Goal: Task Accomplishment & Management: Manage account settings

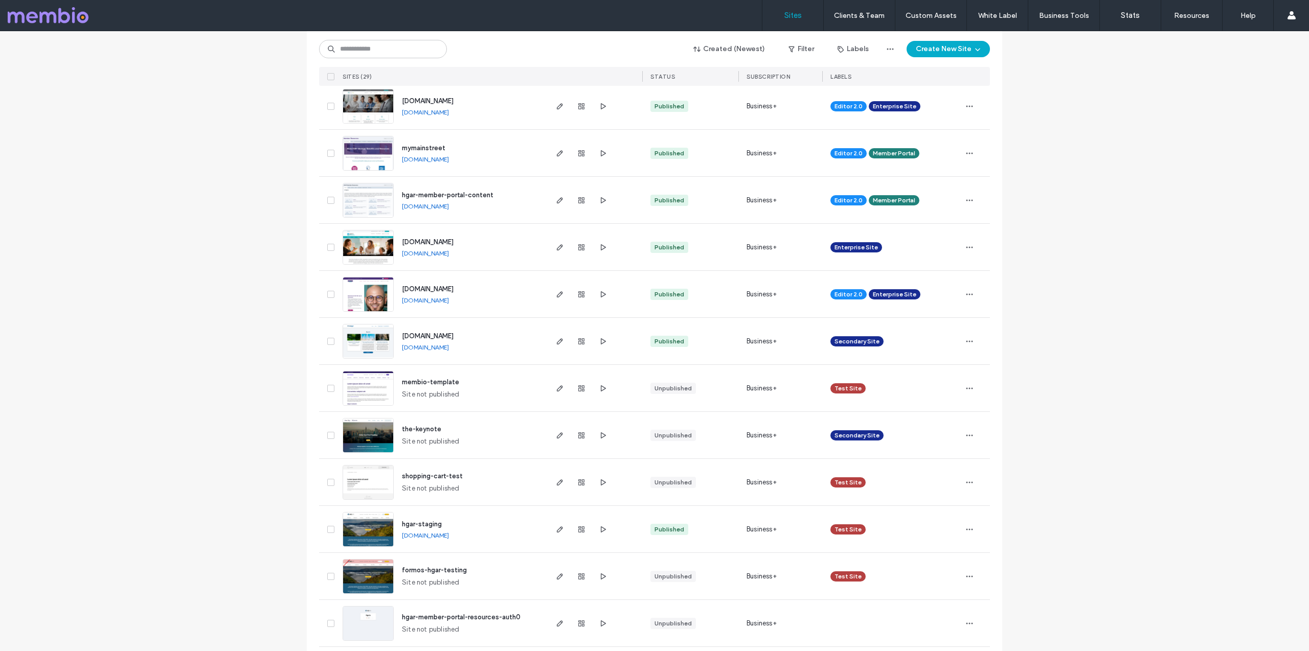
scroll to position [446, 0]
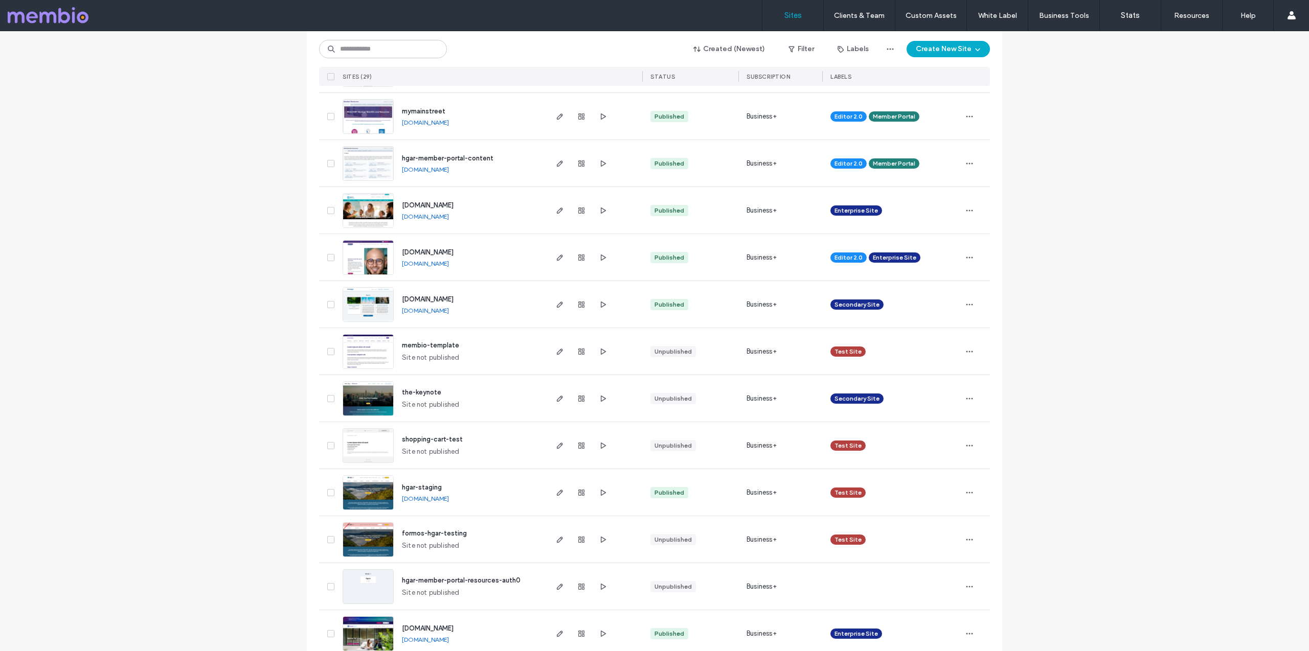
click at [353, 261] on img at bounding box center [368, 276] width 50 height 70
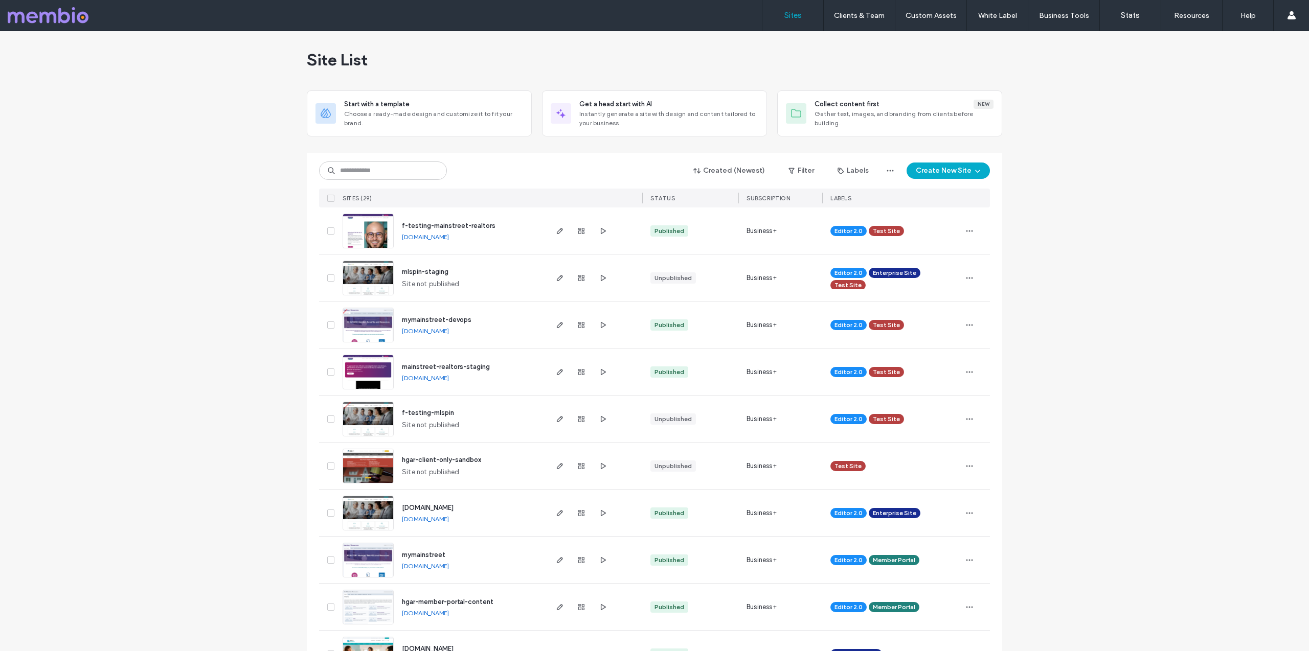
scroll to position [323, 0]
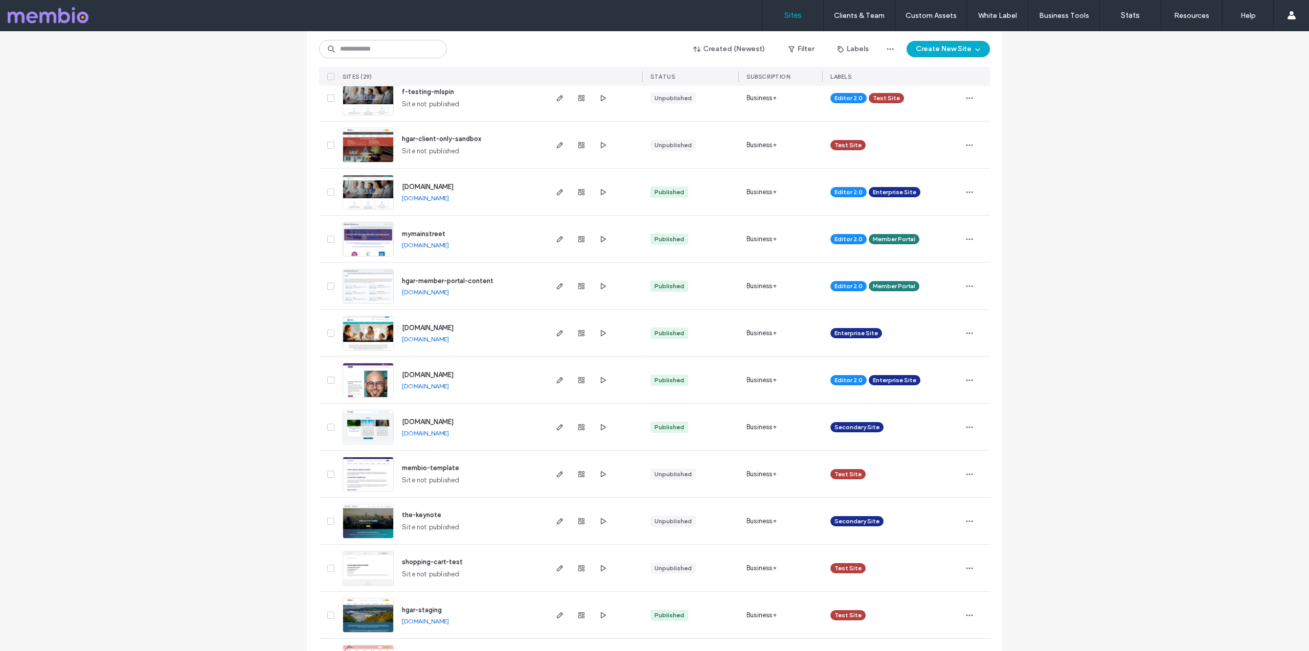
click at [357, 381] on img at bounding box center [368, 399] width 50 height 70
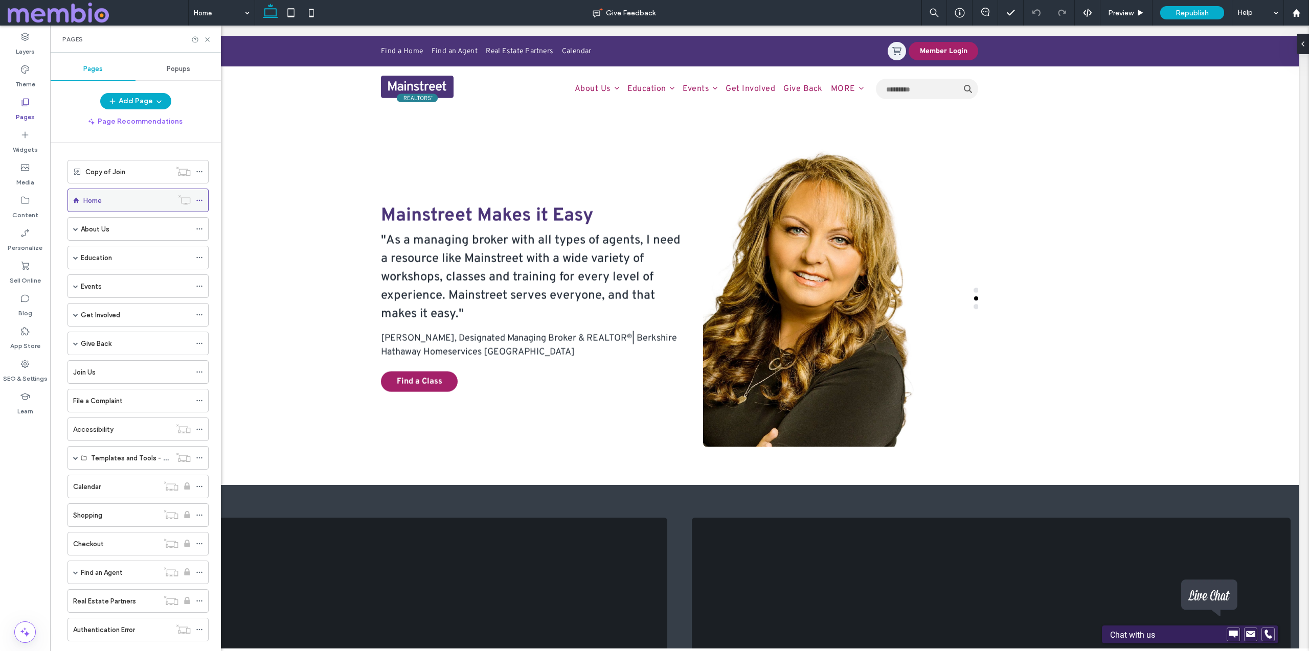
click at [200, 199] on icon at bounding box center [199, 200] width 7 height 7
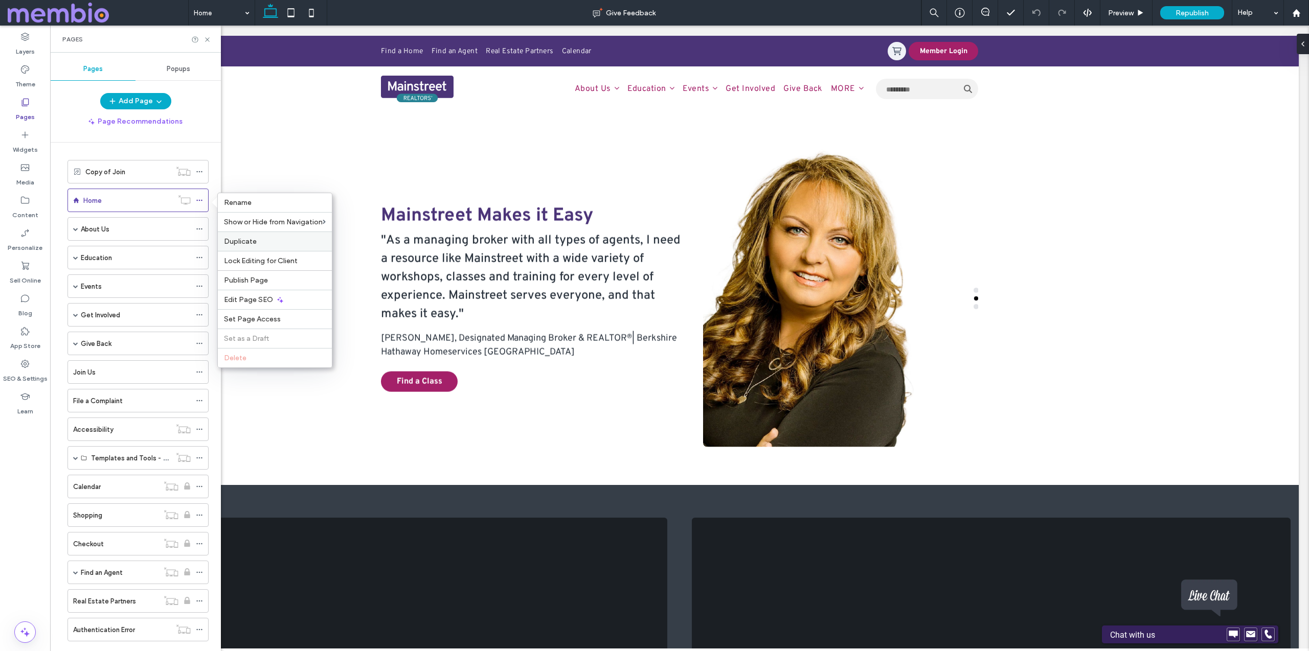
click at [264, 237] on label "Duplicate" at bounding box center [275, 241] width 102 height 9
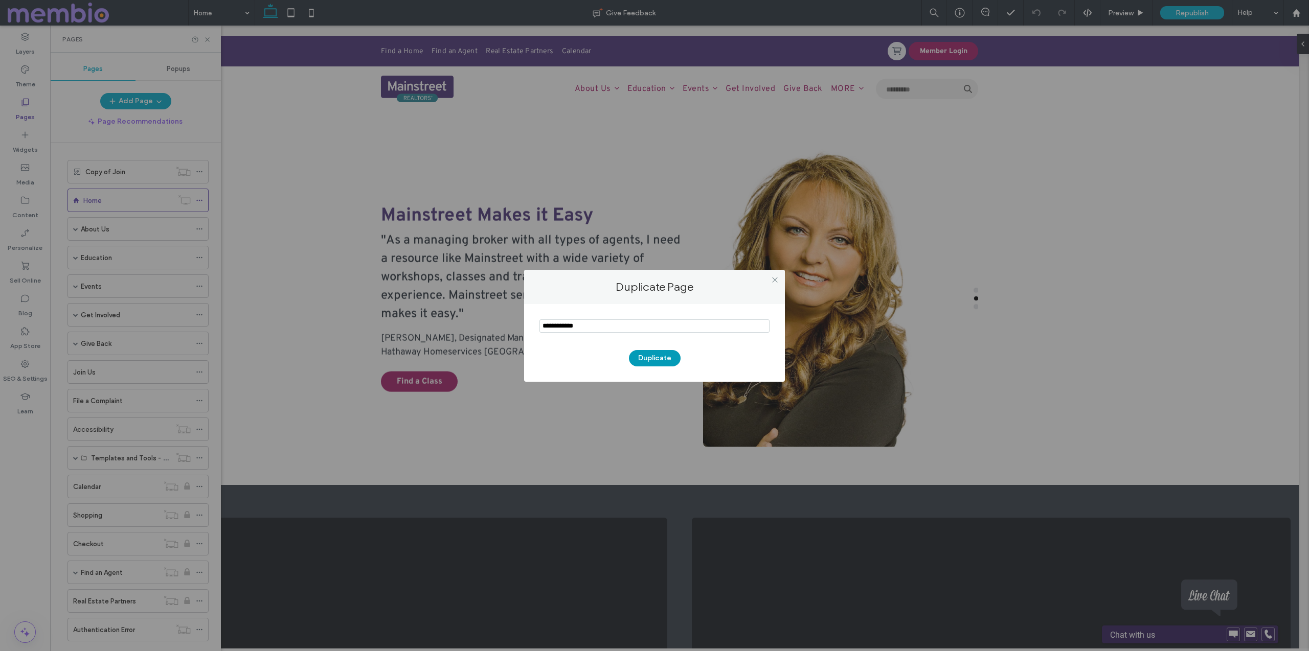
click at [659, 358] on button "Duplicate" at bounding box center [655, 358] width 52 height 16
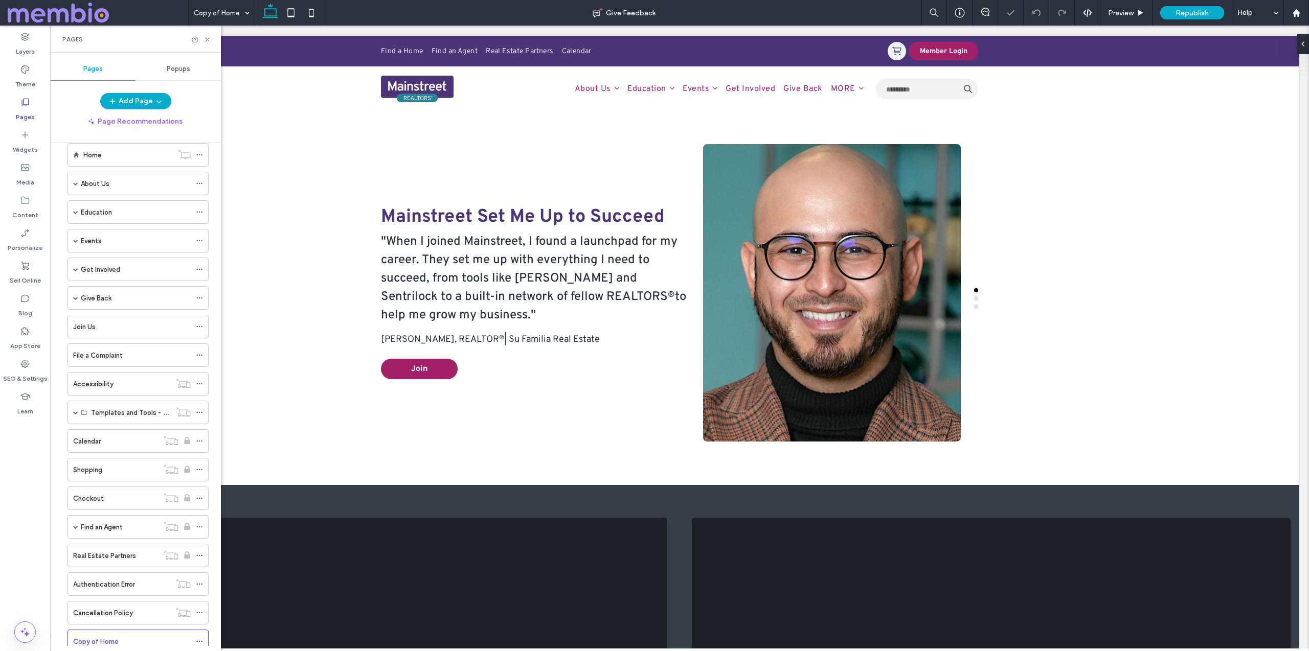
scroll to position [78, 0]
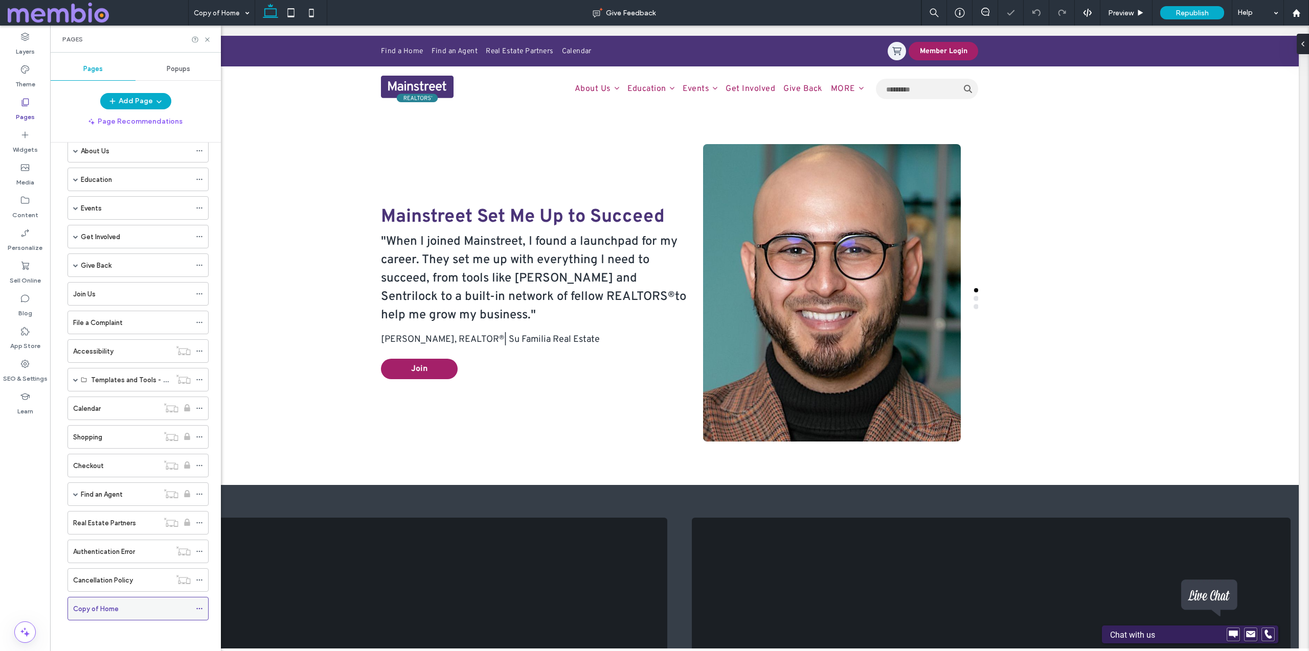
click at [198, 609] on icon at bounding box center [199, 608] width 7 height 7
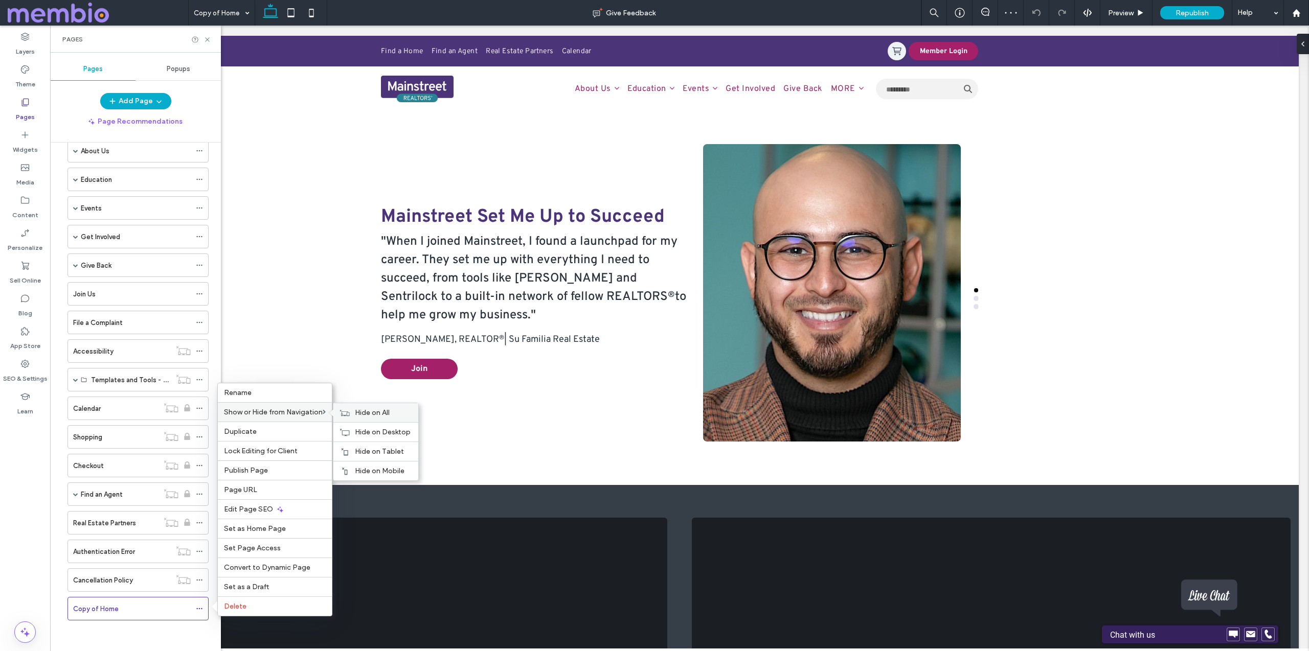
click at [378, 413] on span "Hide on All" at bounding box center [372, 413] width 35 height 9
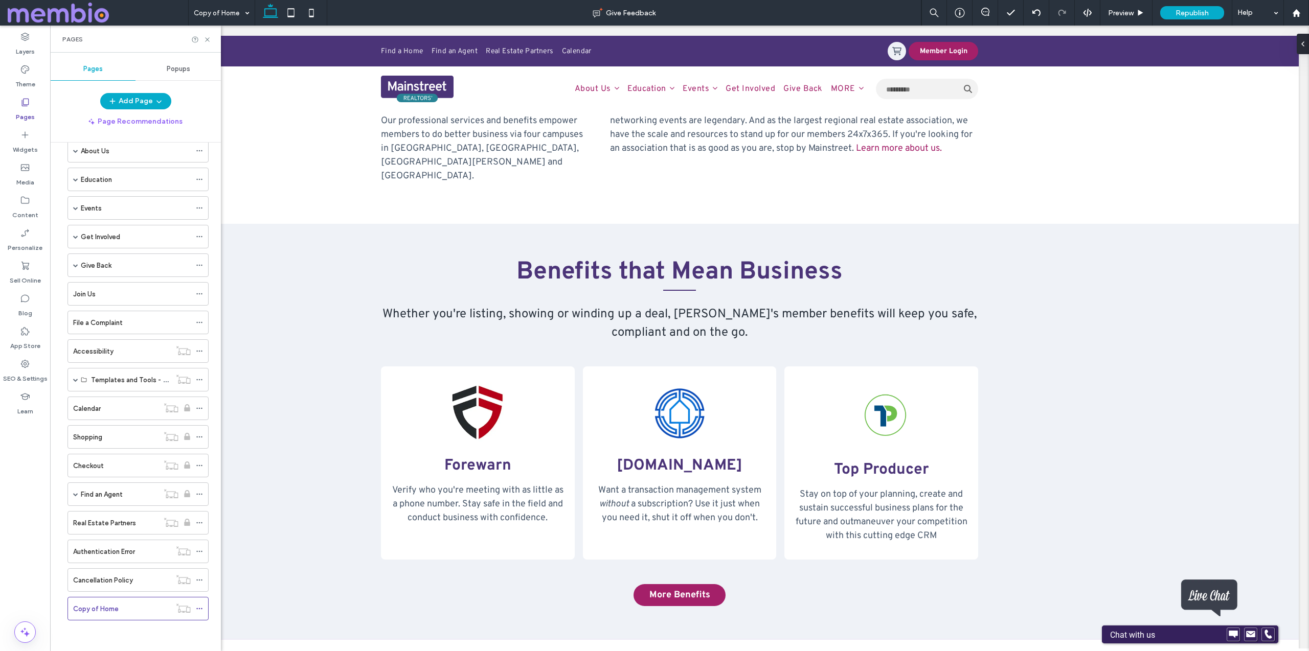
scroll to position [1476, 0]
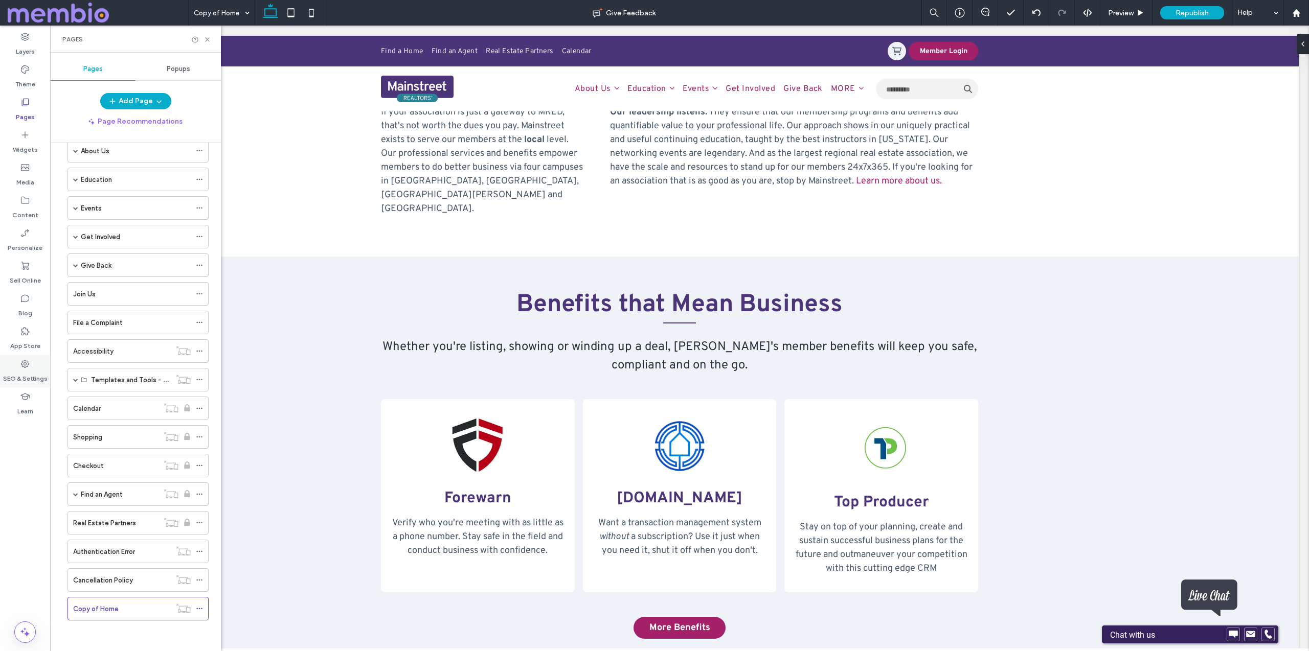
click at [21, 376] on label "SEO & Settings" at bounding box center [25, 376] width 44 height 14
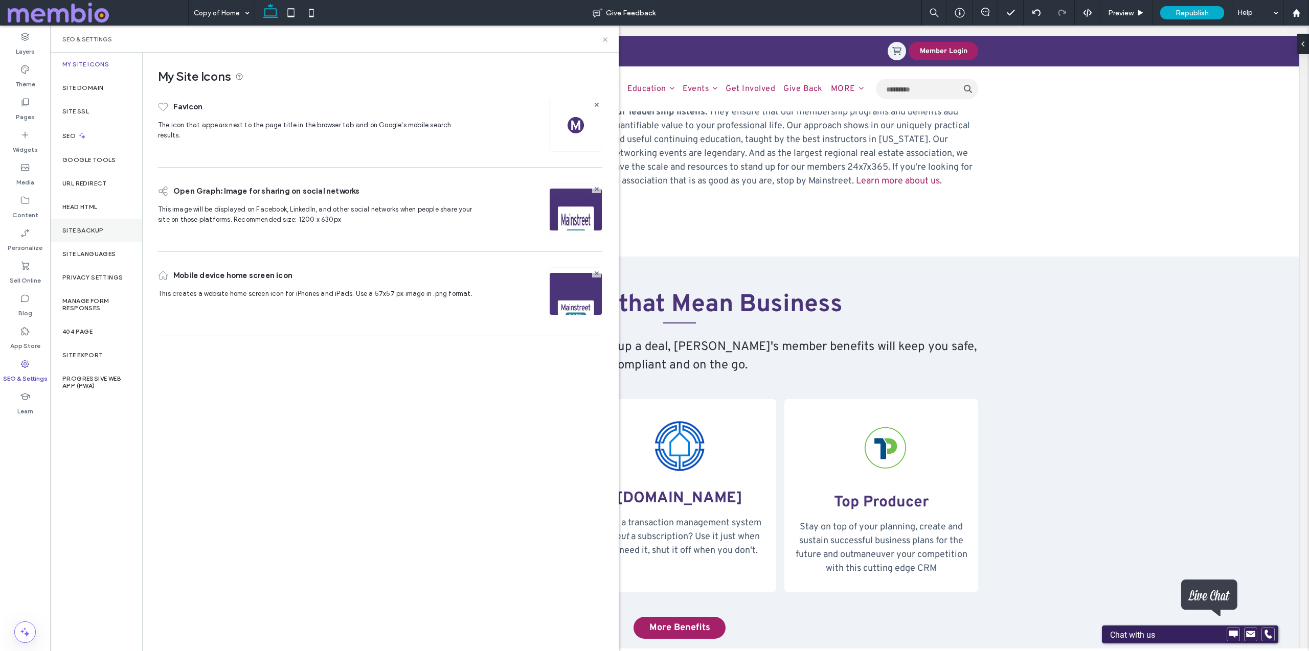
click at [98, 230] on label "Site Backup" at bounding box center [82, 230] width 41 height 7
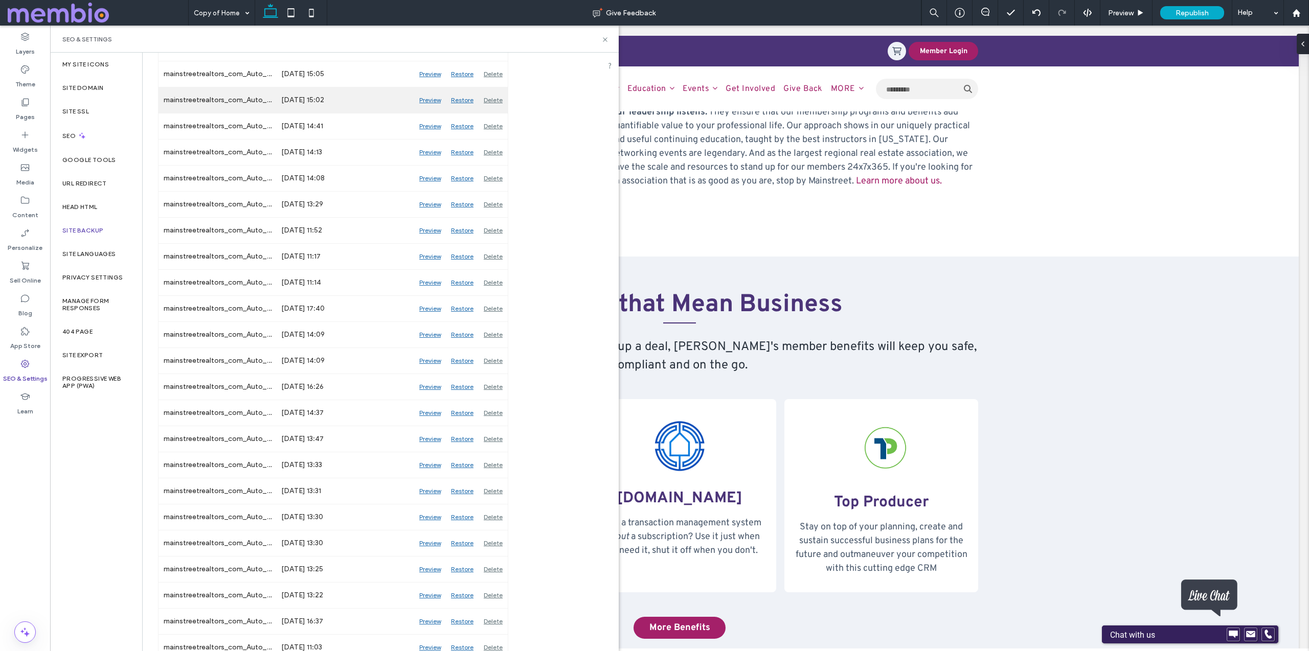
scroll to position [829, 0]
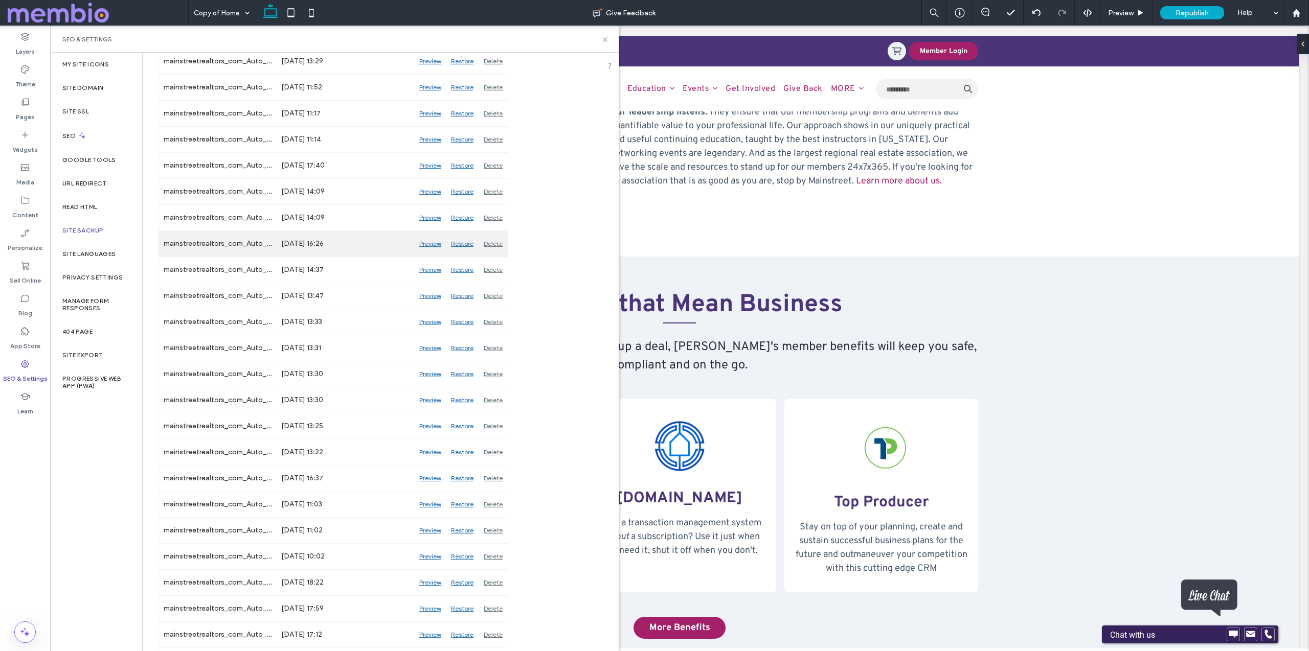
click at [431, 243] on div "Preview" at bounding box center [430, 244] width 32 height 26
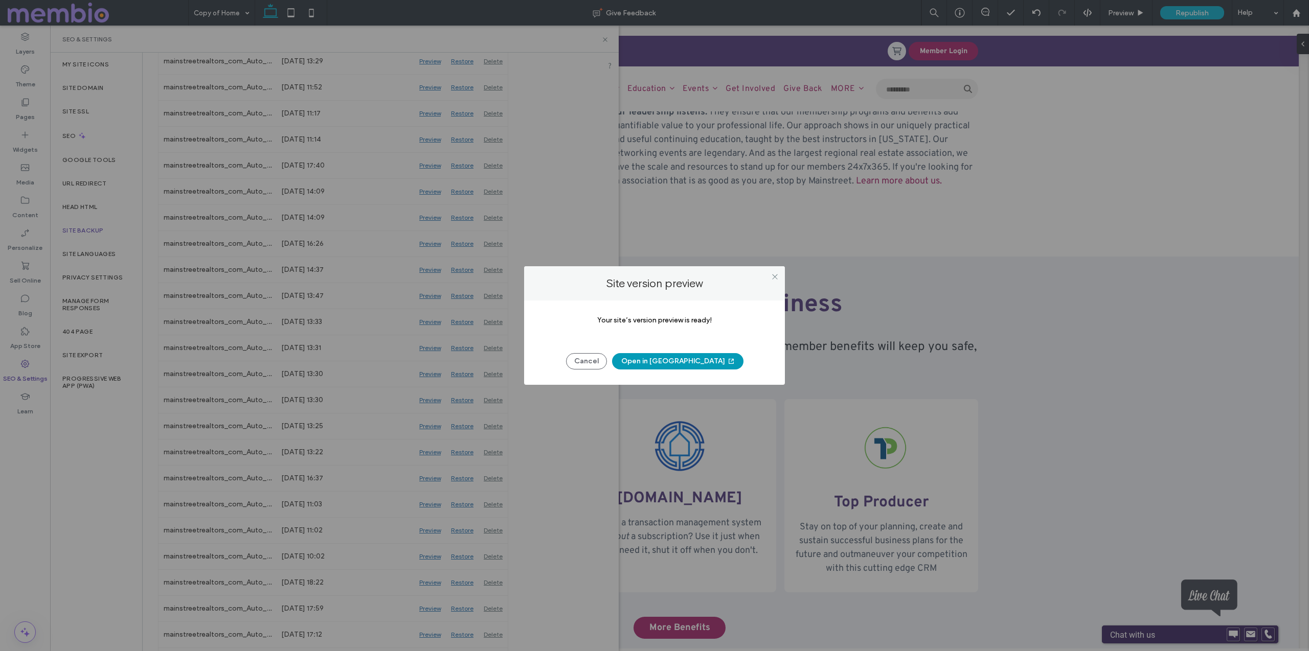
click at [677, 354] on button "Open in New Tab" at bounding box center [677, 361] width 131 height 16
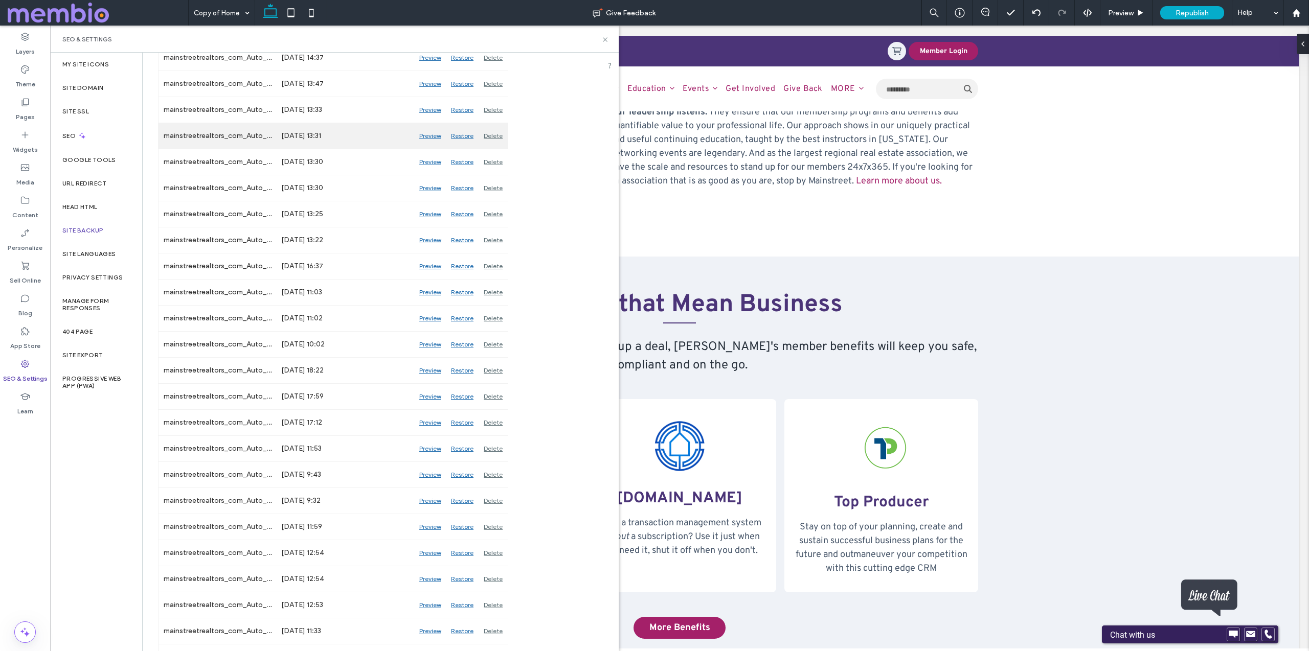
scroll to position [1061, 0]
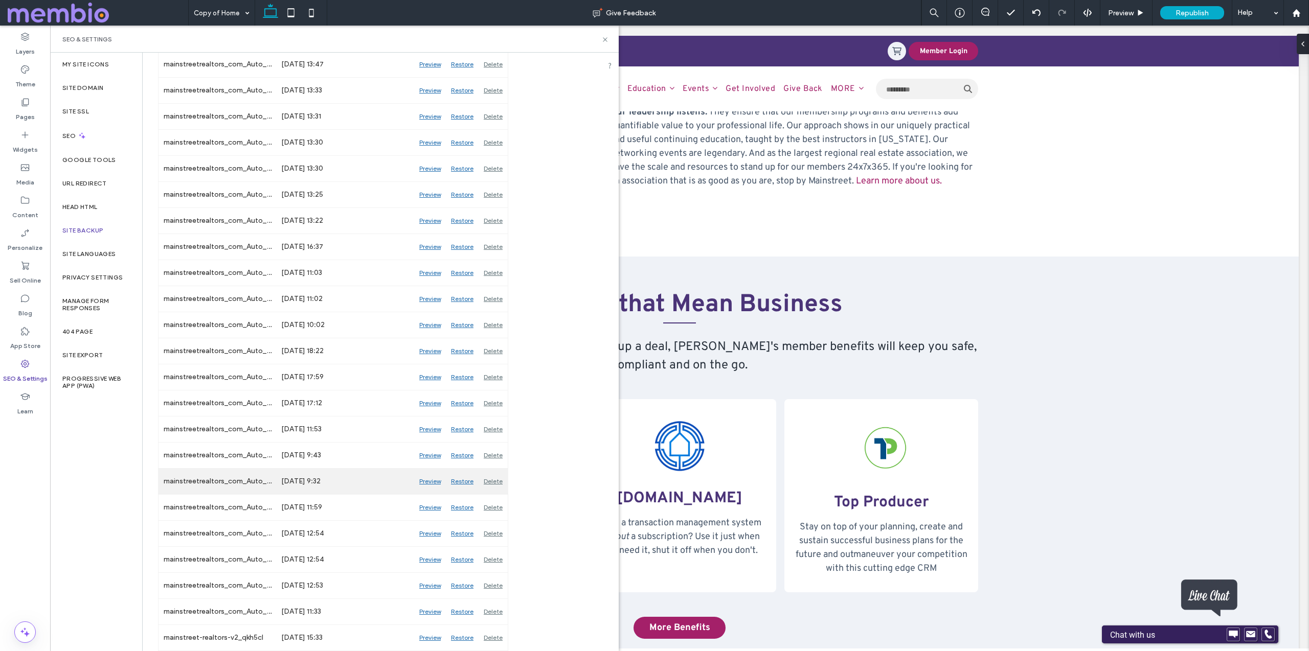
click at [435, 480] on div "Preview" at bounding box center [430, 482] width 32 height 26
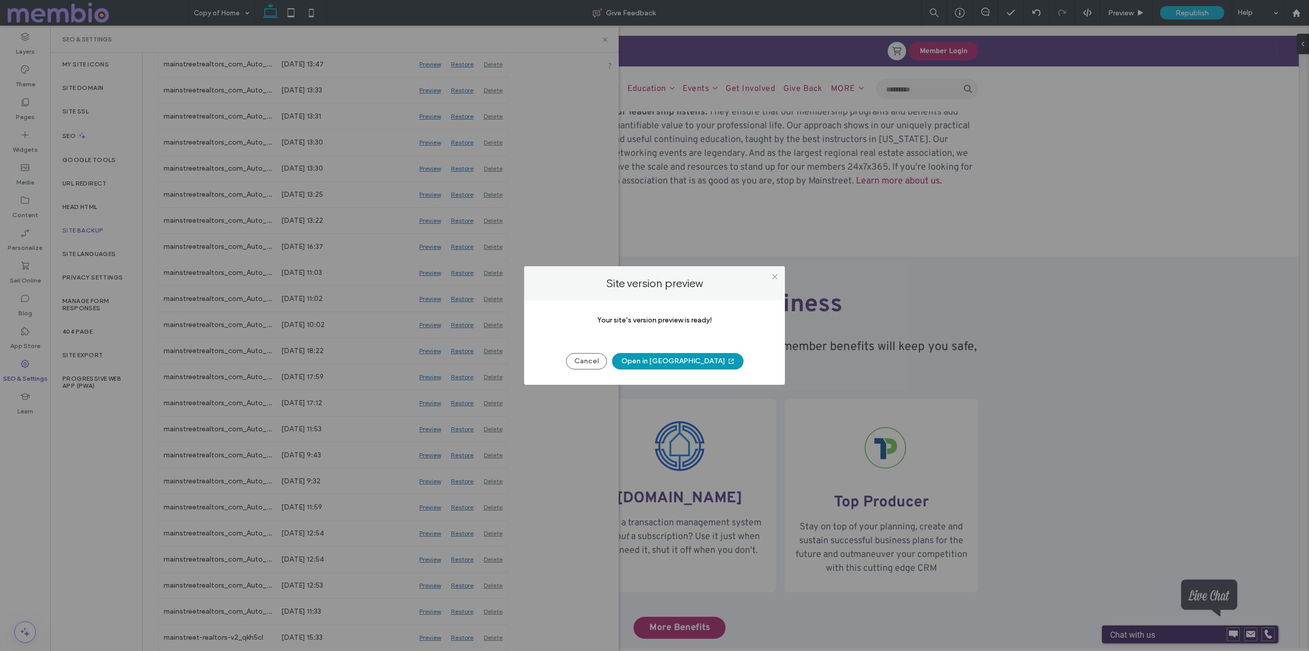
click at [667, 358] on button "Open in New Tab" at bounding box center [677, 361] width 131 height 16
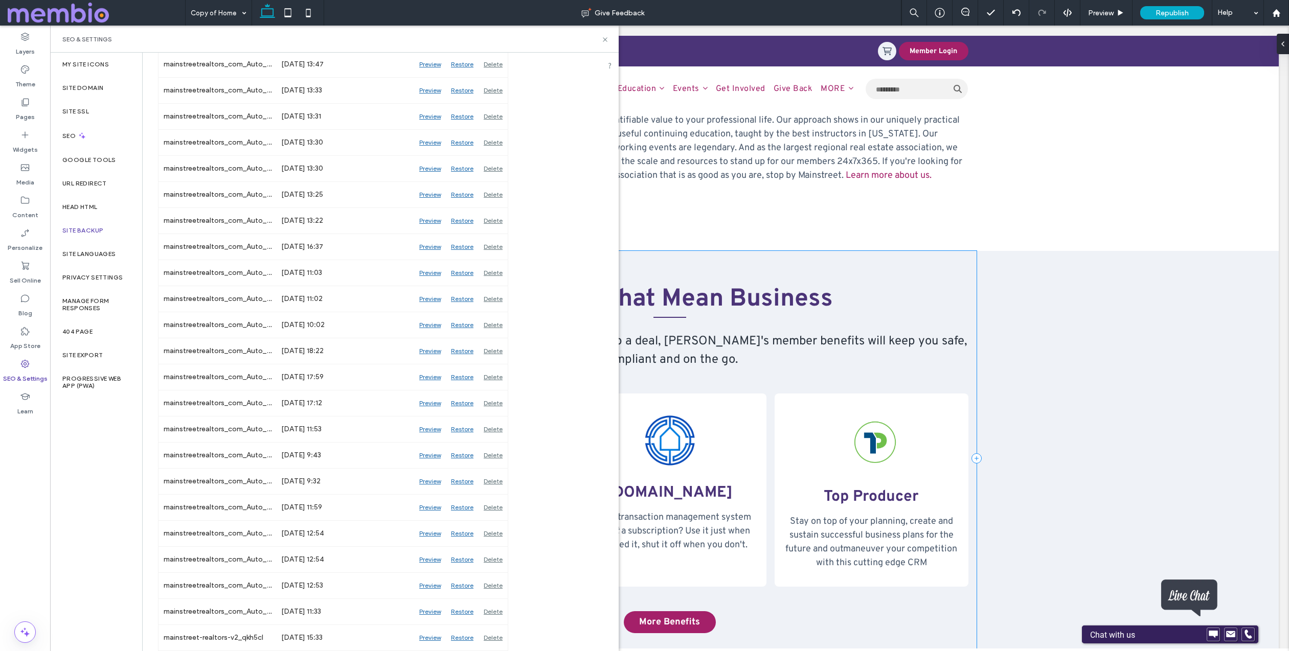
scroll to position [1470, 0]
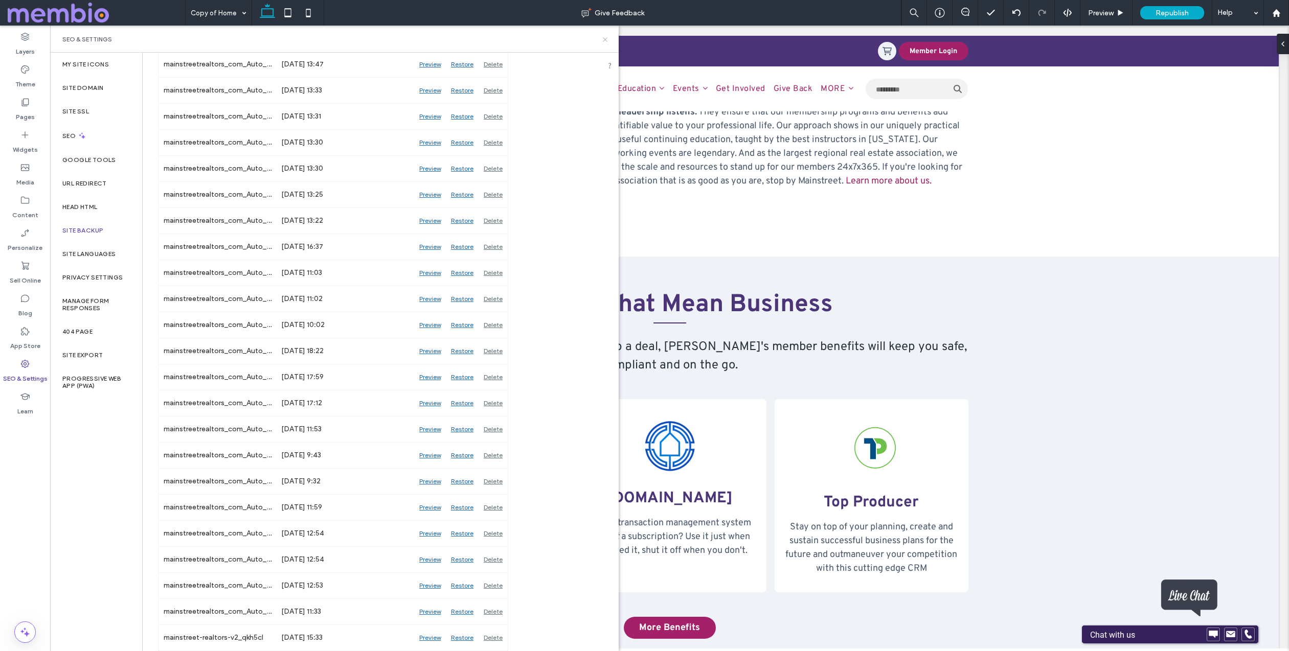
drag, startPoint x: 603, startPoint y: 38, endPoint x: 553, endPoint y: 13, distance: 56.3
click at [603, 38] on icon at bounding box center [605, 40] width 8 height 8
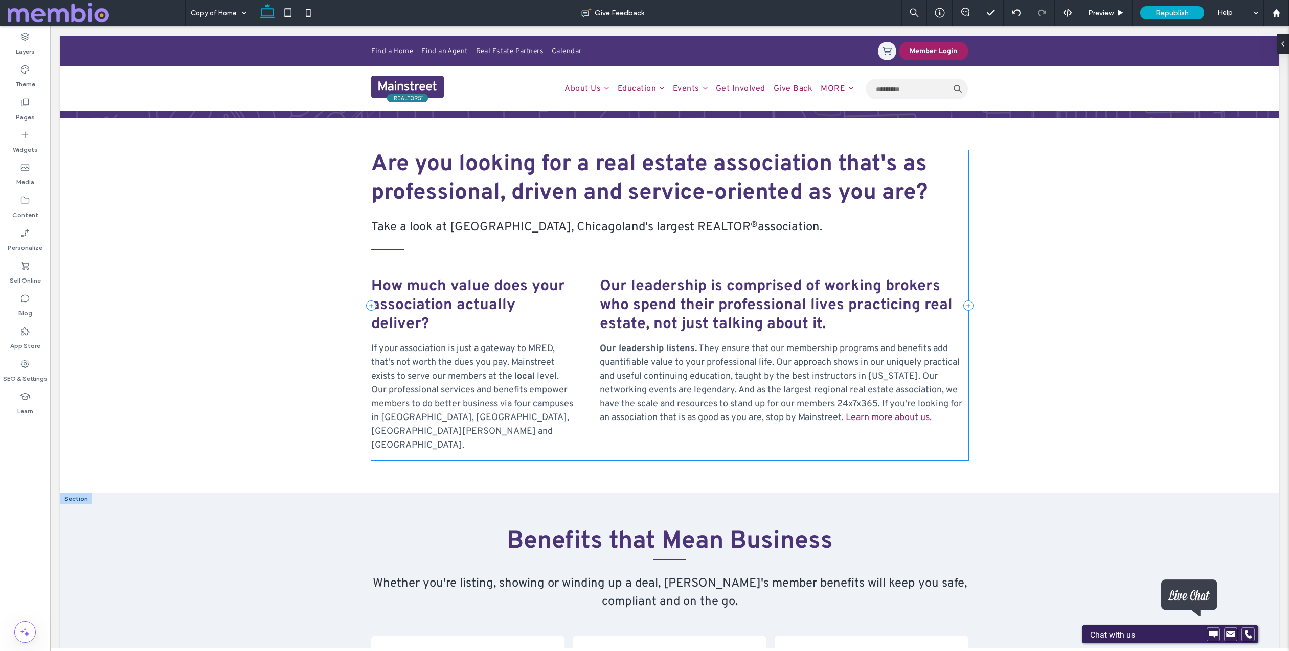
scroll to position [1430, 0]
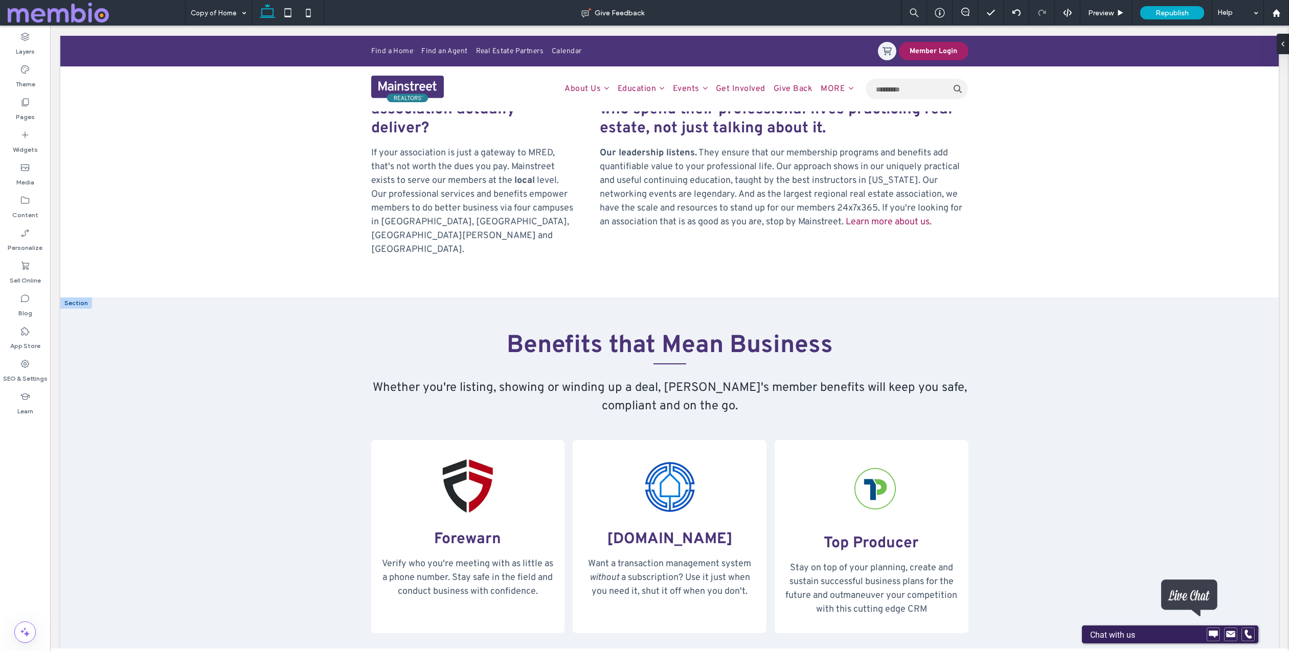
click at [71, 298] on div at bounding box center [76, 303] width 32 height 11
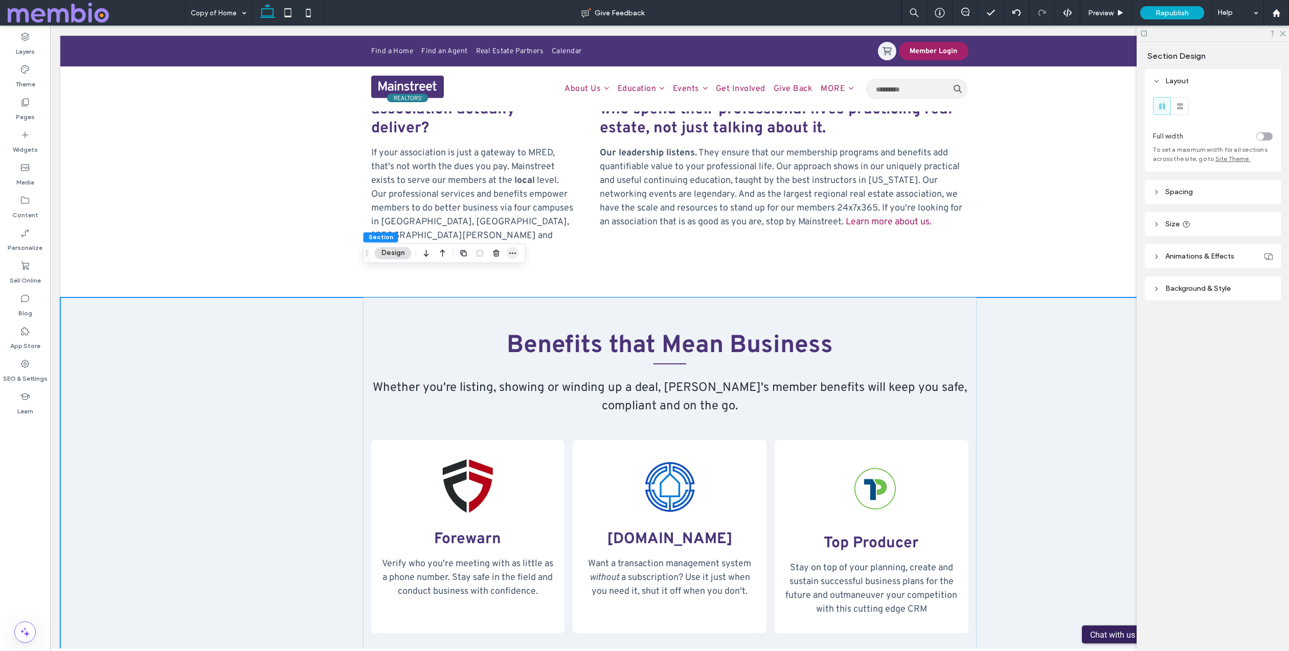
click at [509, 252] on icon "button" at bounding box center [513, 253] width 8 height 8
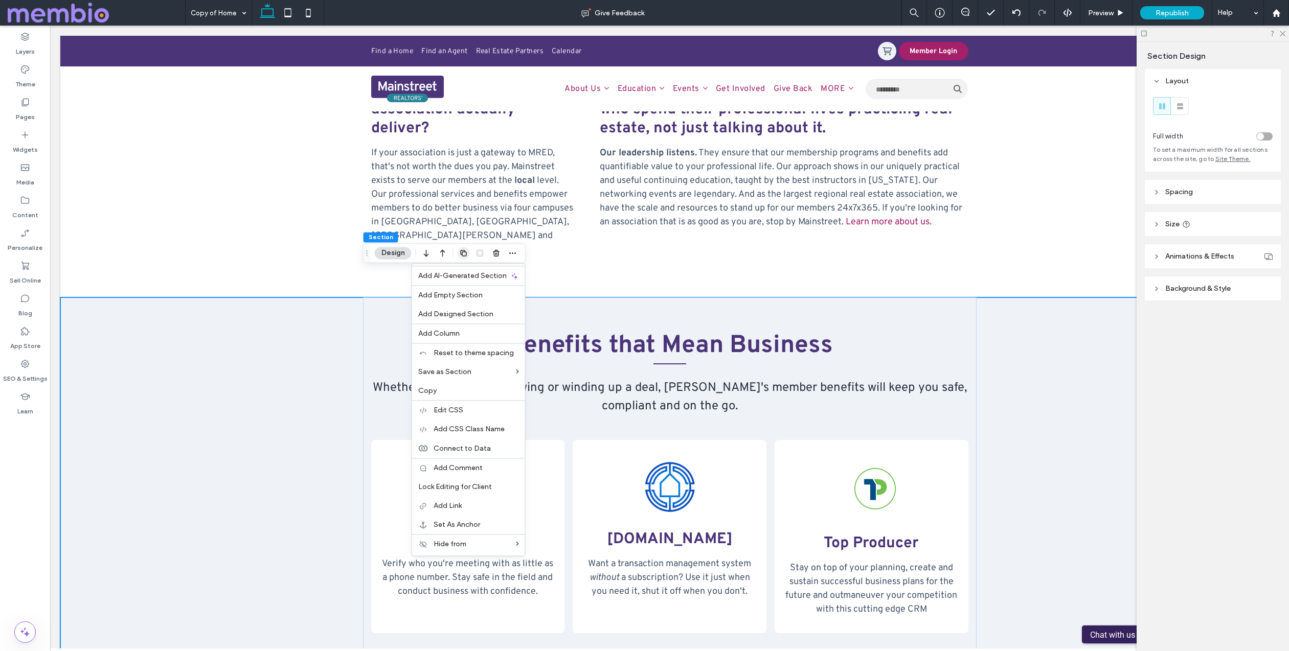
click at [463, 254] on icon "button" at bounding box center [464, 253] width 8 height 8
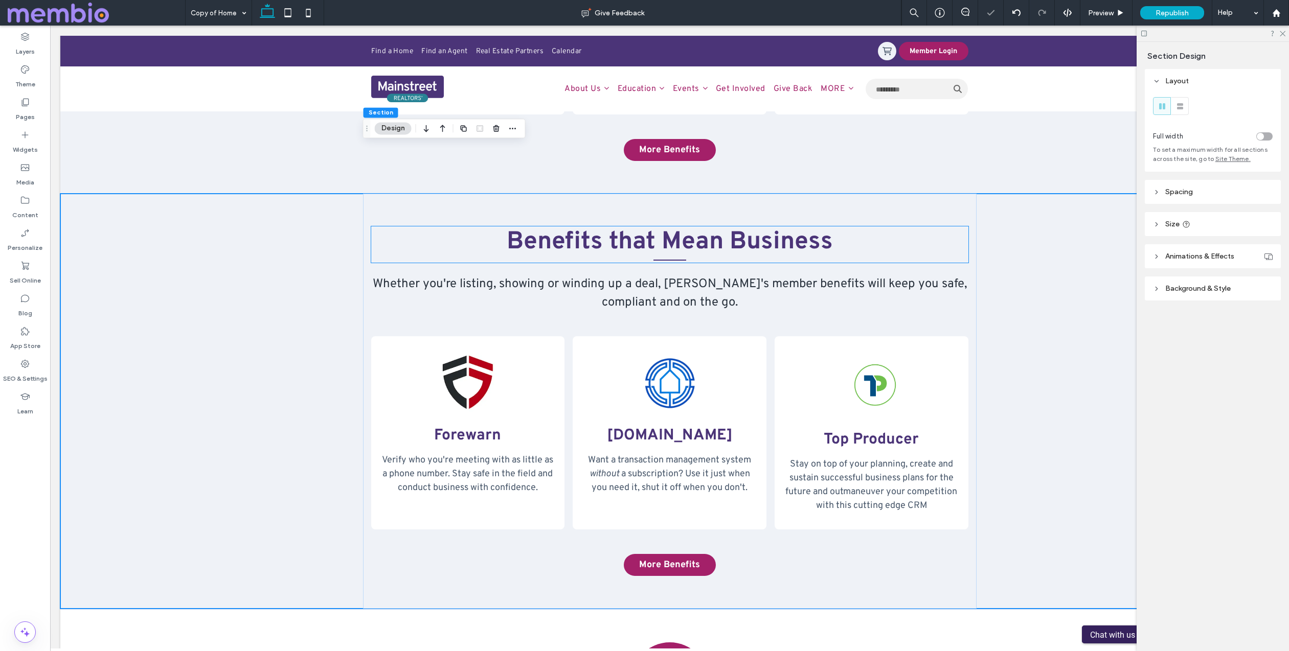
scroll to position [1985, 0]
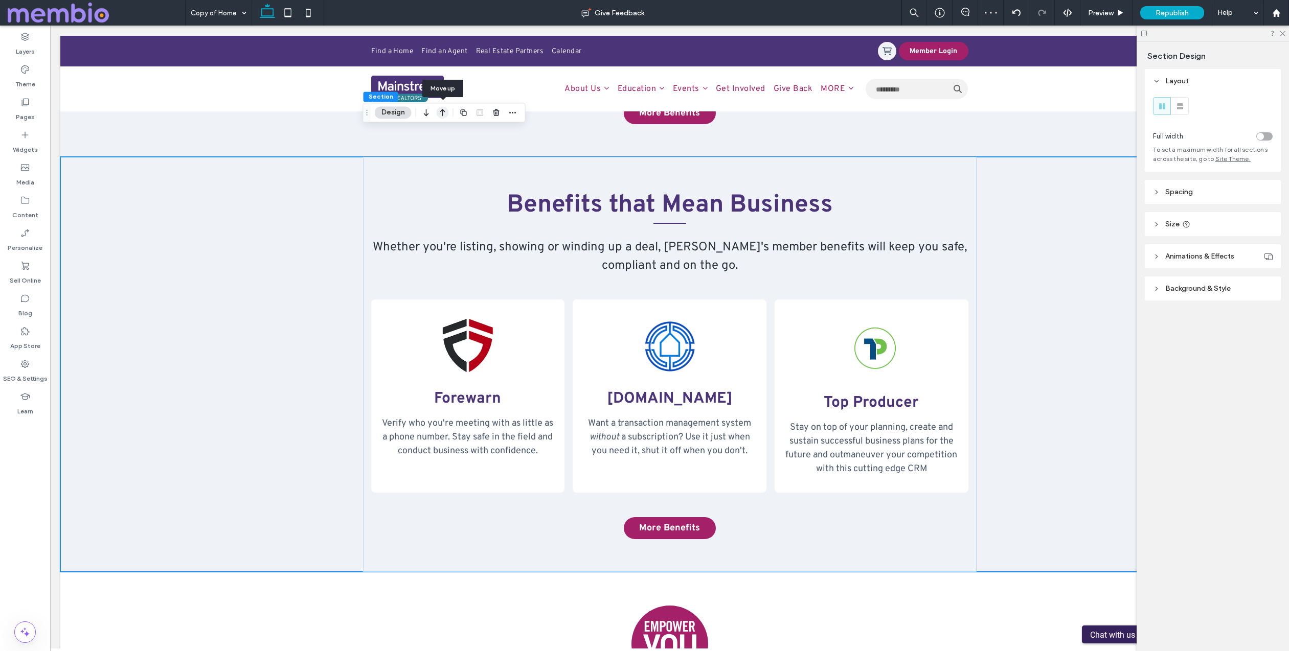
click at [444, 111] on use "button" at bounding box center [442, 112] width 5 height 7
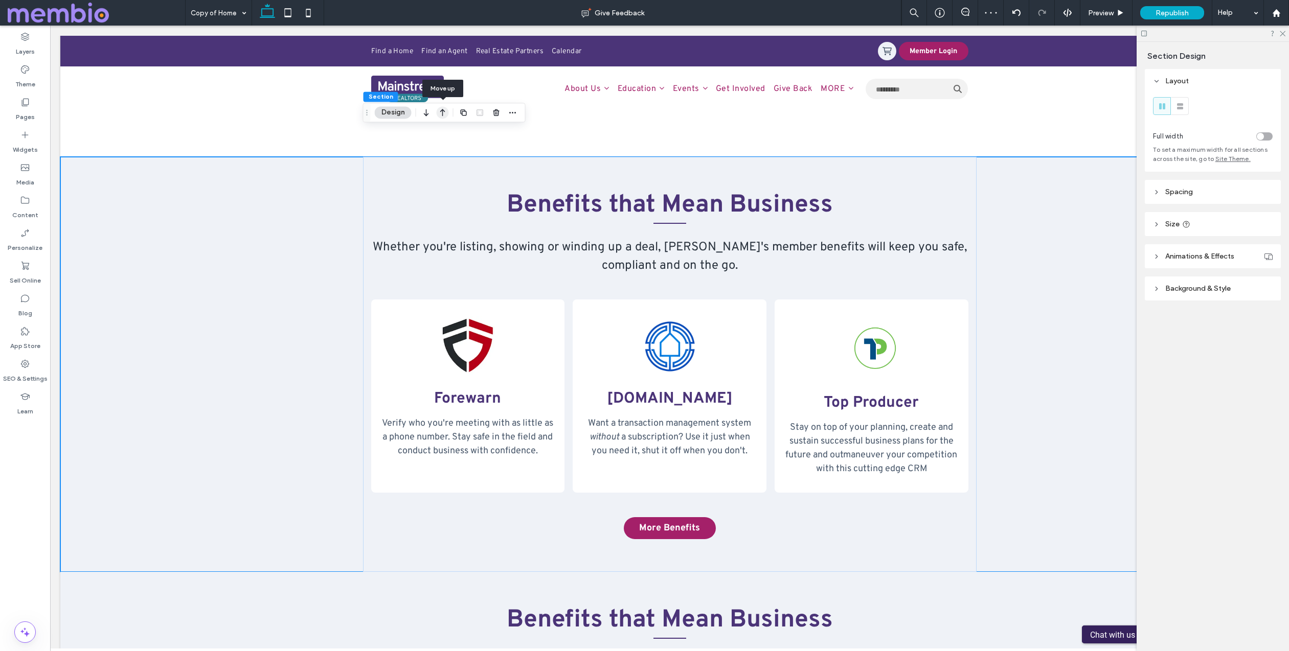
click at [443, 112] on icon "button" at bounding box center [443, 112] width 12 height 18
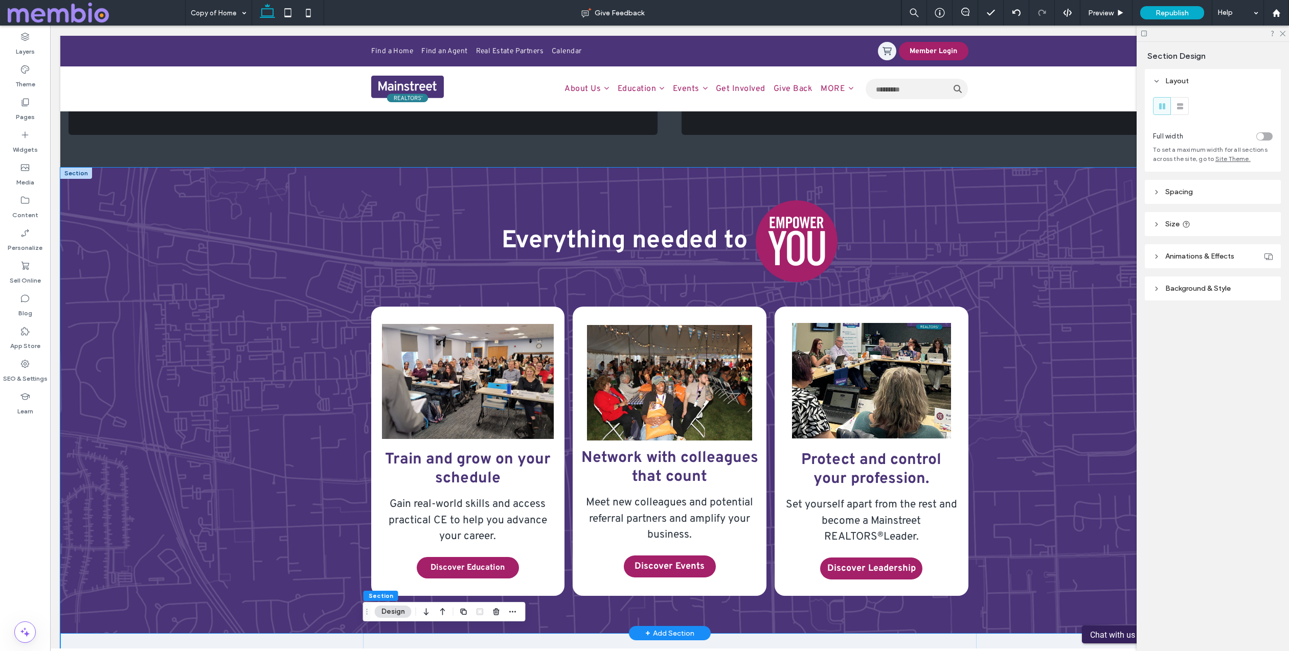
scroll to position [895, 0]
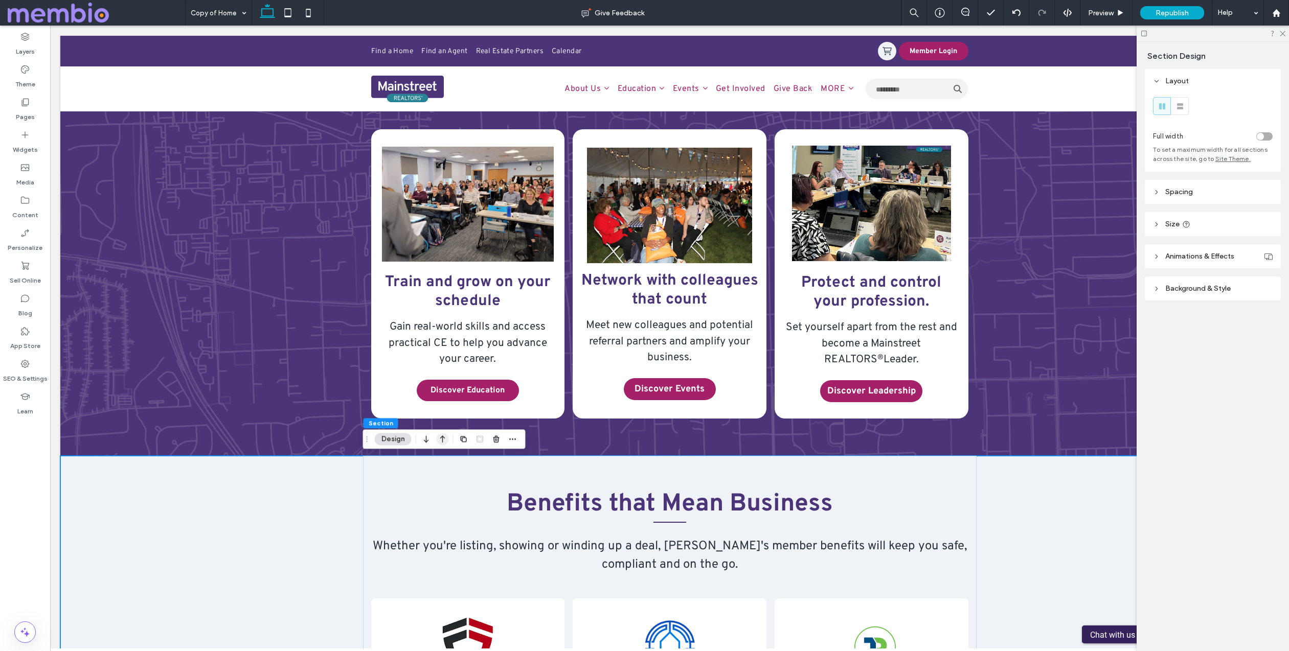
click at [443, 438] on icon "button" at bounding box center [443, 439] width 12 height 18
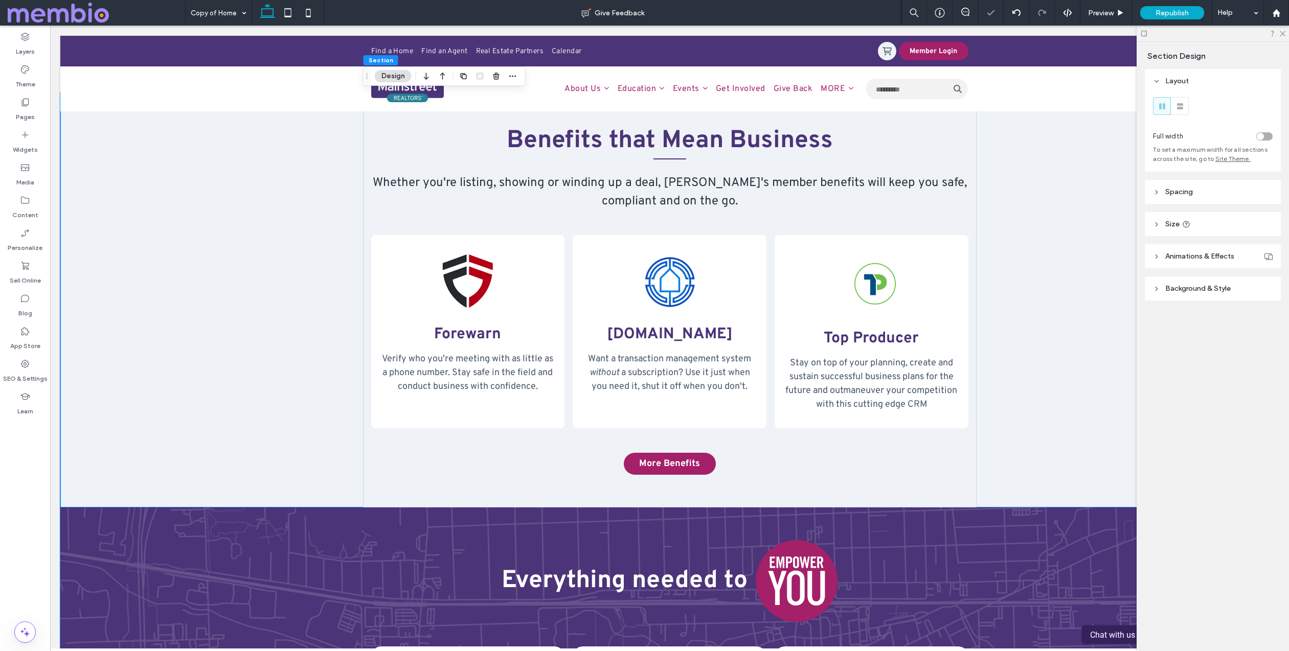
scroll to position [756, 0]
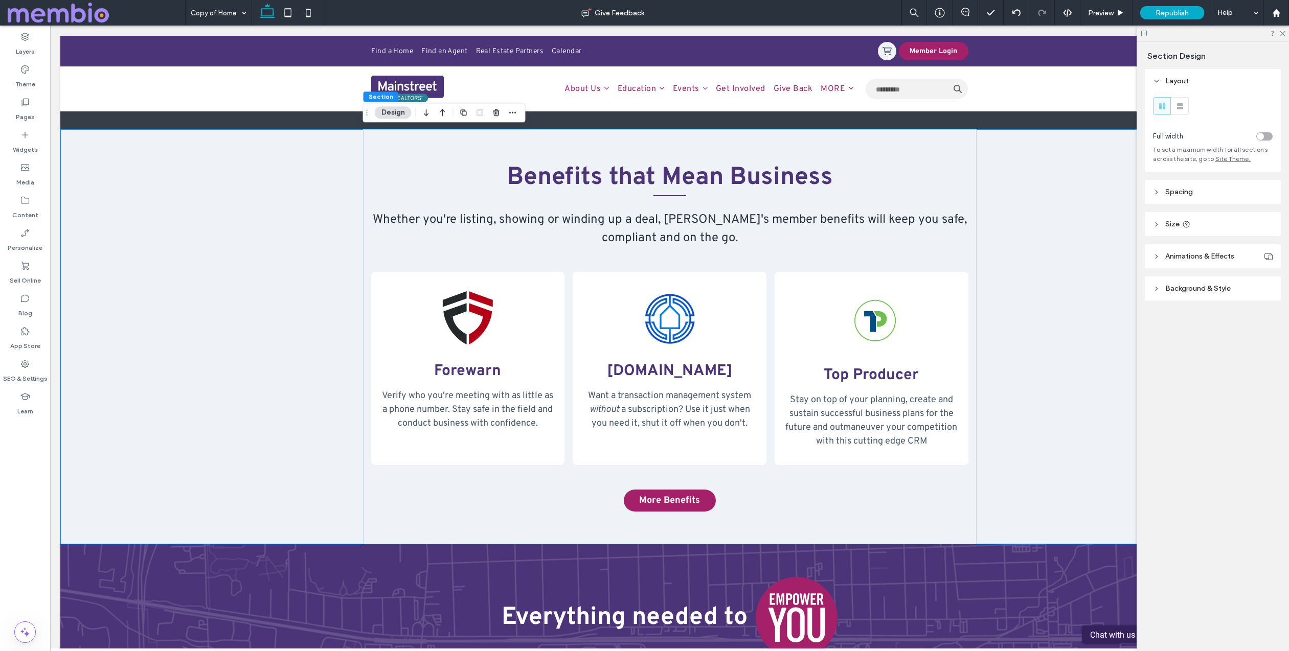
click at [1202, 285] on span "Background & Style" at bounding box center [1197, 288] width 65 height 9
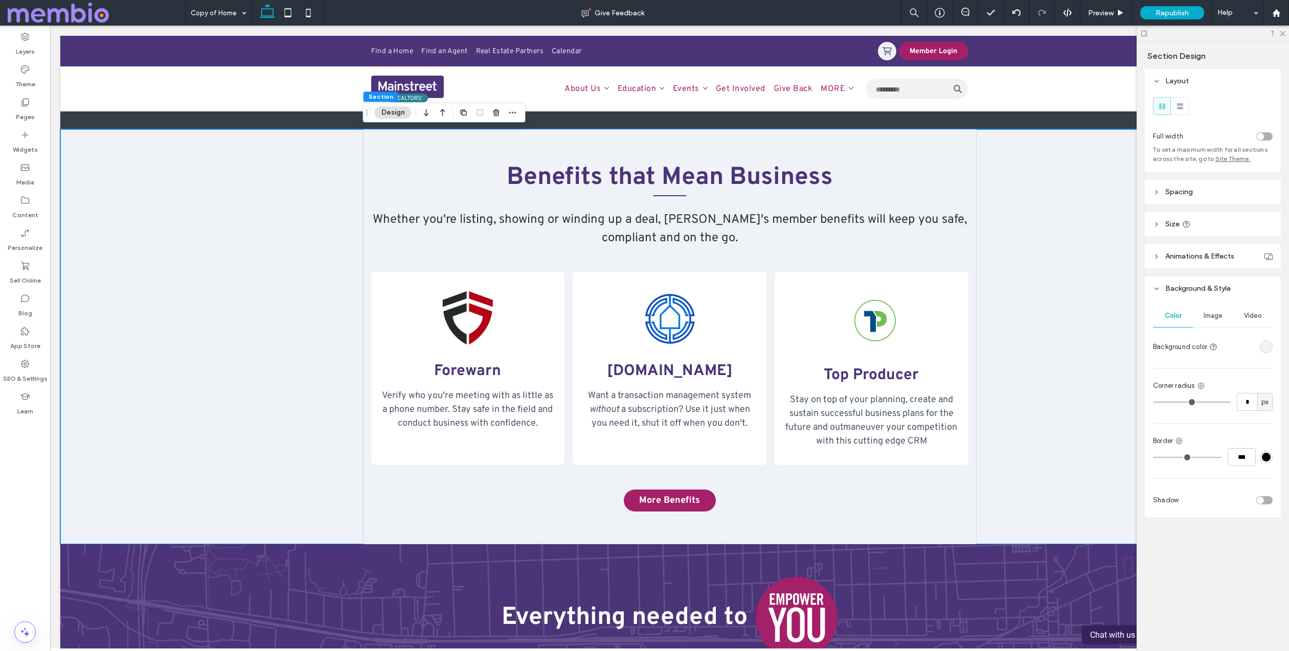
click at [1270, 346] on div "rgba(239, 242, 247, 1)" at bounding box center [1266, 347] width 9 height 9
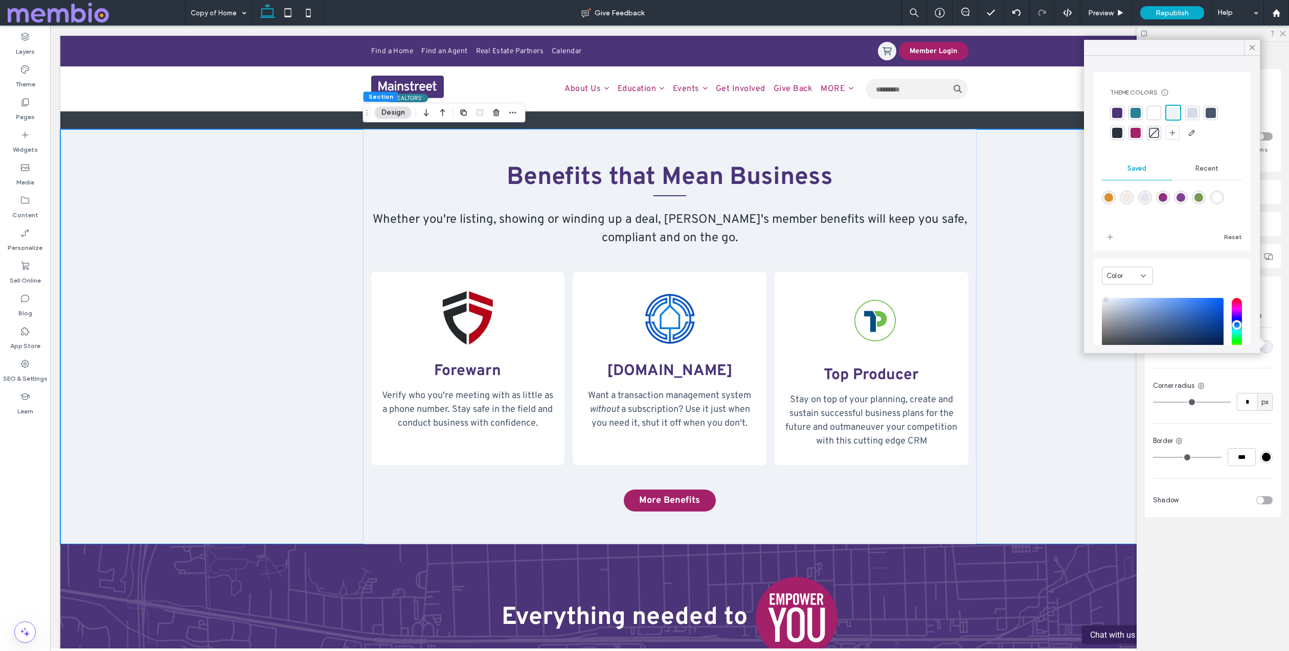
click at [1155, 129] on div at bounding box center [1154, 133] width 10 height 10
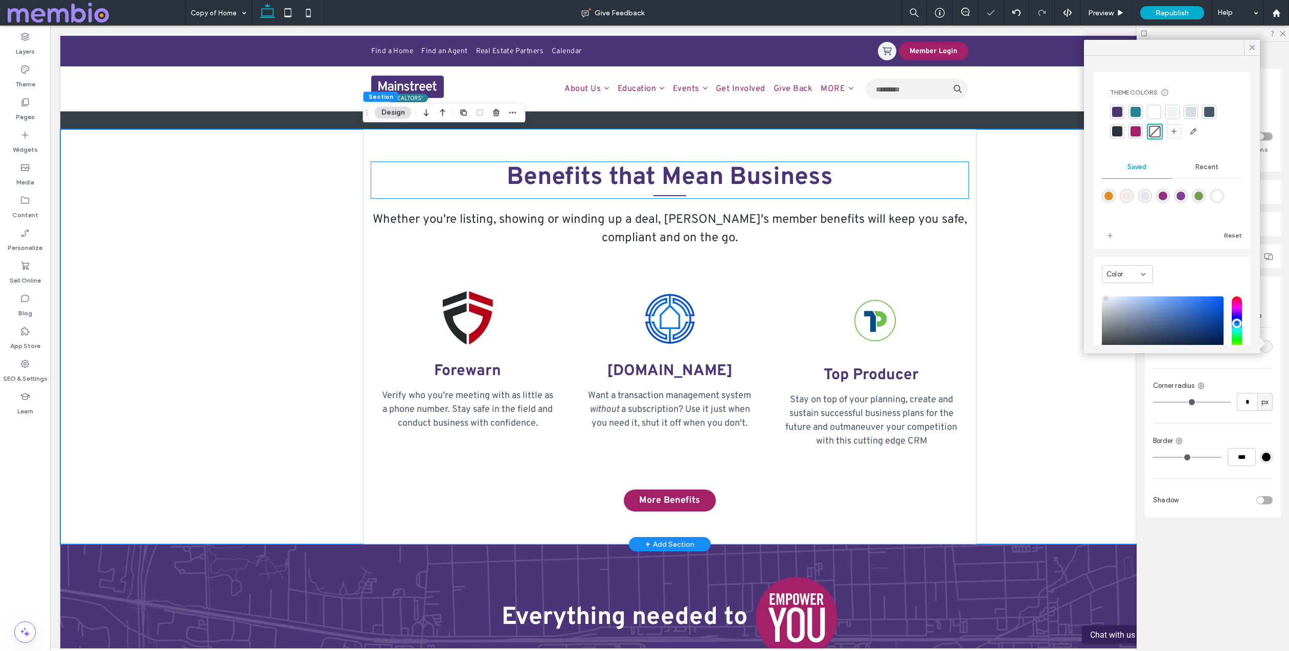
click at [597, 178] on span "Benefits that Mean Business" at bounding box center [670, 178] width 326 height 31
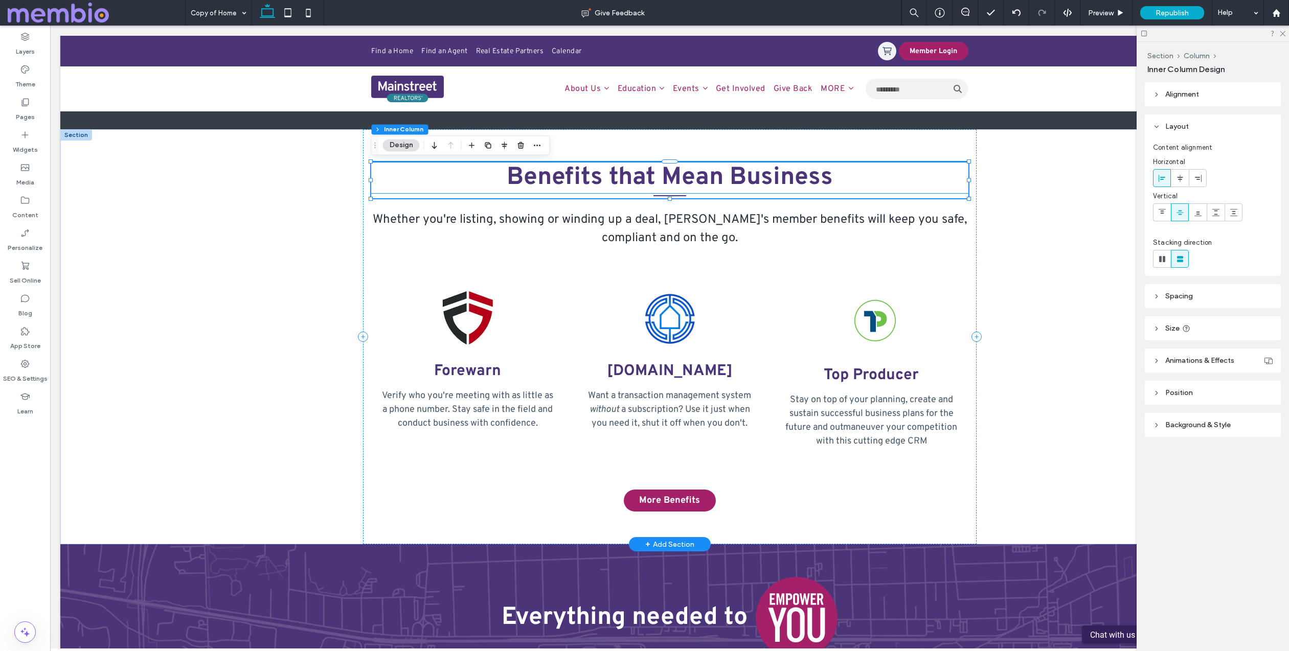
click at [546, 184] on span "Benefits that Mean Business" at bounding box center [670, 178] width 326 height 31
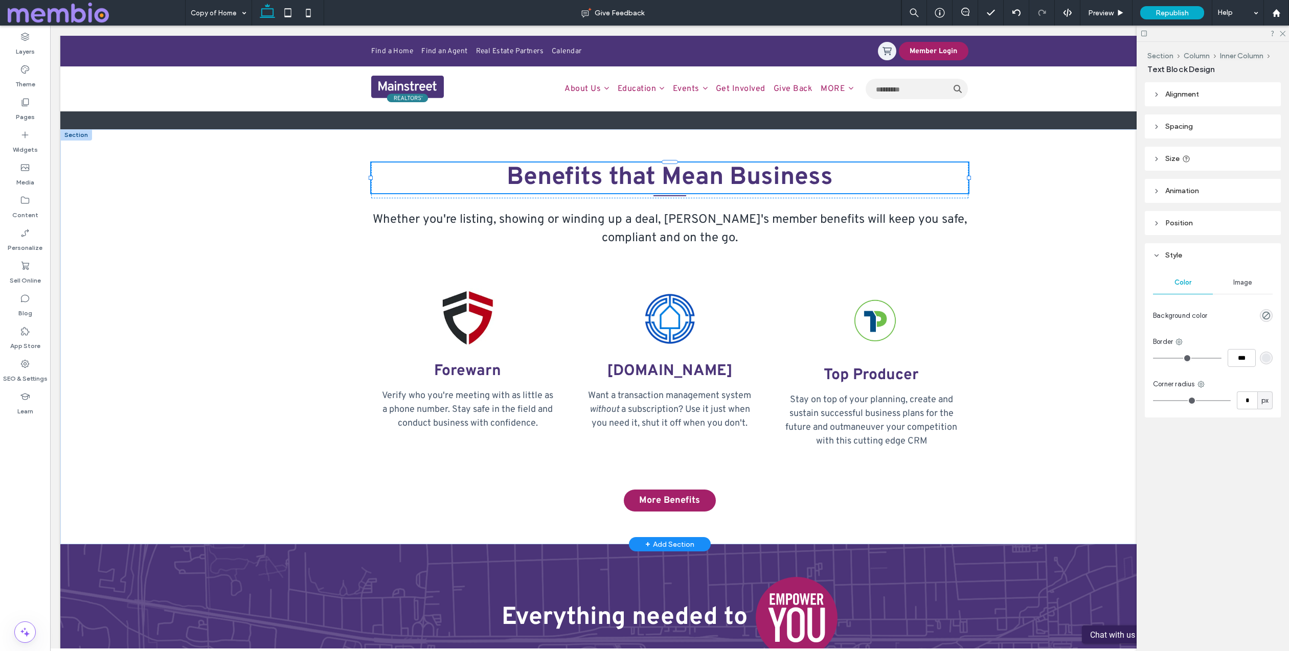
type input "********"
type input "**"
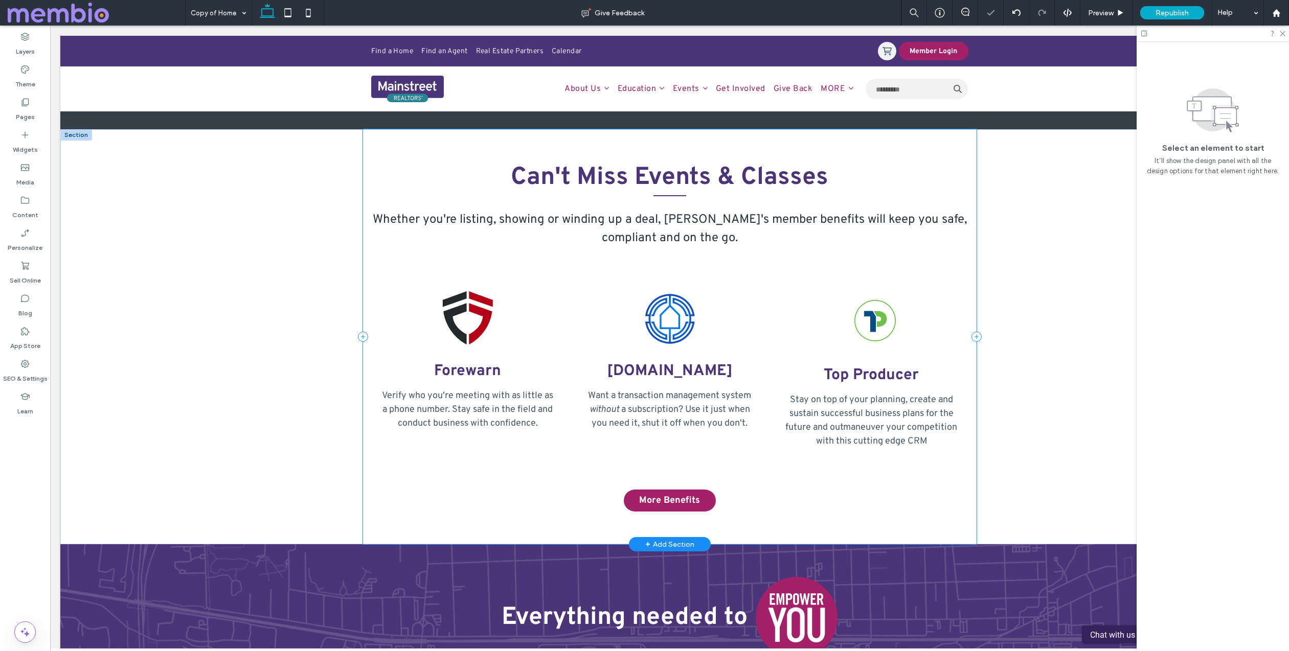
click at [398, 474] on div "Can't Miss Events & Classes Whether you're listing, showing or winding up a dea…" at bounding box center [670, 336] width 614 height 415
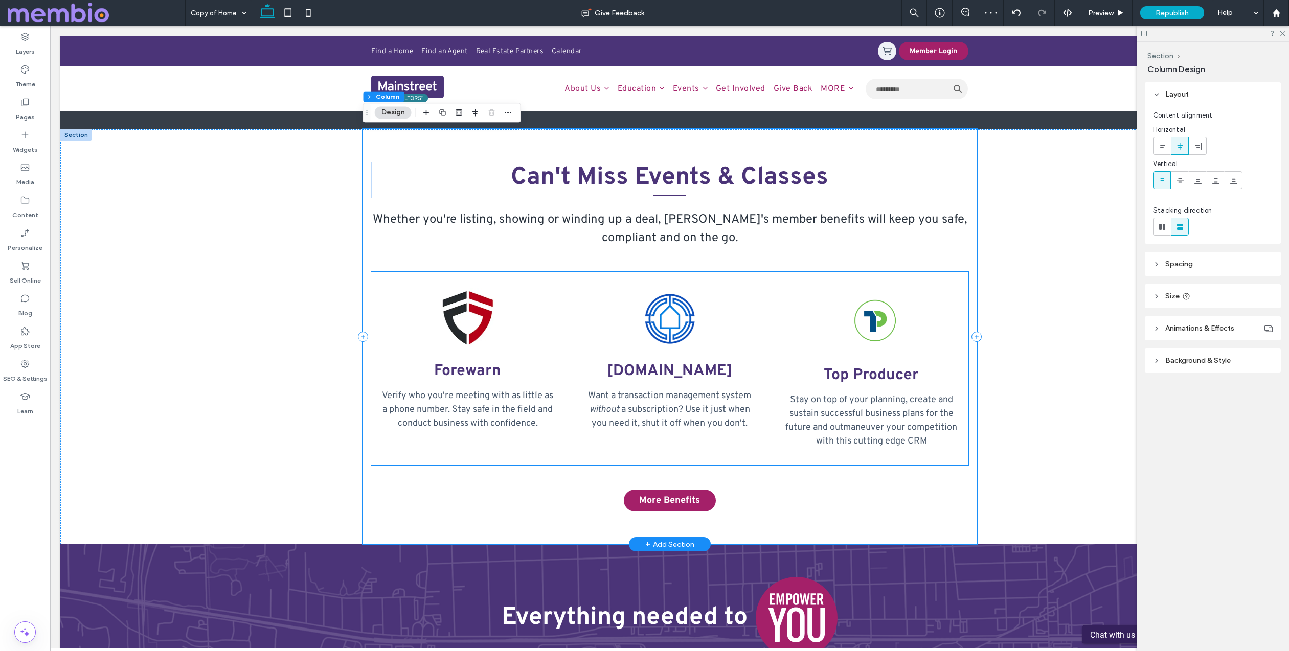
click at [380, 346] on div "Forewarn Verify who you're meeting with as little as a phone number. Stay safe …" at bounding box center [468, 368] width 194 height 193
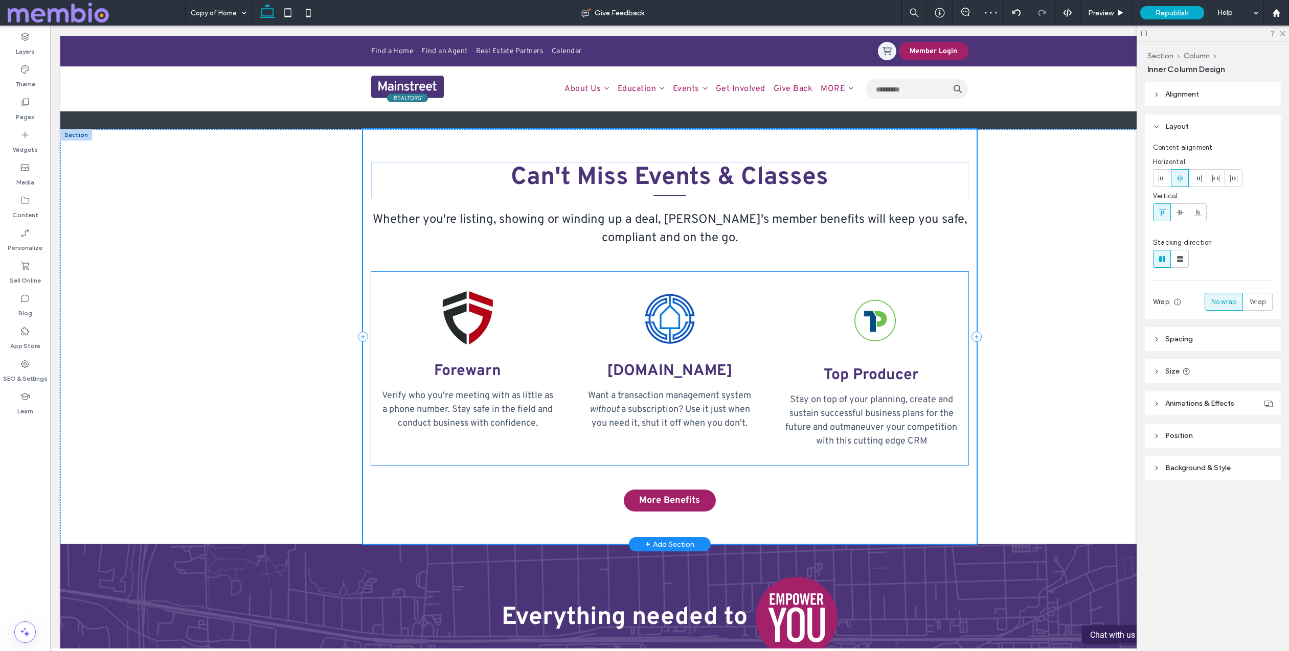
type input "**"
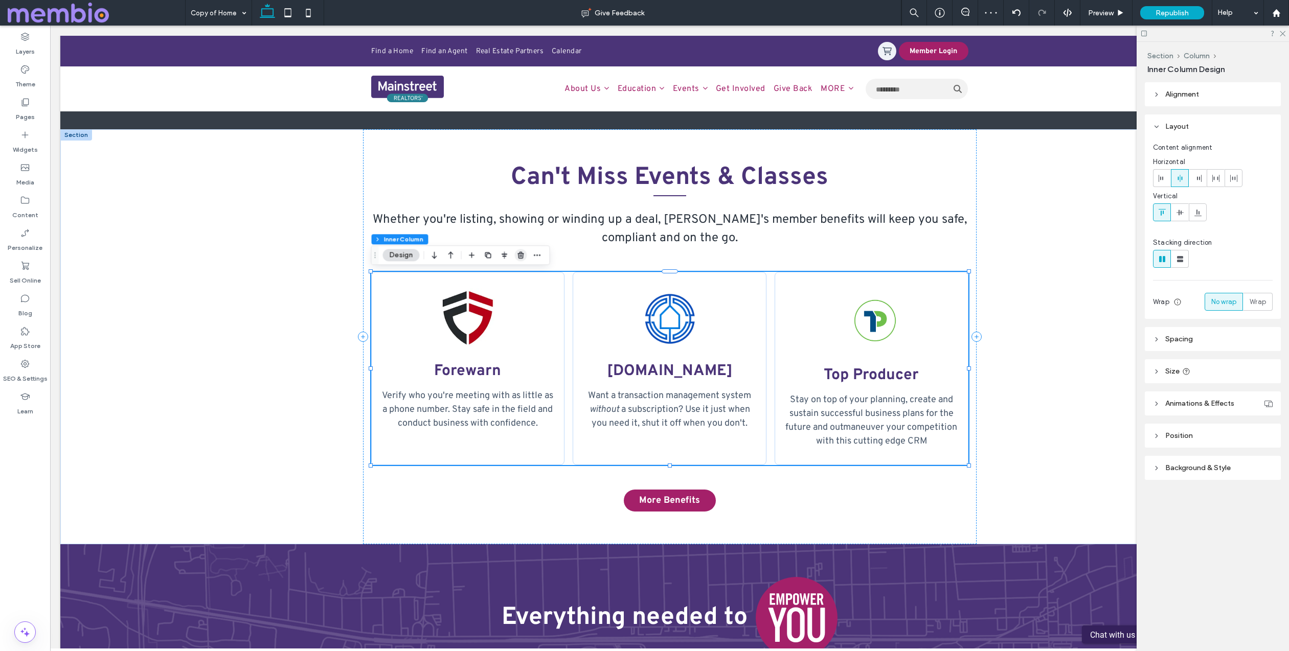
click at [523, 254] on use "button" at bounding box center [520, 255] width 6 height 7
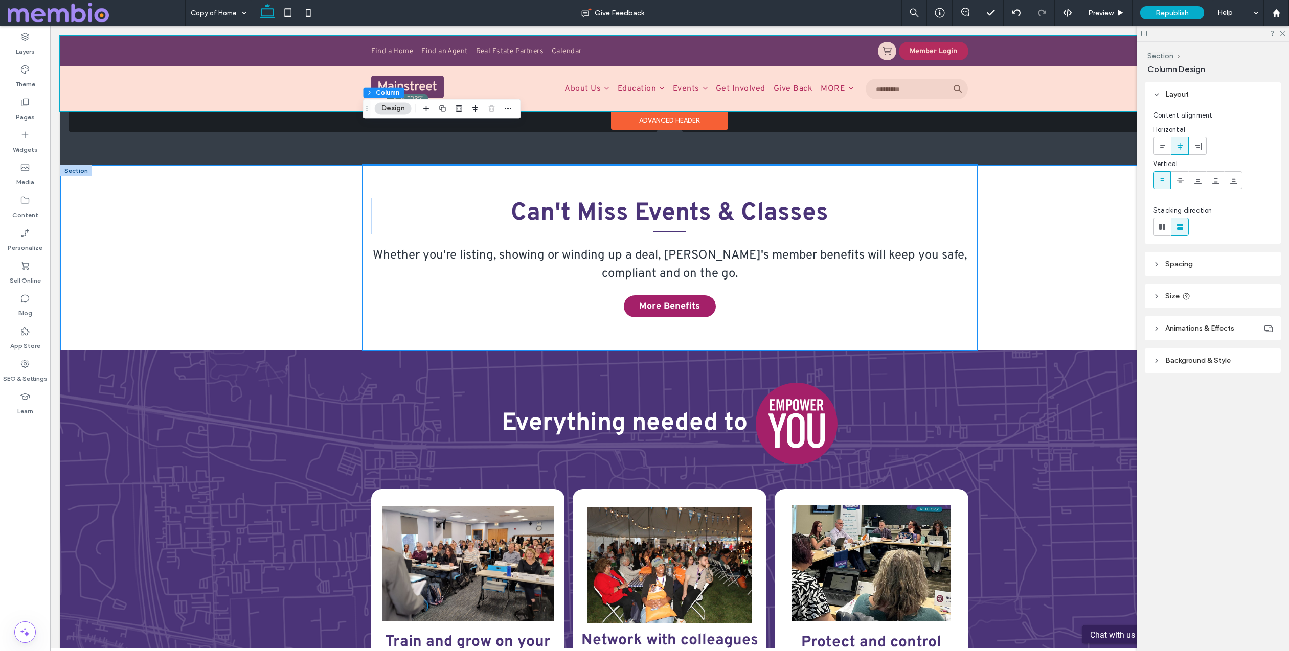
scroll to position [720, 0]
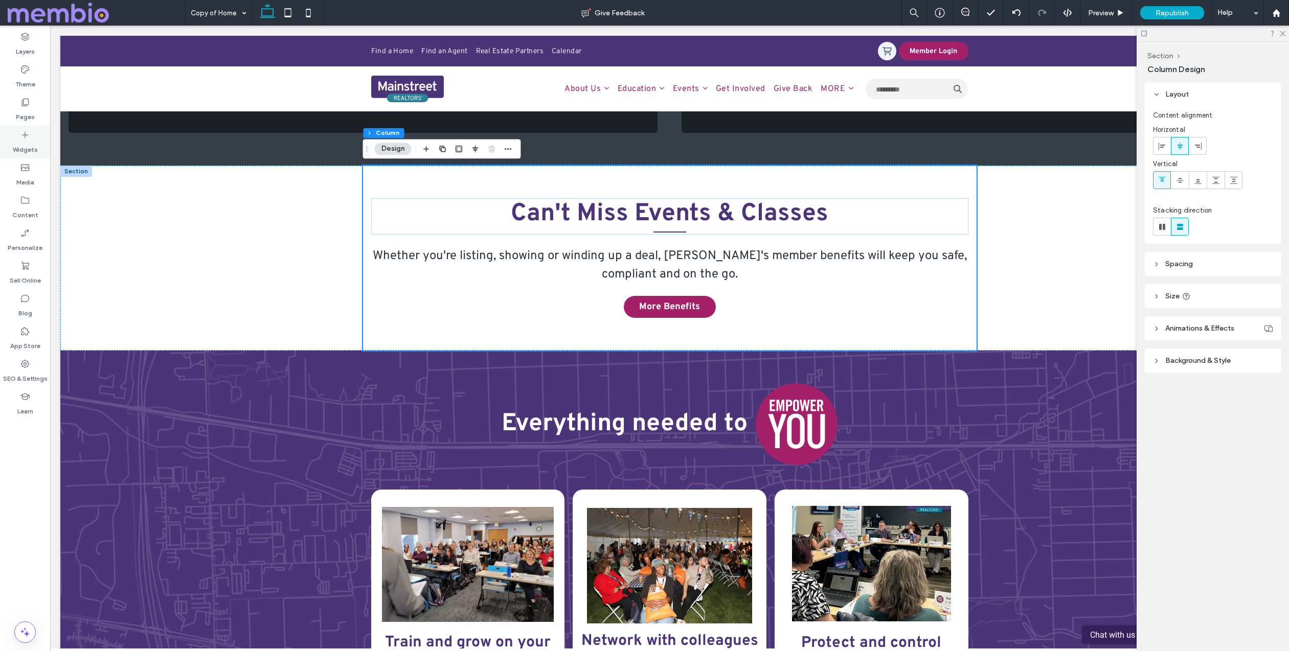
click at [26, 136] on icon at bounding box center [25, 135] width 10 height 10
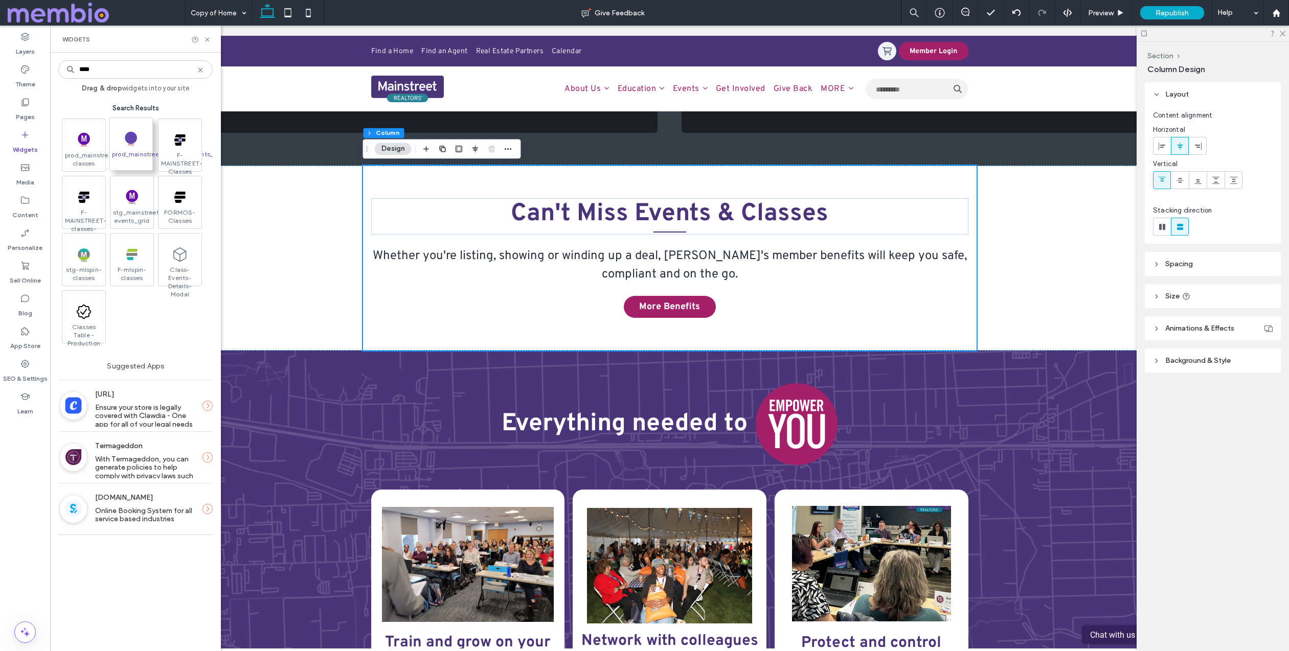
type input "****"
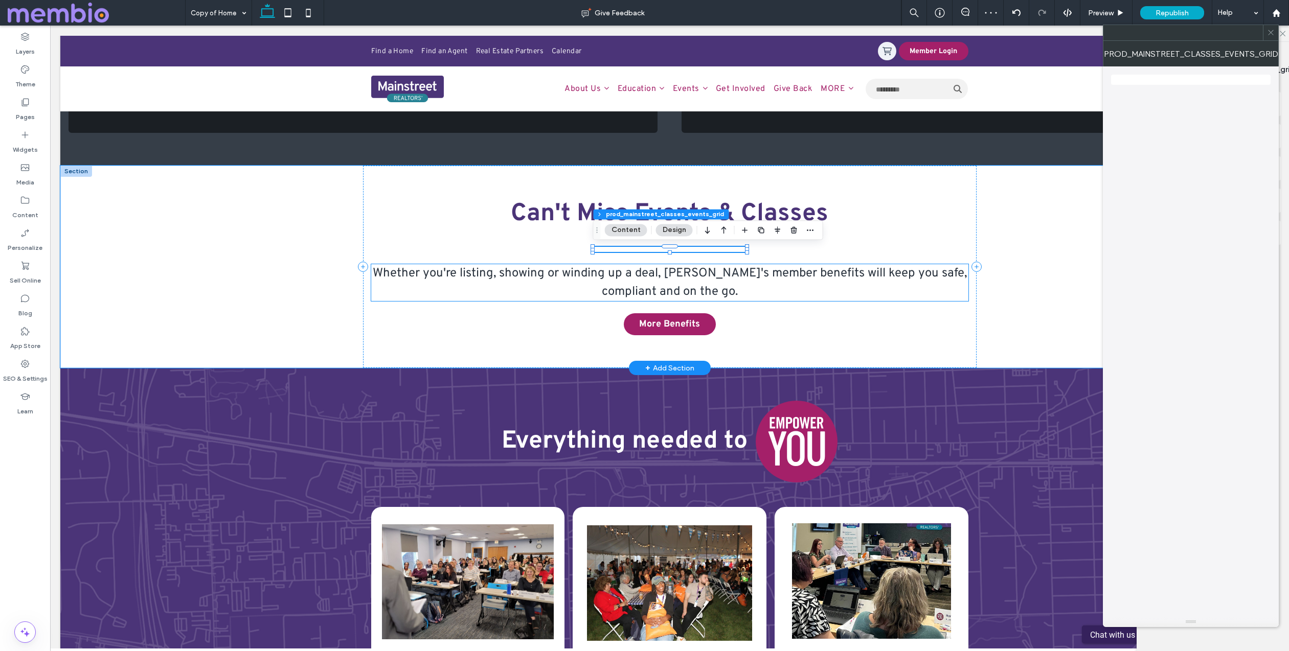
click at [711, 294] on span "Whether you're listing, showing or winding up a deal, Mainstreet's member benef…" at bounding box center [670, 283] width 594 height 34
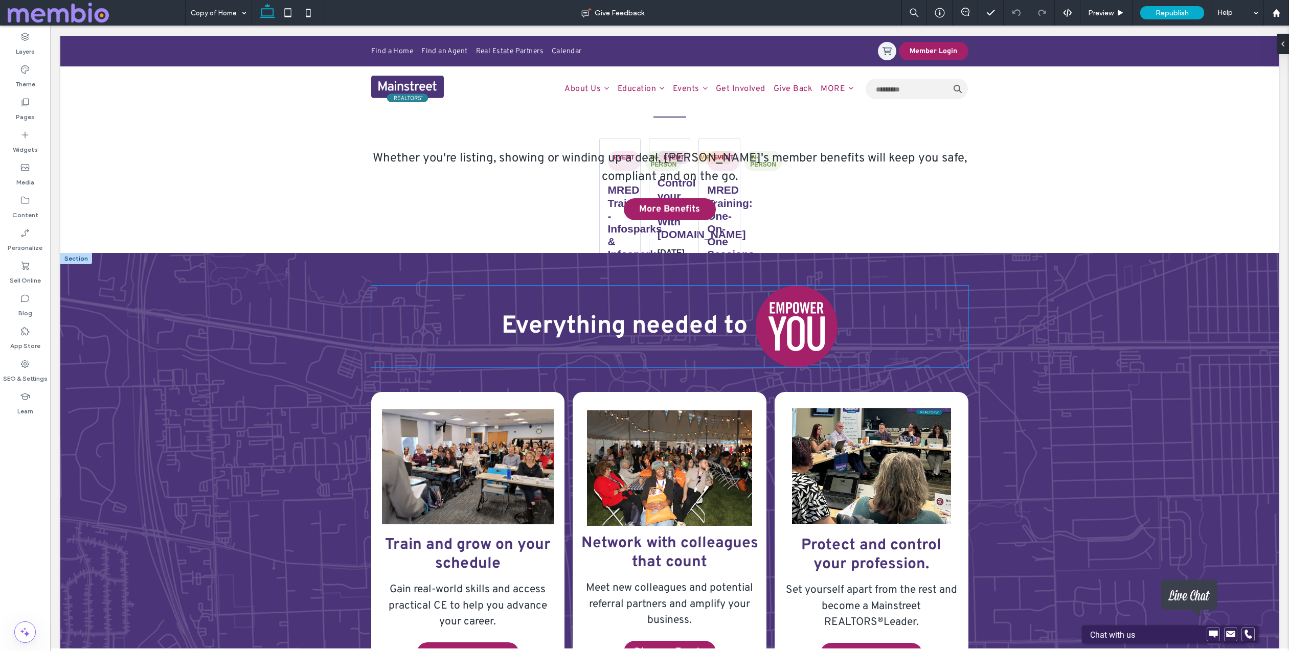
scroll to position [688, 0]
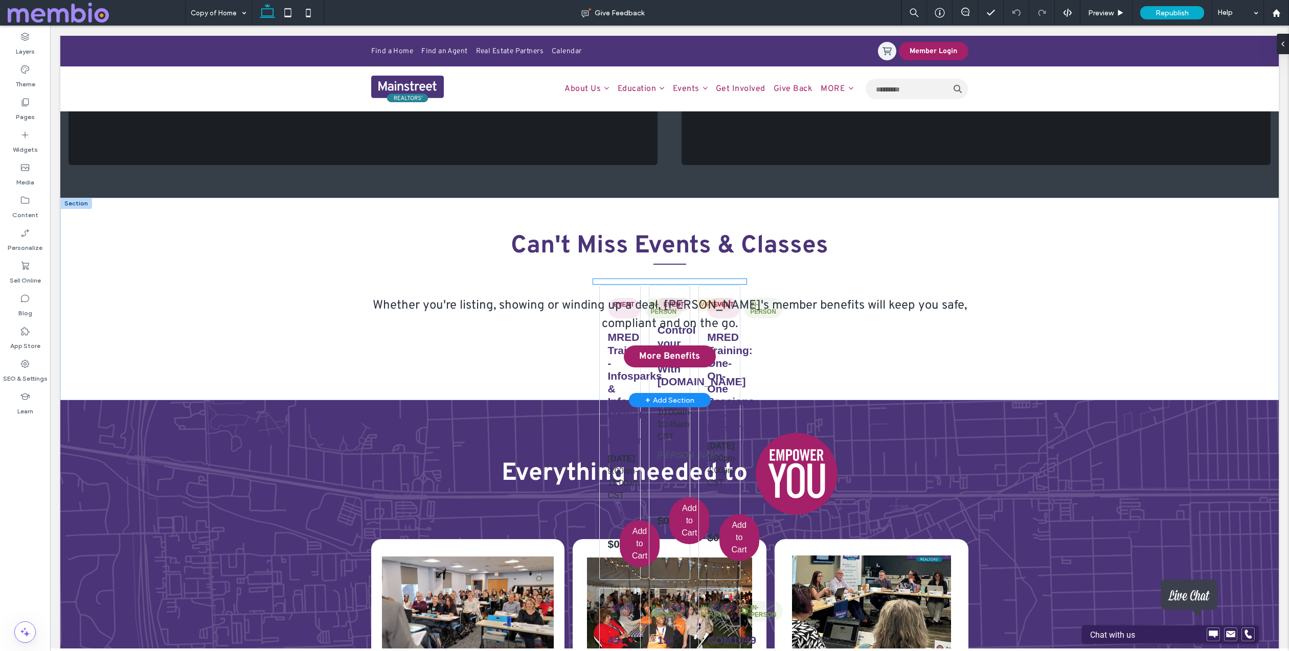
click at [622, 281] on div "event In-Person MRED Training - Infosparks & Infosparks Marketview - In-Person …" at bounding box center [669, 610] width 153 height 662
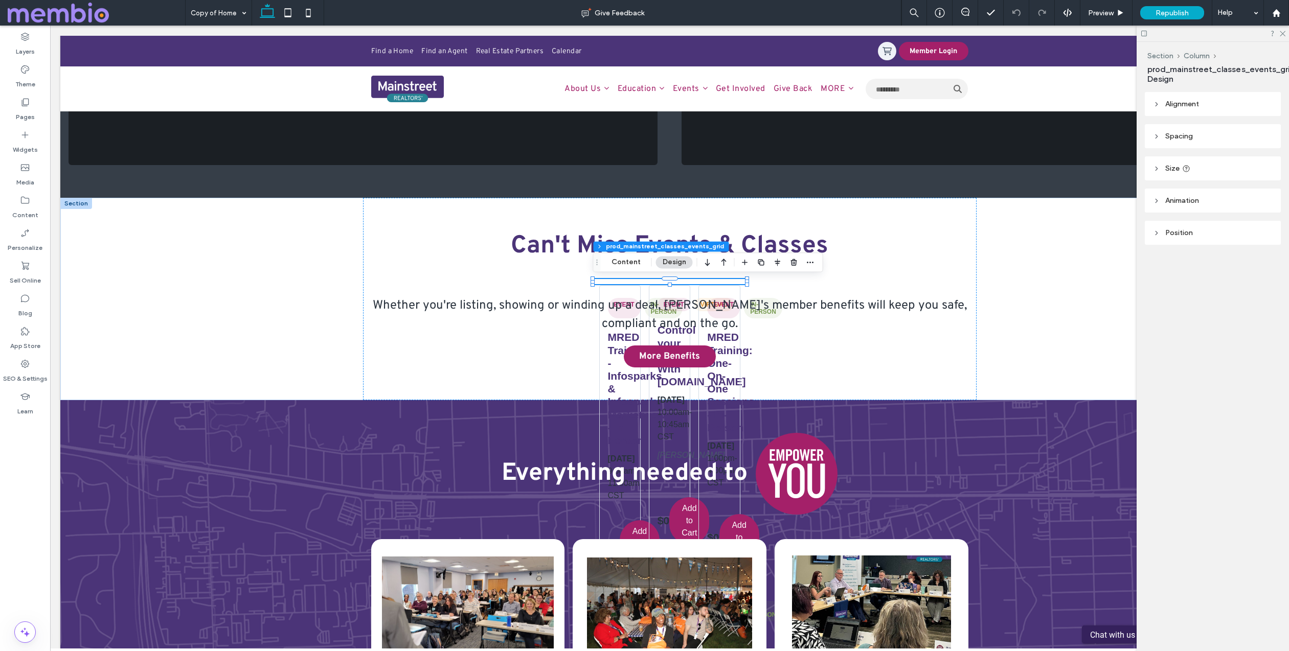
click at [1172, 170] on span "Size" at bounding box center [1172, 168] width 14 height 9
click at [1268, 192] on span "px" at bounding box center [1264, 194] width 7 height 10
click at [1266, 223] on div "%" at bounding box center [1265, 229] width 14 height 18
type input "**"
type input "****"
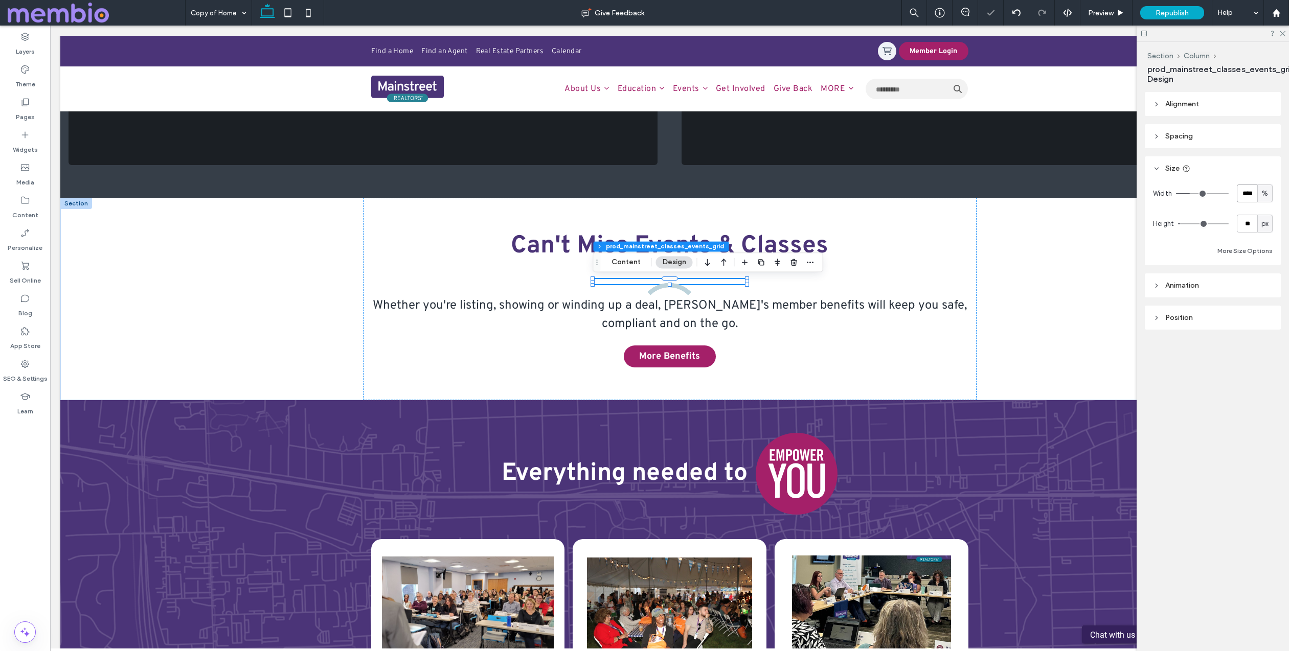
click at [1251, 192] on input "****" at bounding box center [1247, 194] width 20 height 18
type input "**"
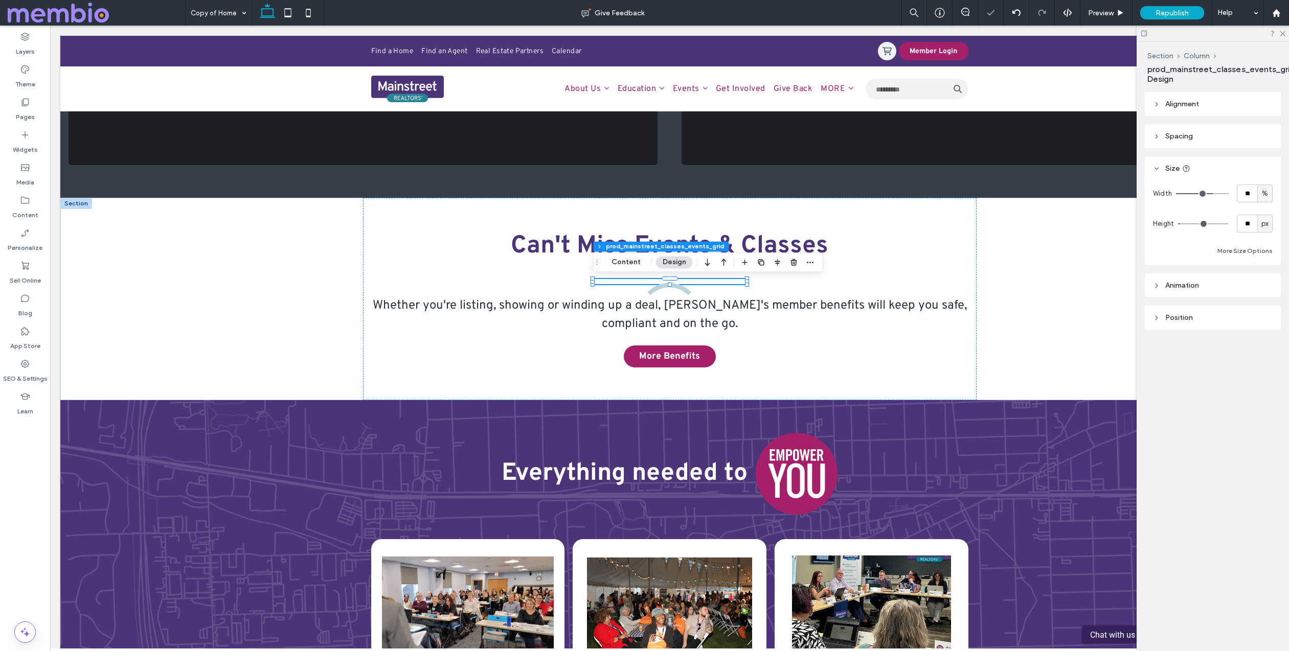
type input "**"
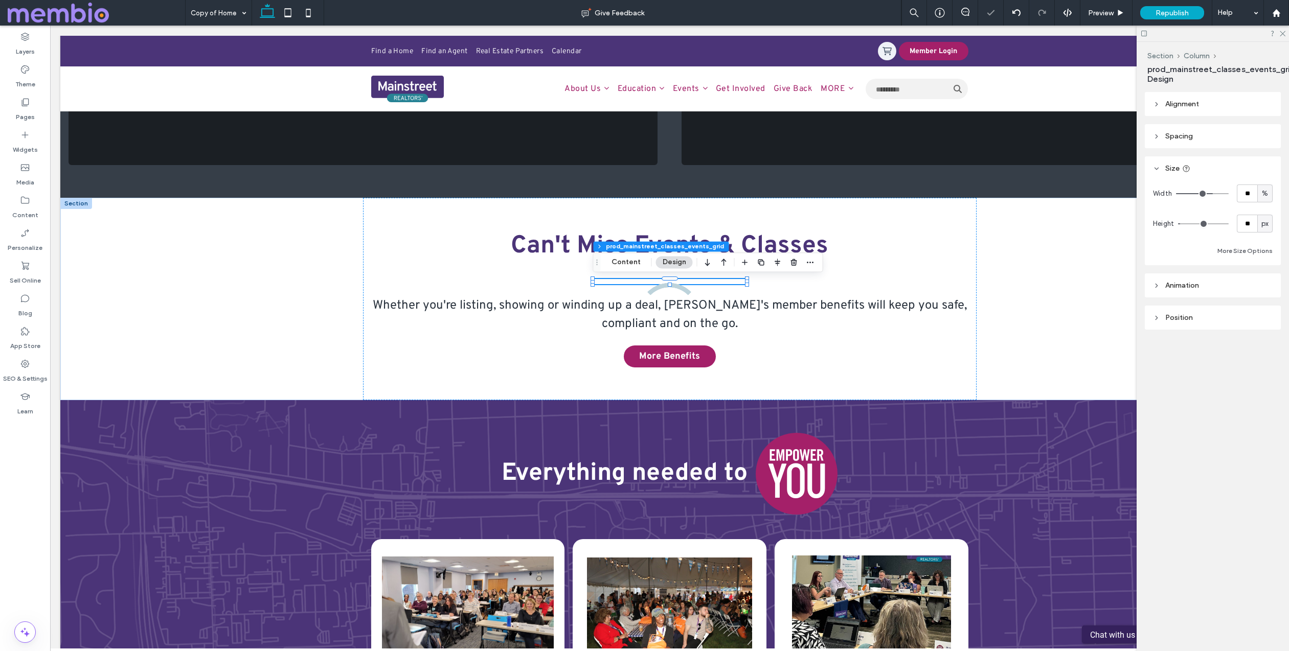
type input "**"
type input "***"
drag, startPoint x: 1211, startPoint y: 192, endPoint x: 1246, endPoint y: 192, distance: 35.3
type input "***"
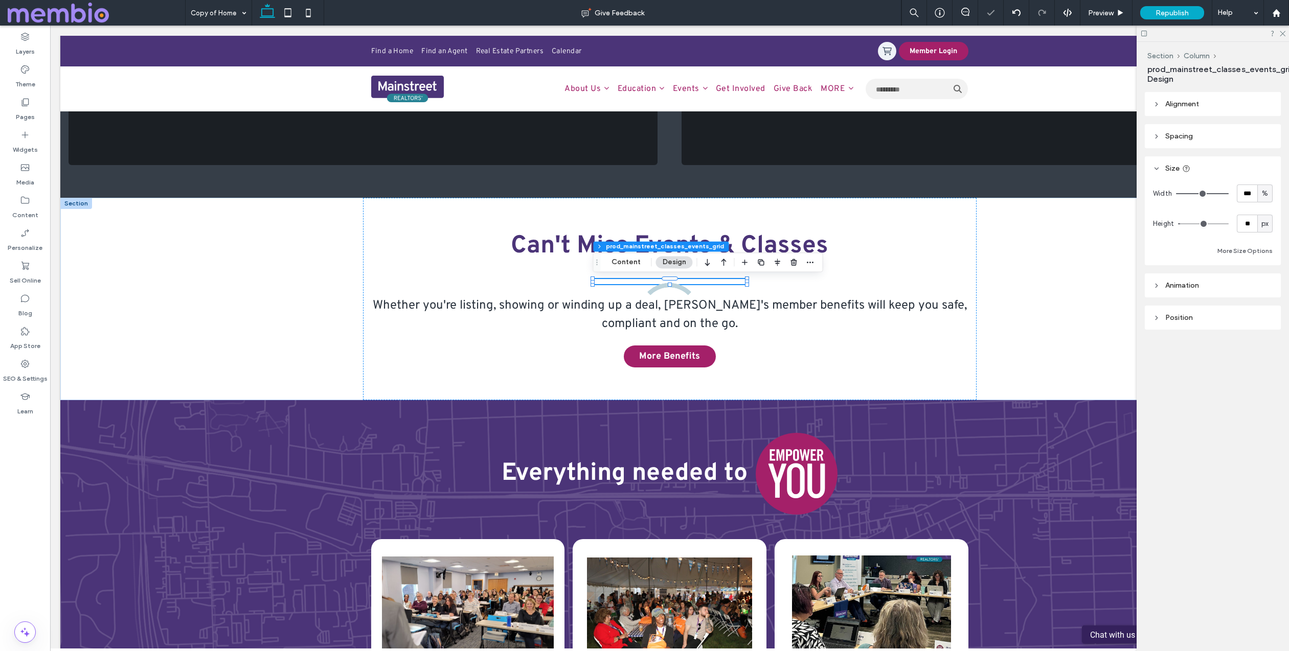
click at [1229, 193] on input "range" at bounding box center [1202, 193] width 53 height 1
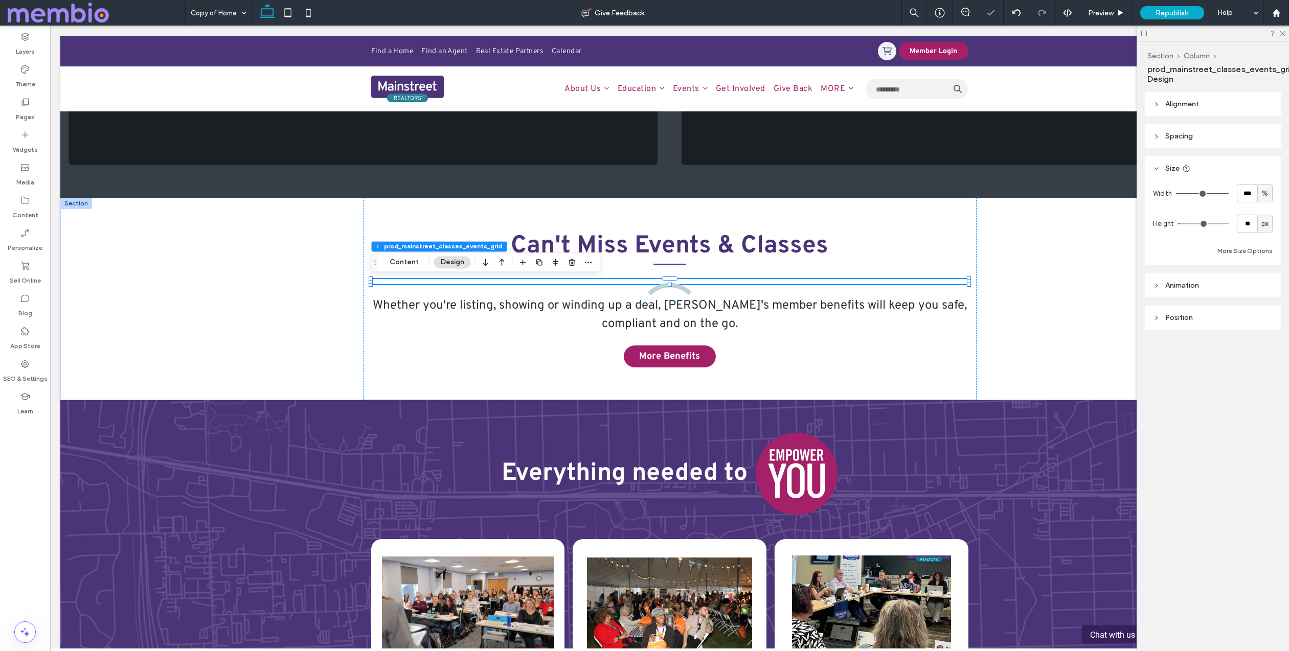
click at [1266, 223] on span "px" at bounding box center [1264, 224] width 7 height 10
click at [1249, 221] on input "**" at bounding box center [1247, 224] width 20 height 18
type input "***"
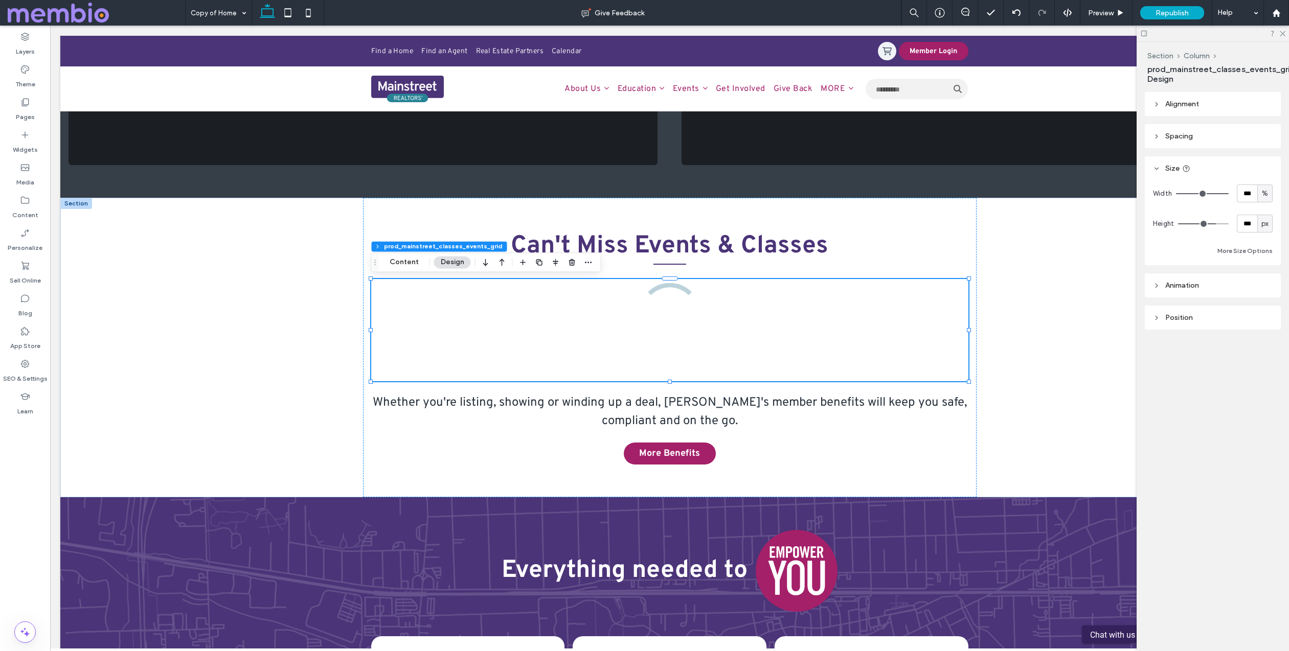
click at [1265, 224] on span "px" at bounding box center [1264, 224] width 7 height 10
click at [1268, 309] on div "A" at bounding box center [1265, 313] width 14 height 18
type input "*"
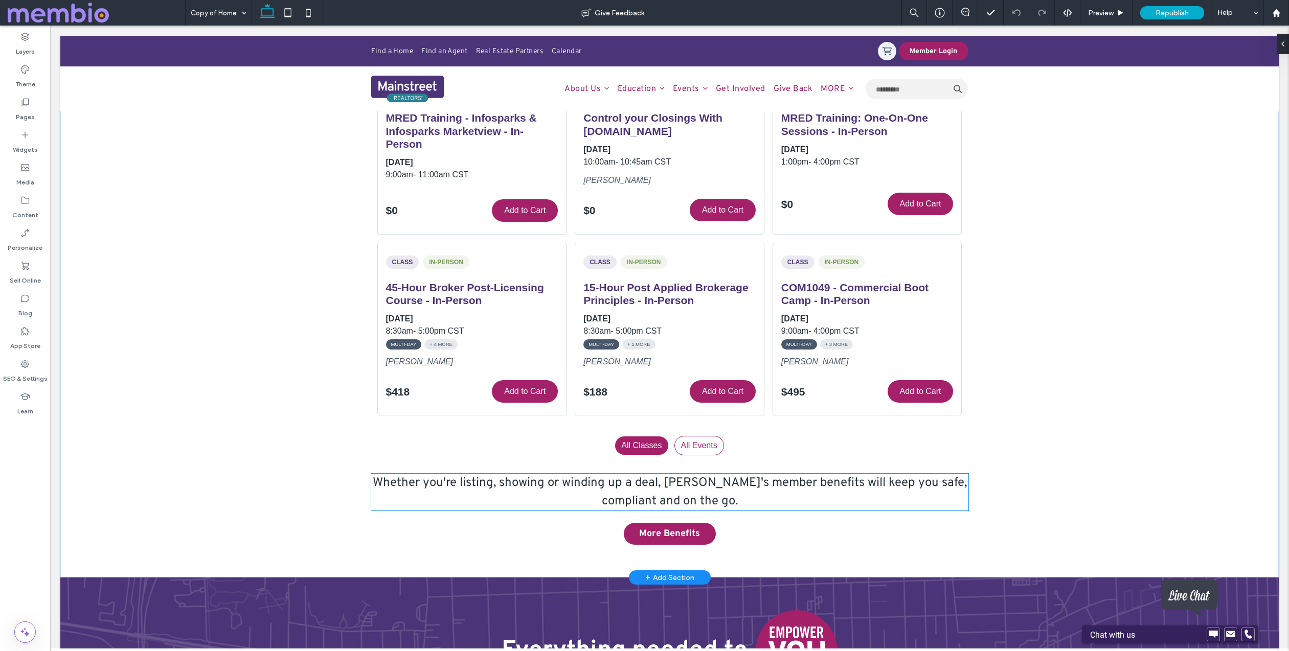
click at [685, 491] on h4 "Whether you're listing, showing or winding up a deal, [PERSON_NAME]'s member be…" at bounding box center [669, 492] width 597 height 37
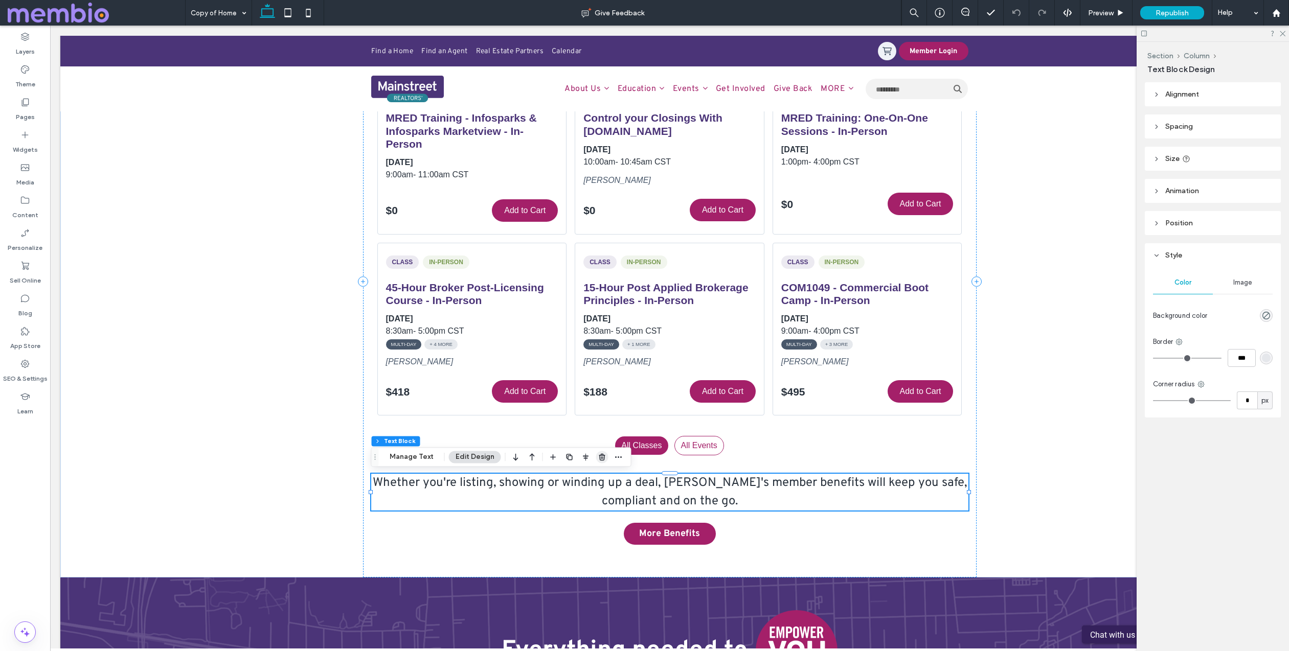
click at [598, 457] on icon "button" at bounding box center [602, 457] width 8 height 8
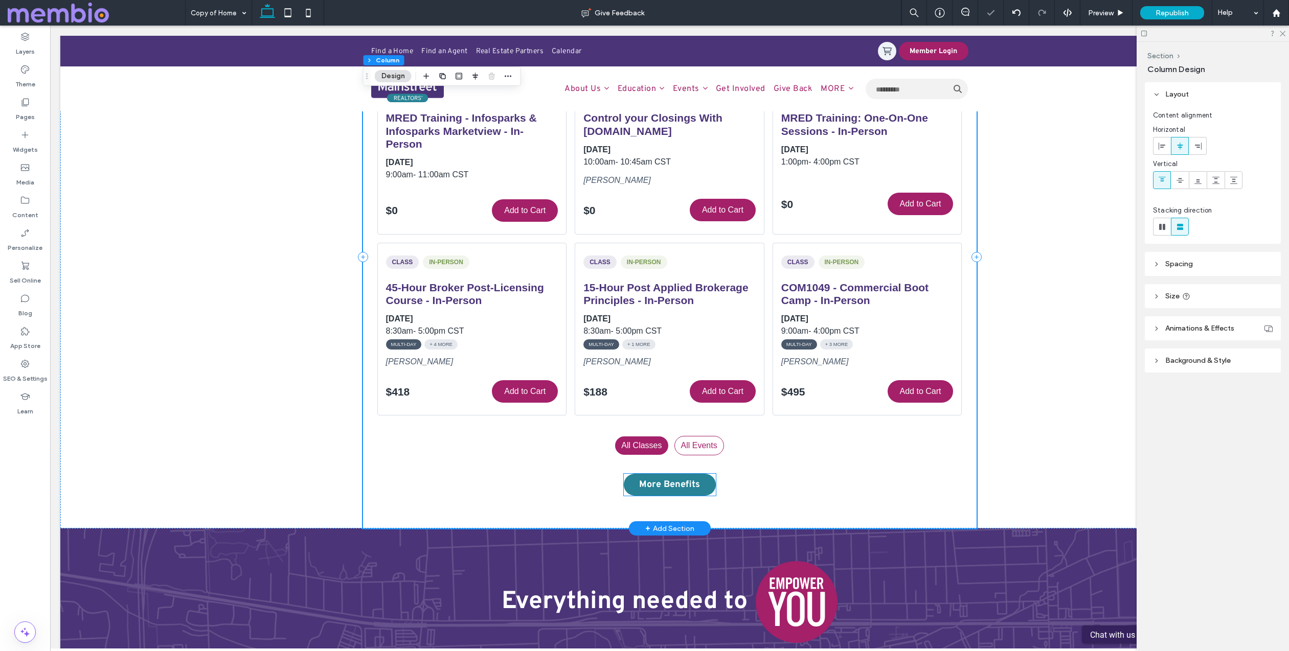
click at [656, 485] on span "More Benefits" at bounding box center [669, 485] width 61 height 12
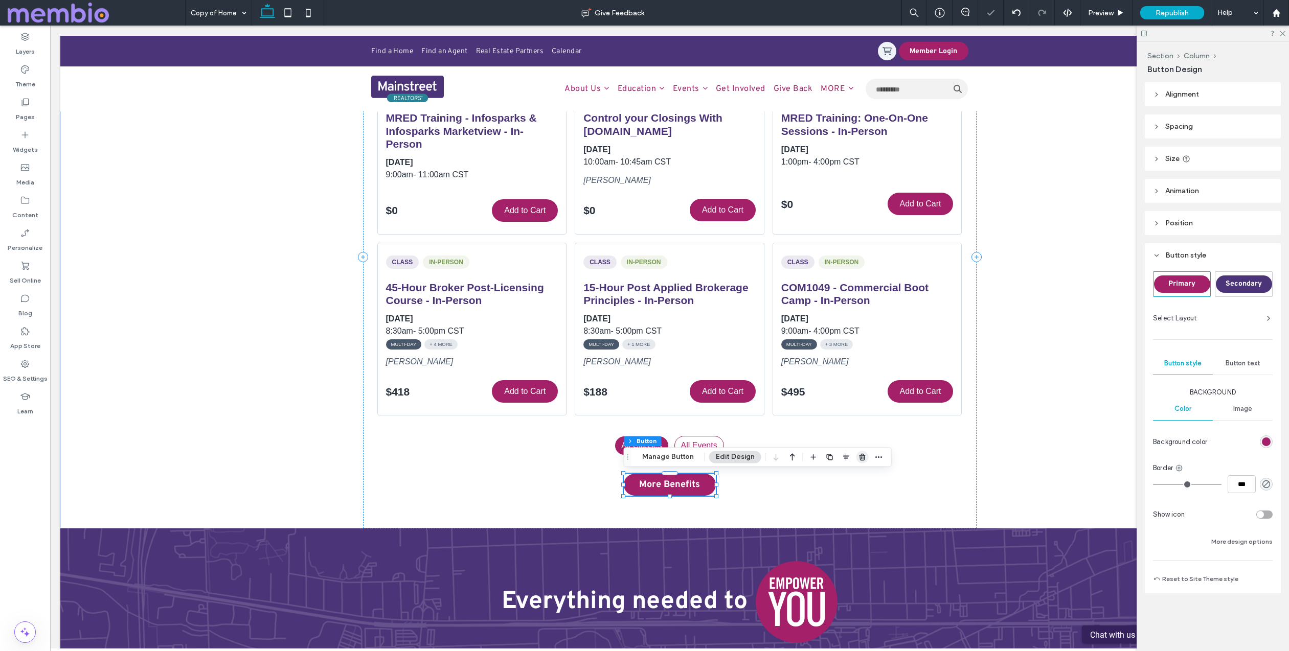
click at [858, 454] on icon "button" at bounding box center [862, 457] width 8 height 8
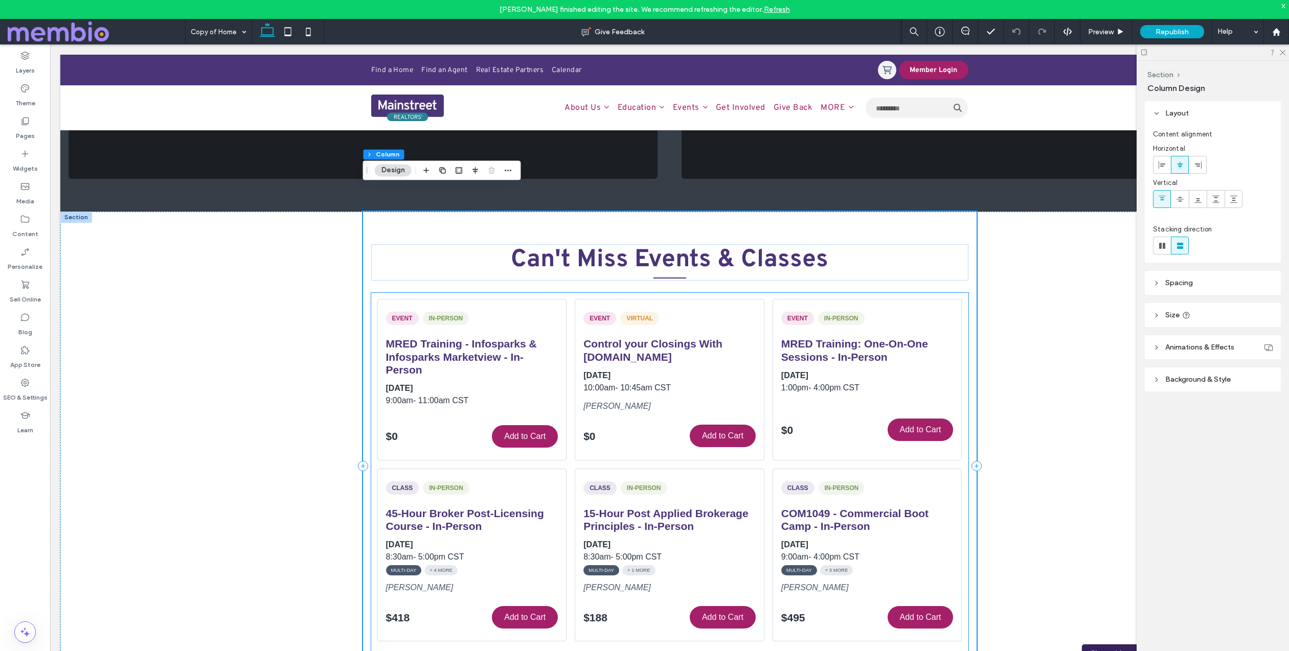
scroll to position [686, 0]
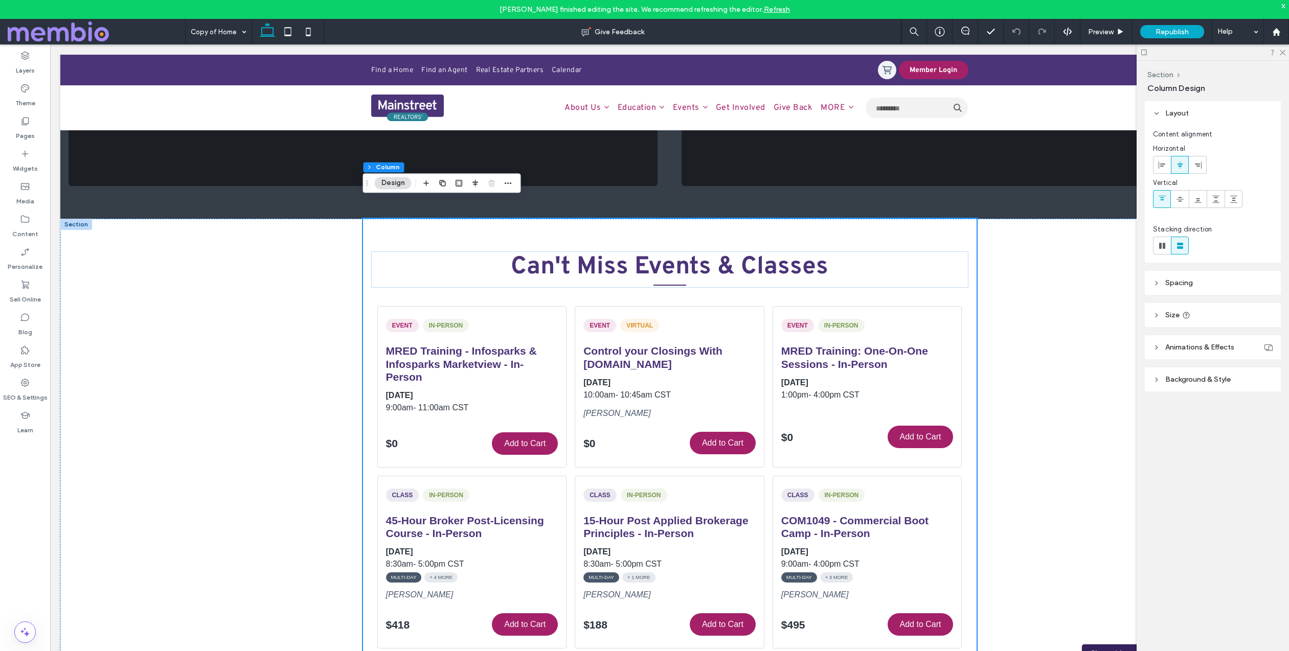
click at [78, 225] on div at bounding box center [76, 224] width 32 height 11
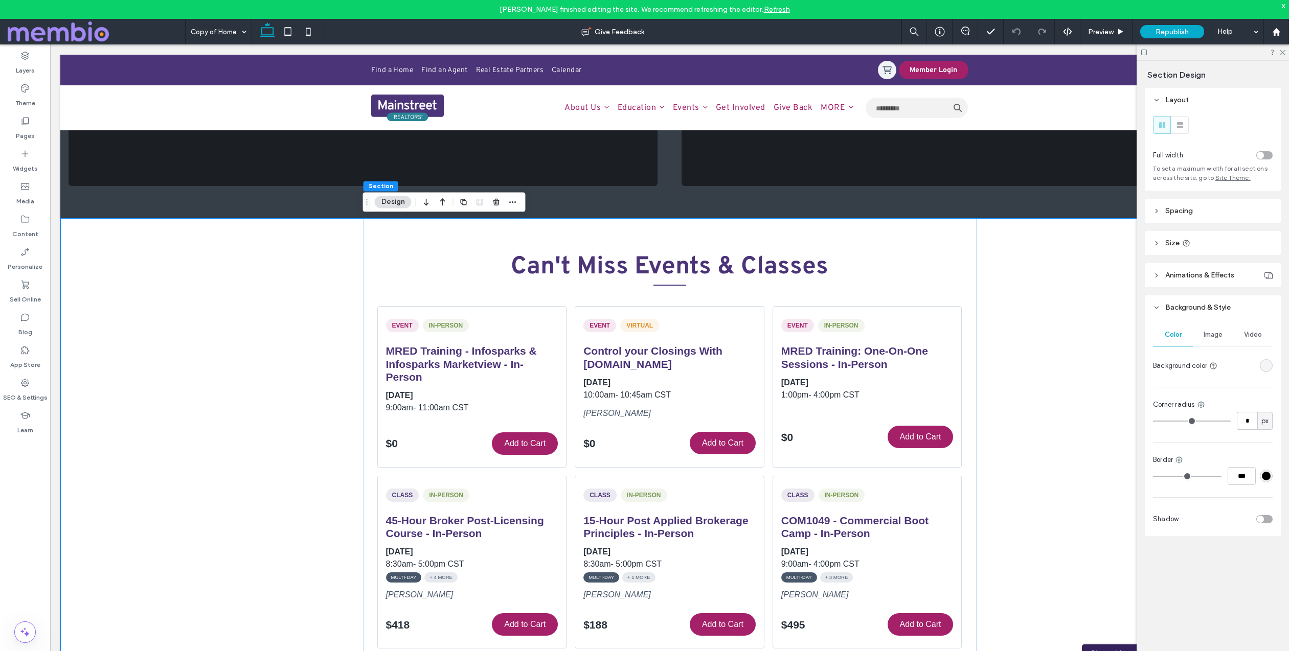
click at [772, 9] on link "Refresh" at bounding box center [777, 9] width 26 height 9
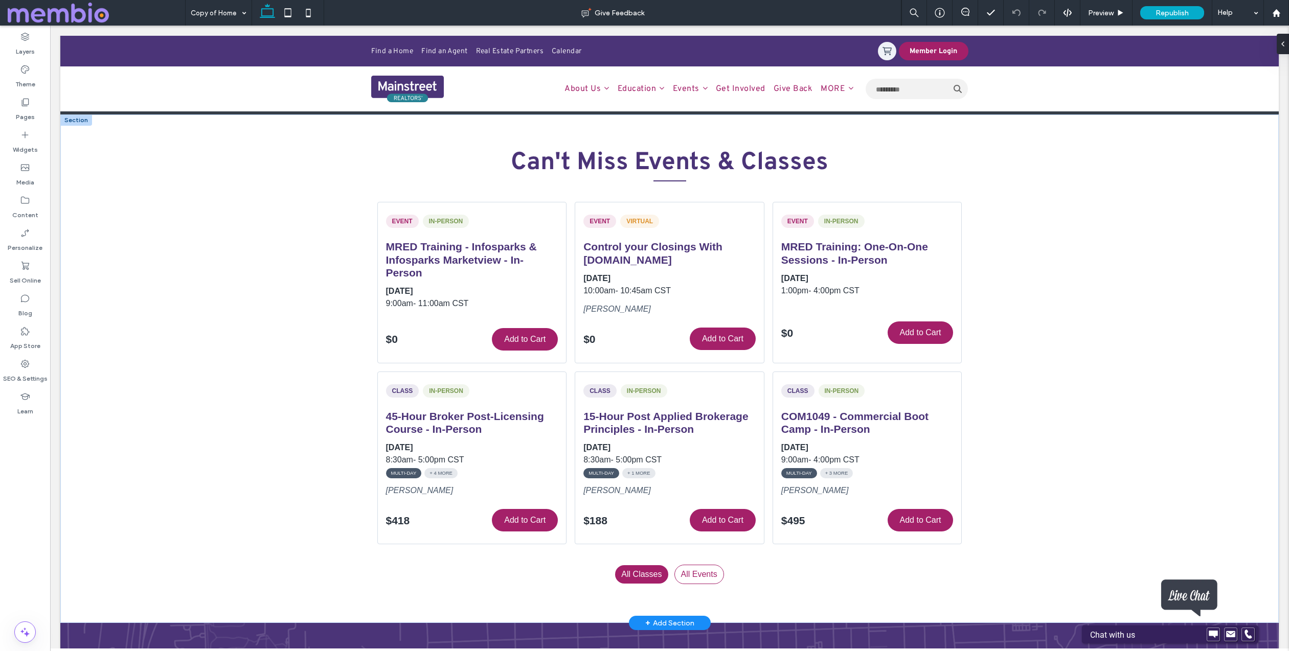
click at [80, 119] on div at bounding box center [76, 120] width 32 height 11
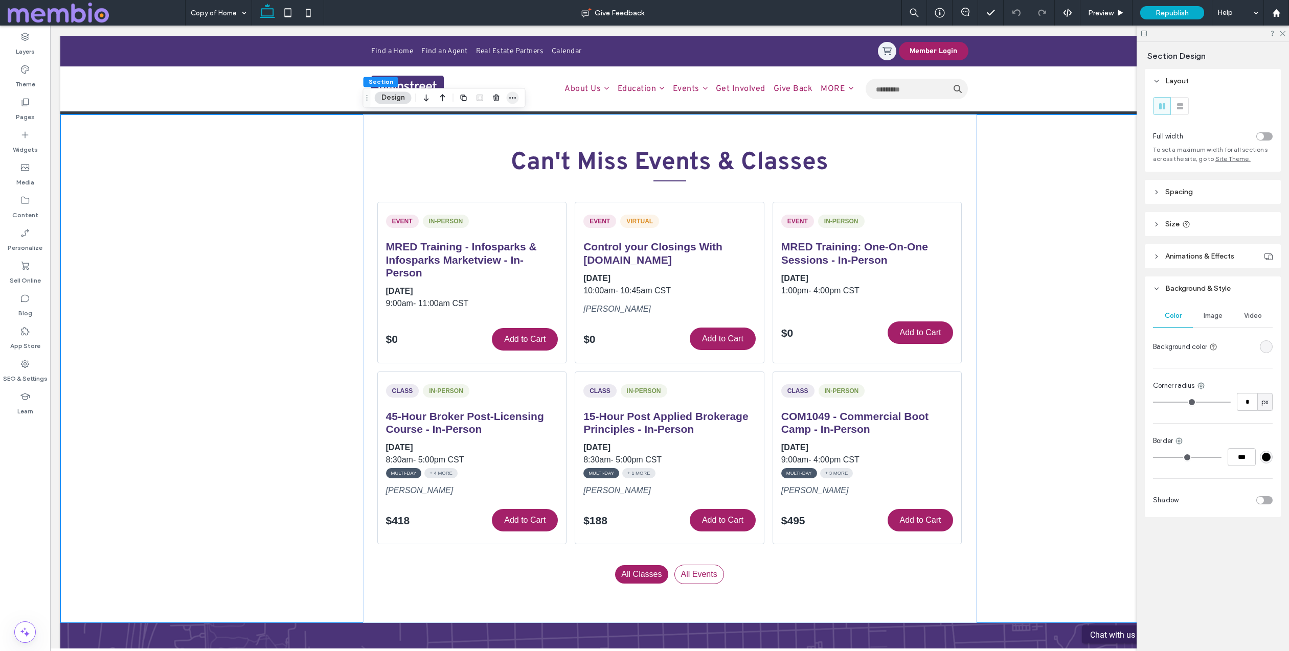
click at [510, 96] on icon "button" at bounding box center [513, 98] width 8 height 8
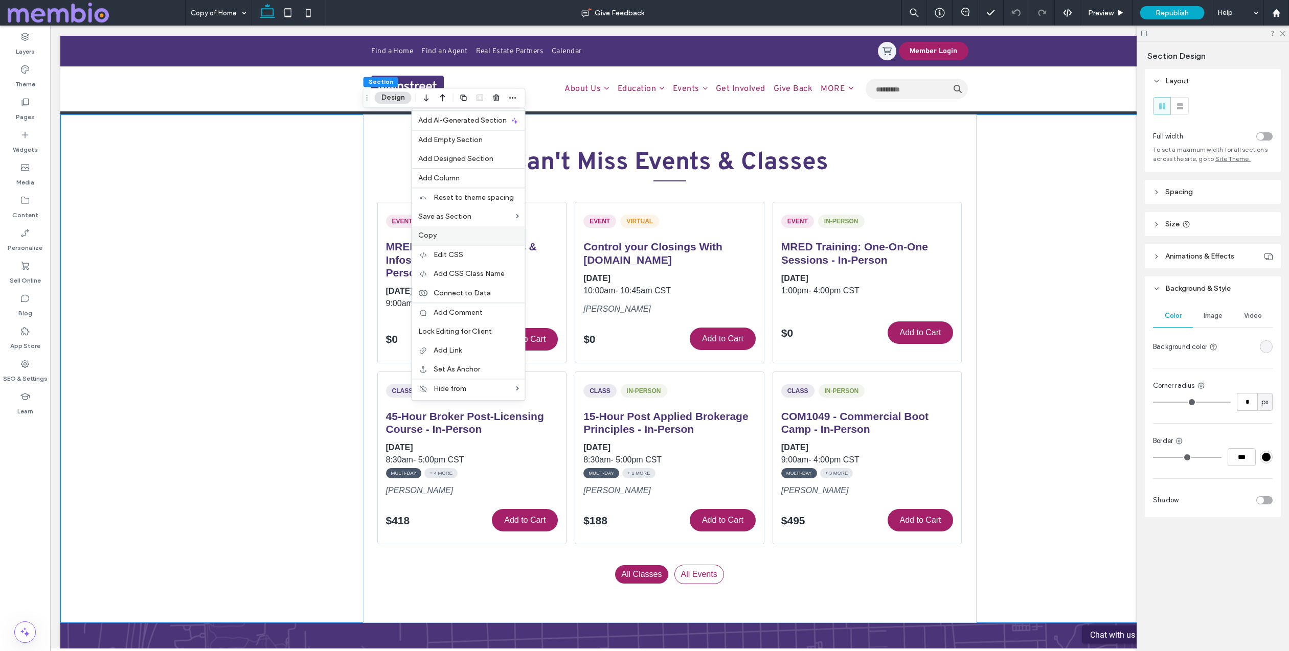
click at [455, 235] on label "Copy" at bounding box center [468, 235] width 101 height 9
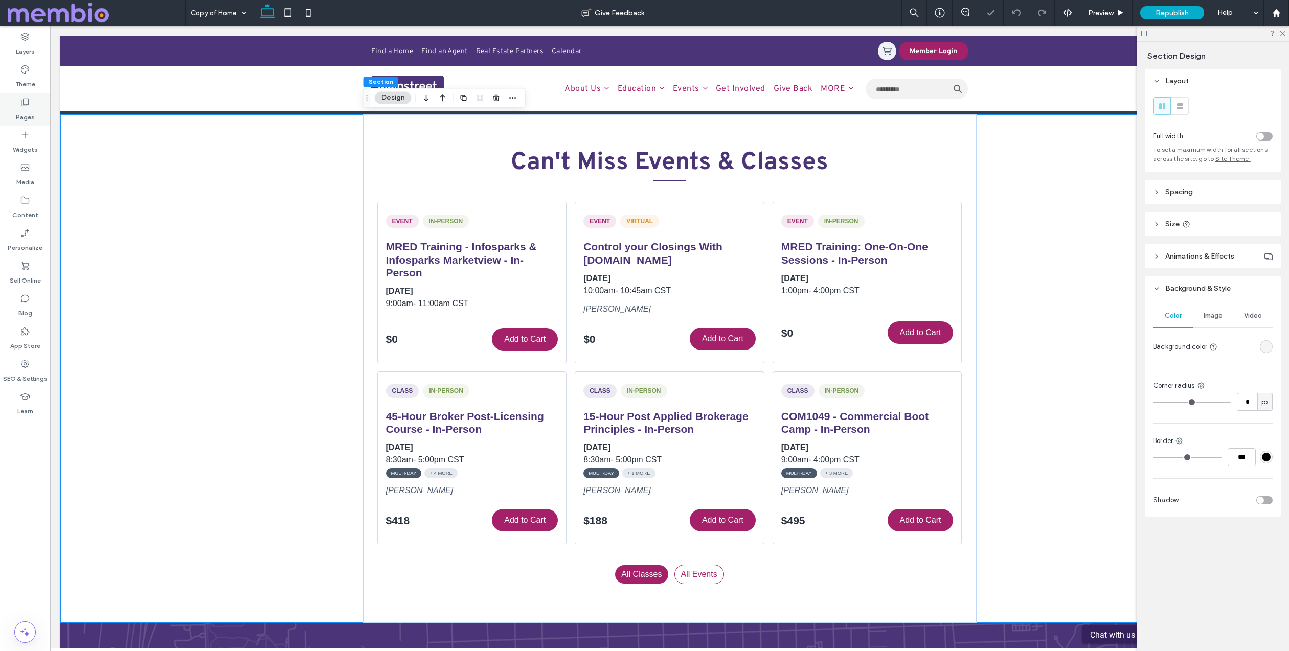
click at [31, 105] on div "Pages" at bounding box center [25, 109] width 50 height 33
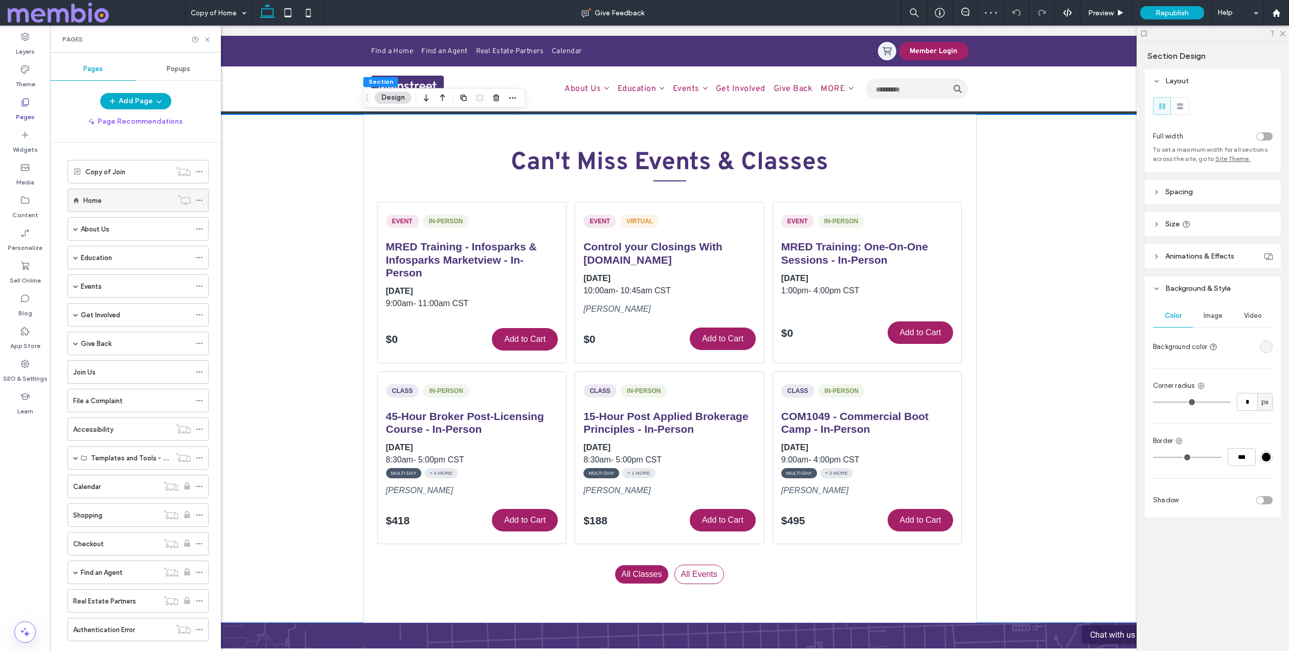
click at [110, 197] on div "Home" at bounding box center [127, 200] width 89 height 11
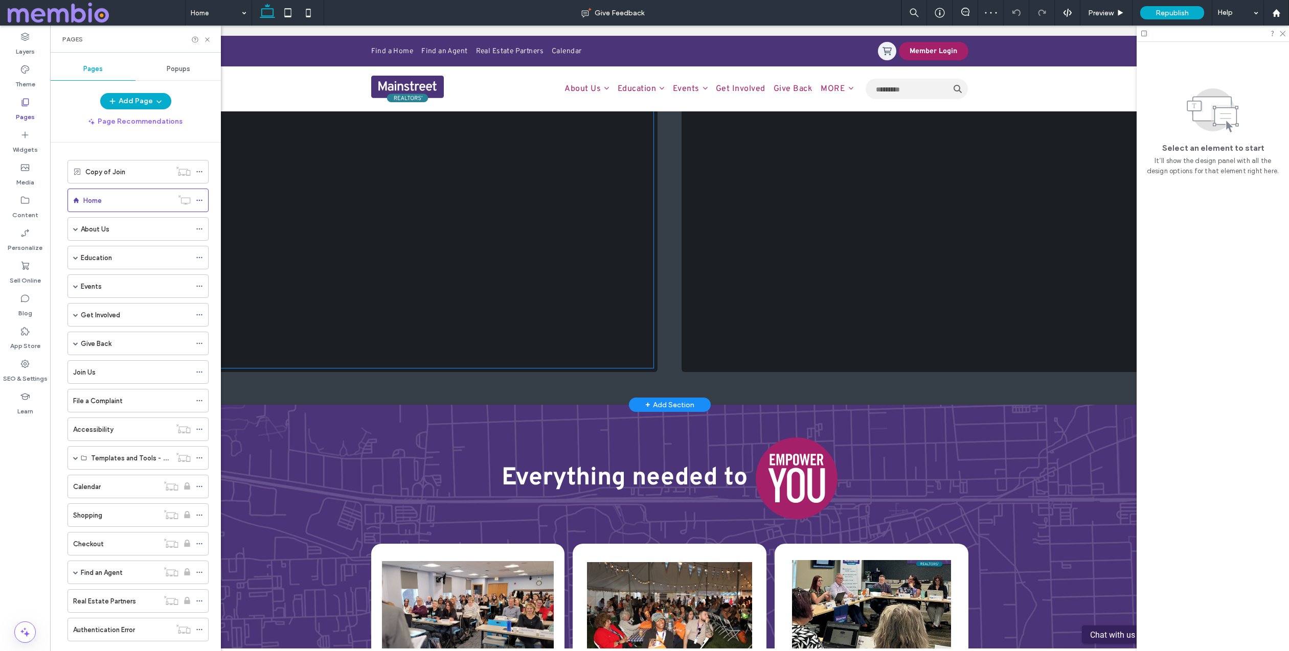
scroll to position [483, 0]
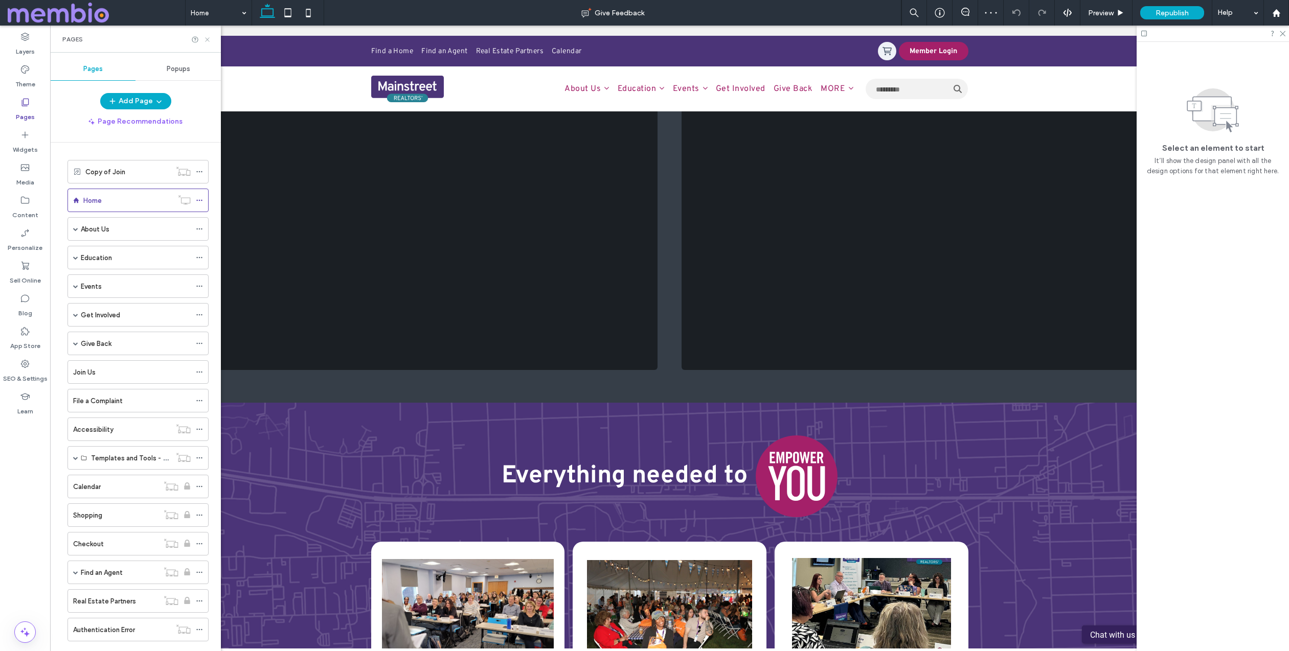
click at [206, 39] on icon at bounding box center [207, 40] width 8 height 8
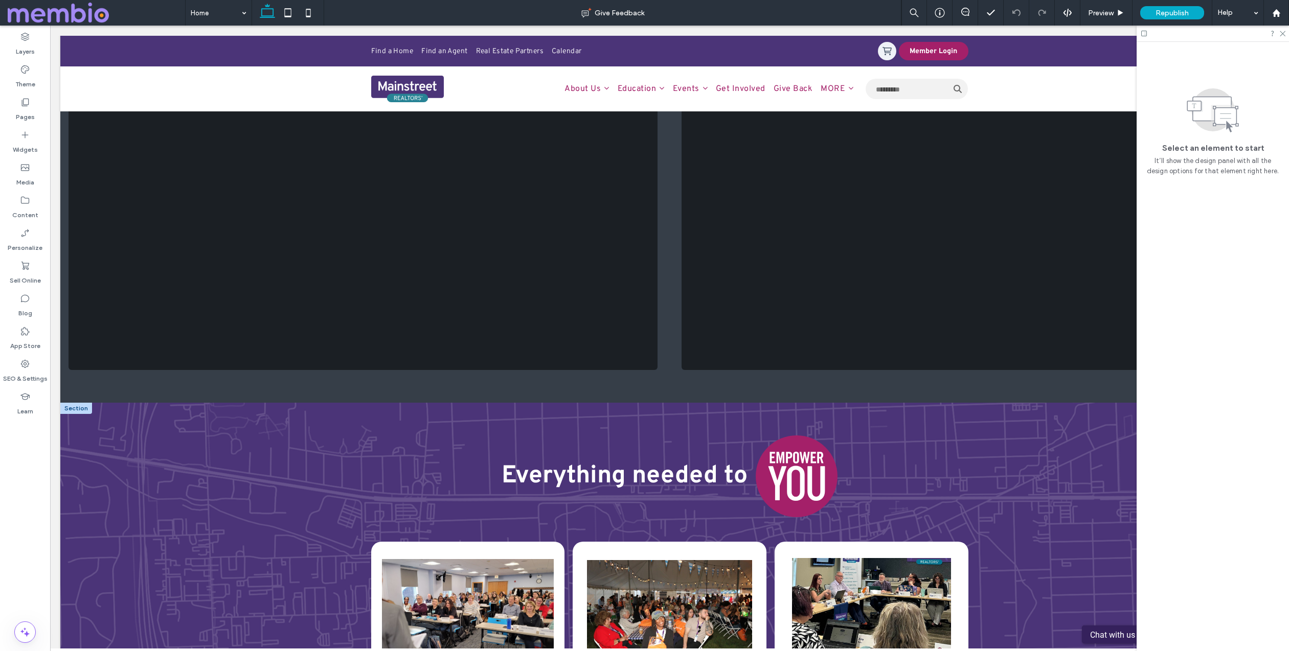
click at [72, 413] on div at bounding box center [76, 408] width 32 height 11
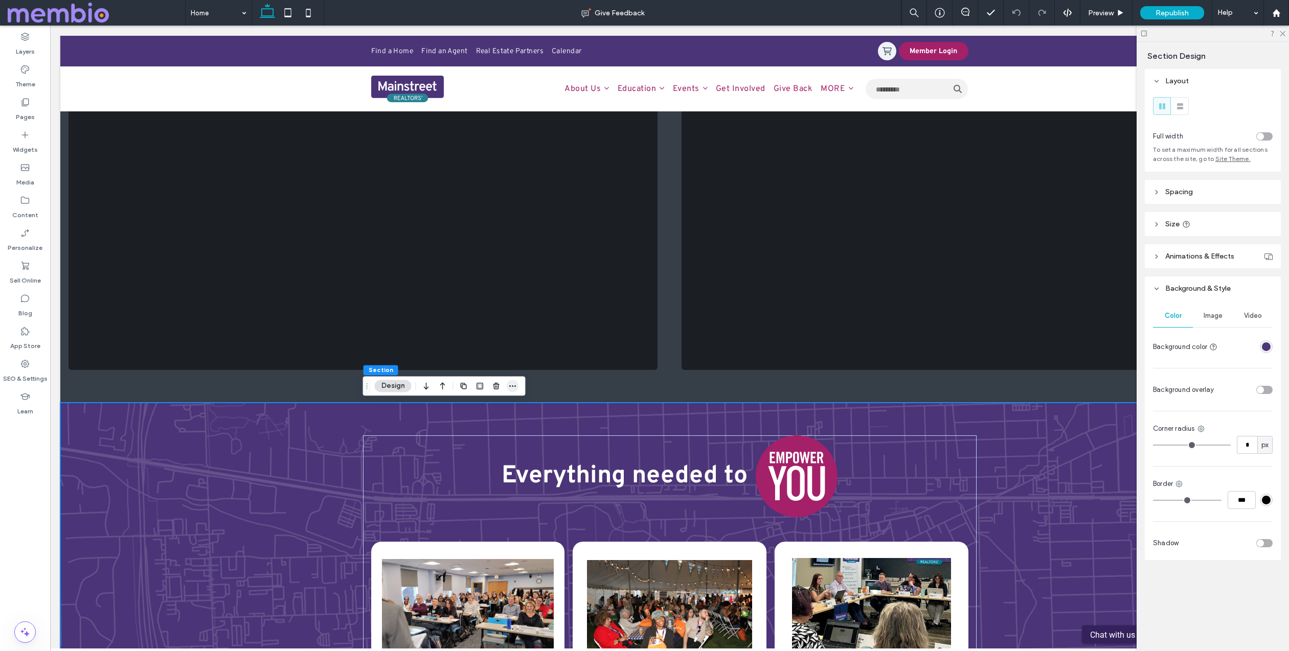
click at [509, 387] on icon "button" at bounding box center [513, 386] width 8 height 8
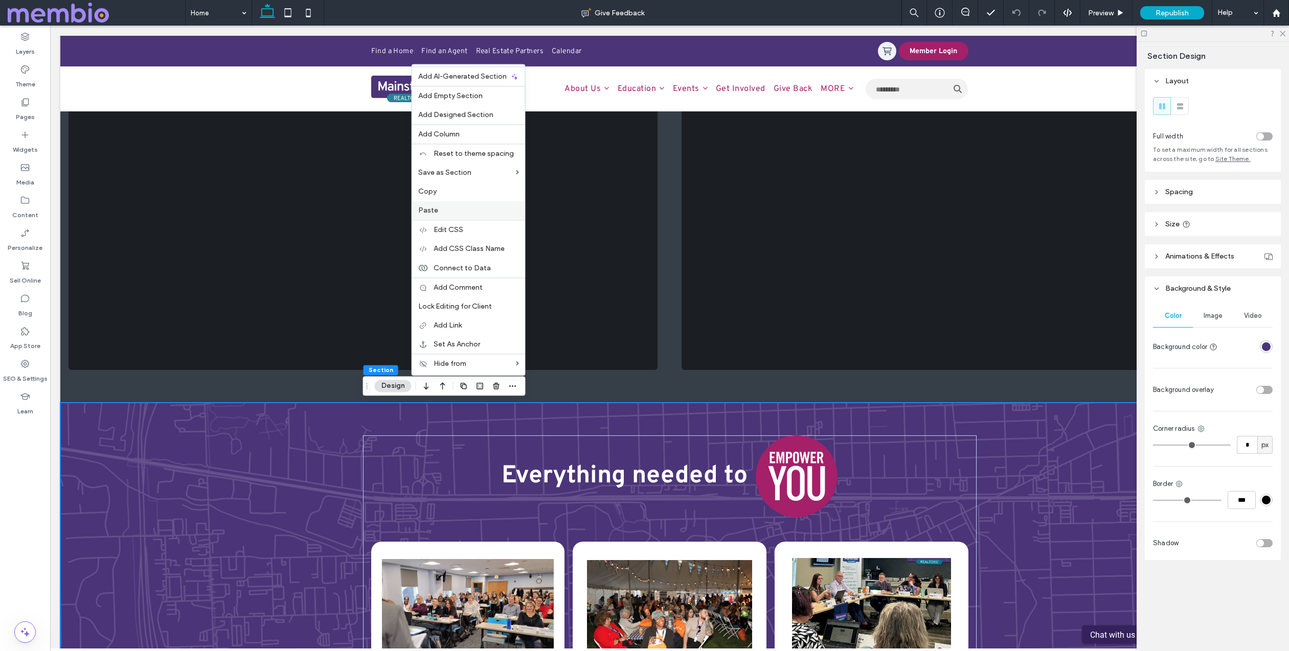
click at [465, 206] on label "Paste" at bounding box center [468, 210] width 101 height 9
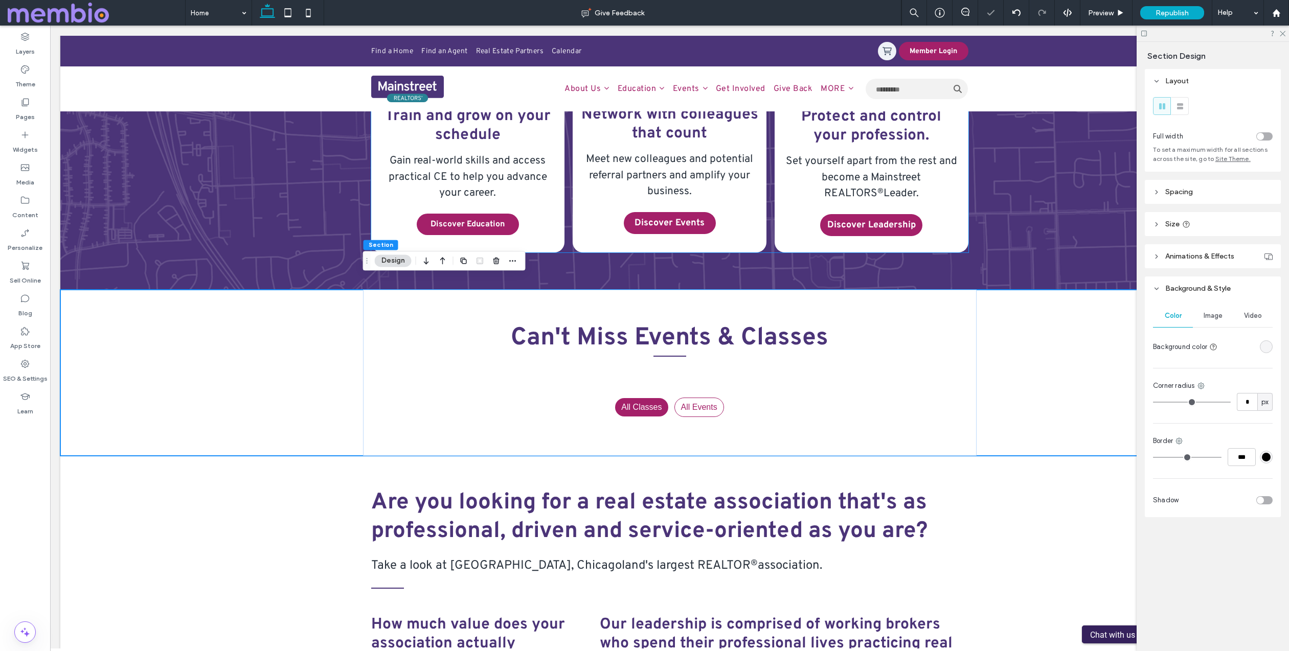
scroll to position [1074, 0]
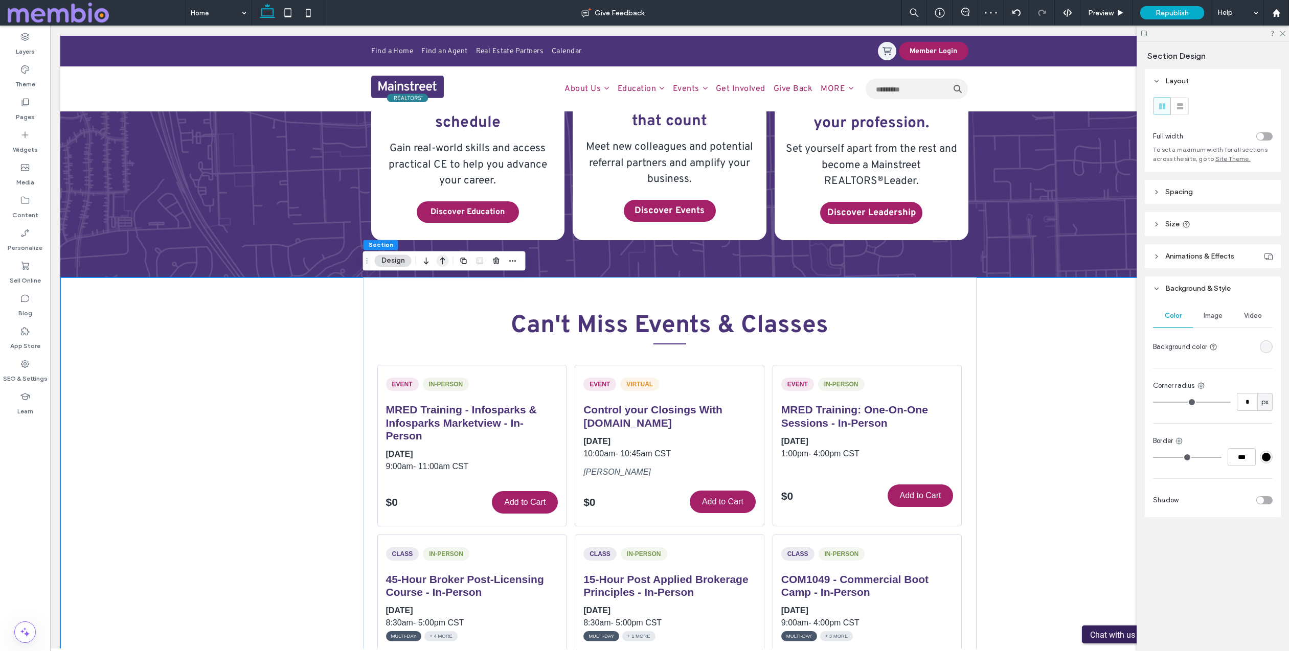
click at [442, 263] on use "button" at bounding box center [442, 261] width 5 height 7
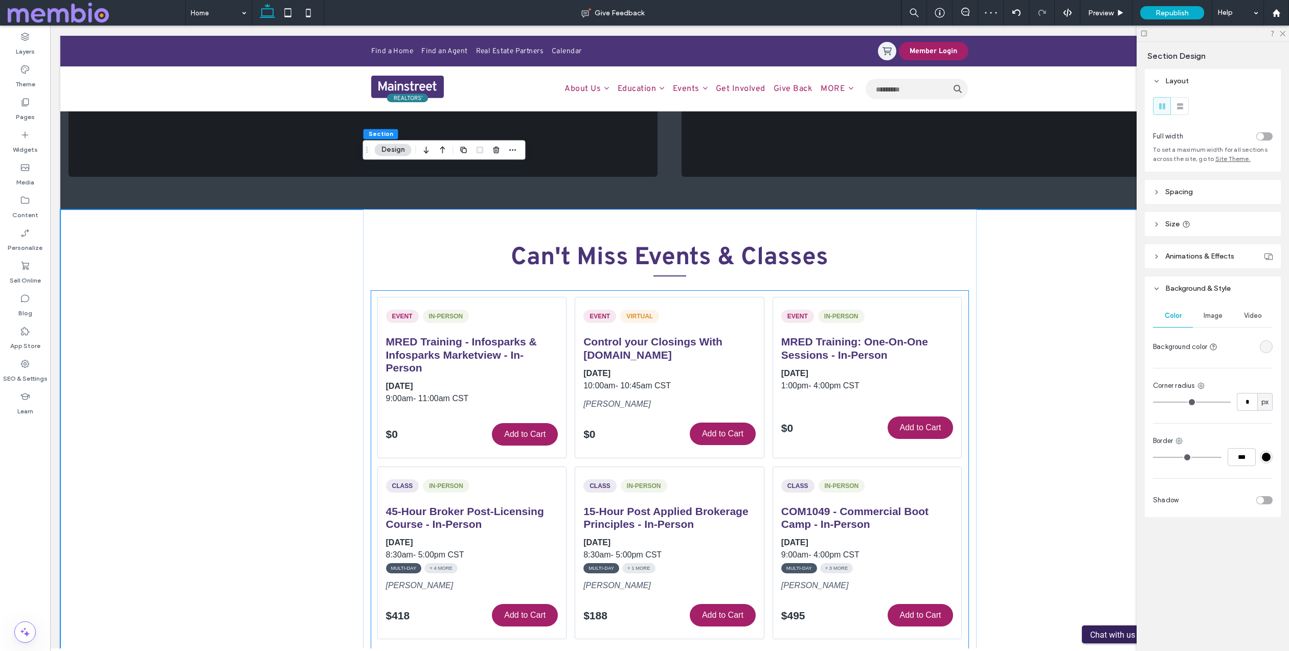
scroll to position [675, 0]
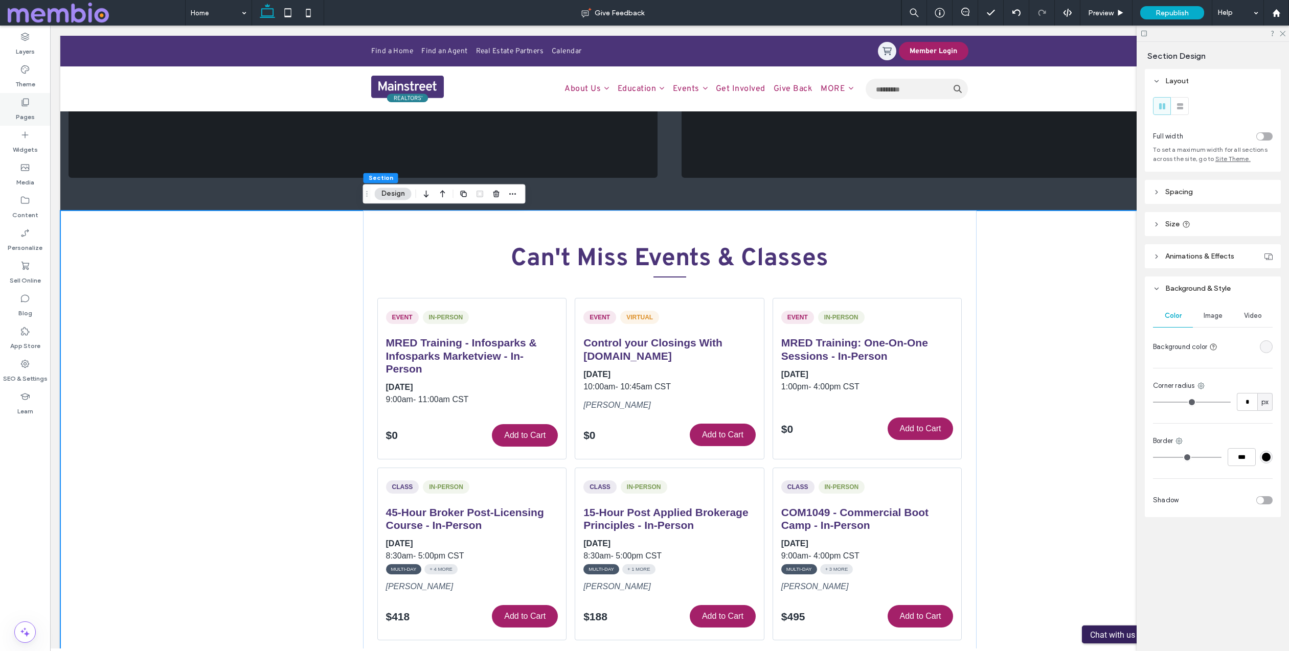
click at [21, 111] on label "Pages" at bounding box center [25, 114] width 19 height 14
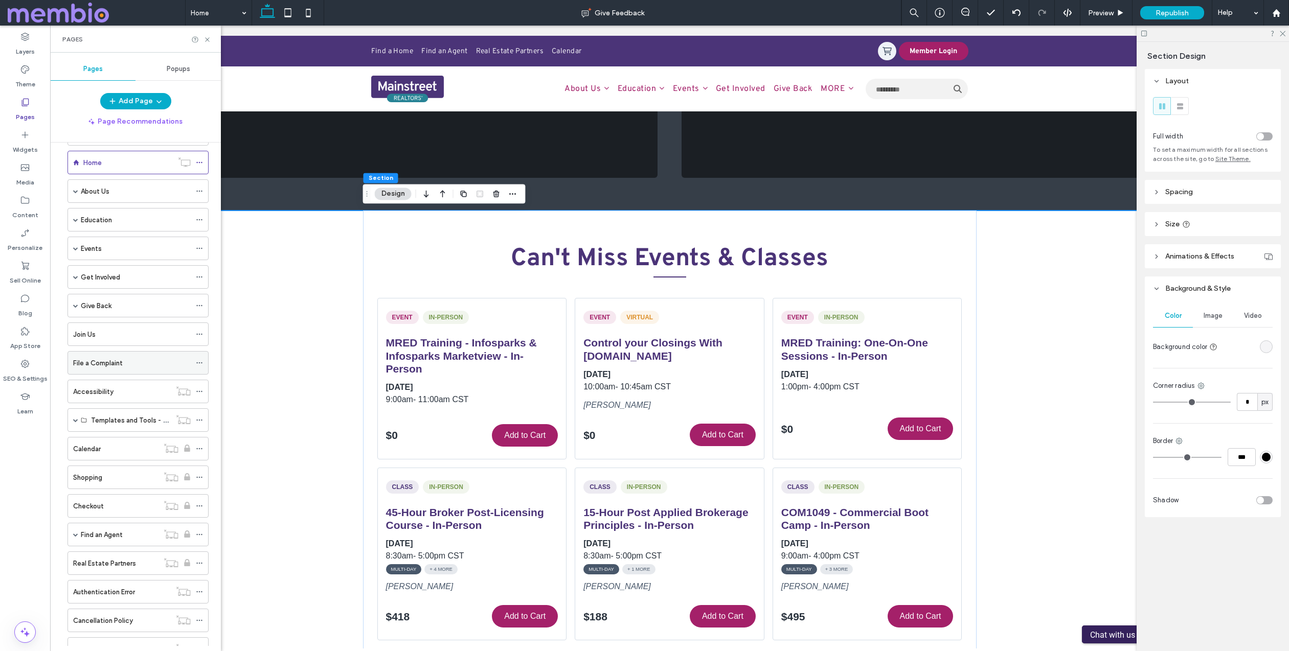
scroll to position [78, 0]
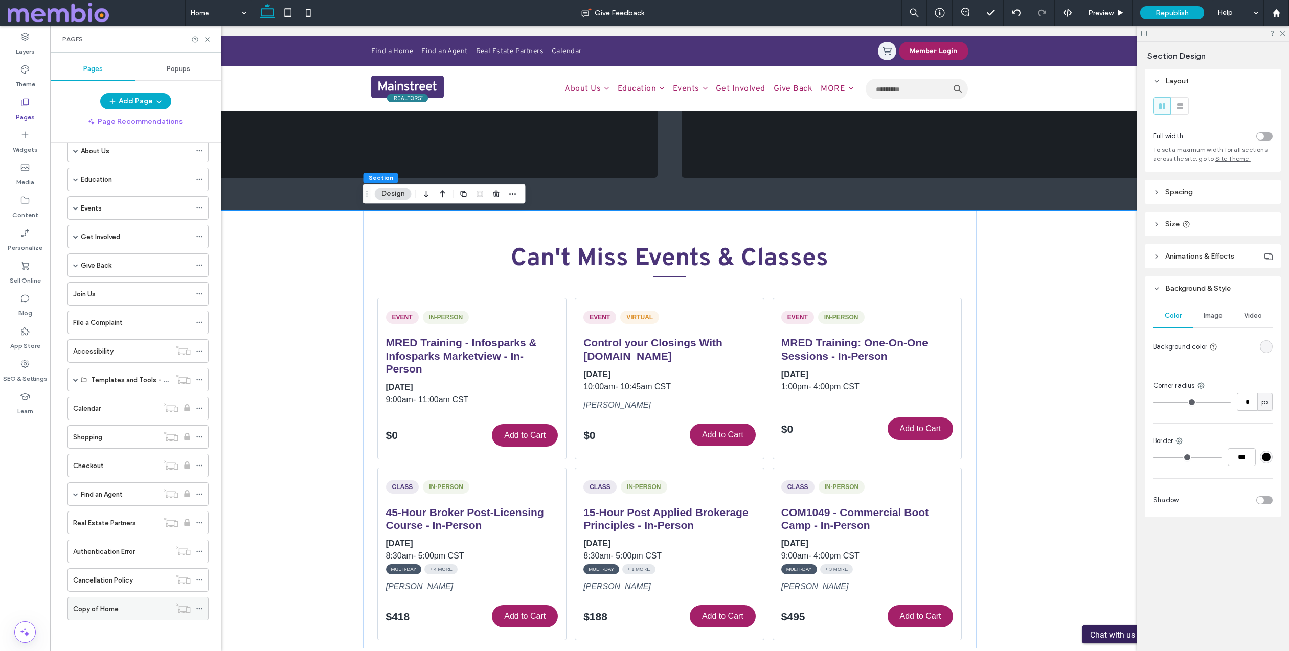
click at [117, 608] on label "Copy of Home" at bounding box center [96, 609] width 46 height 18
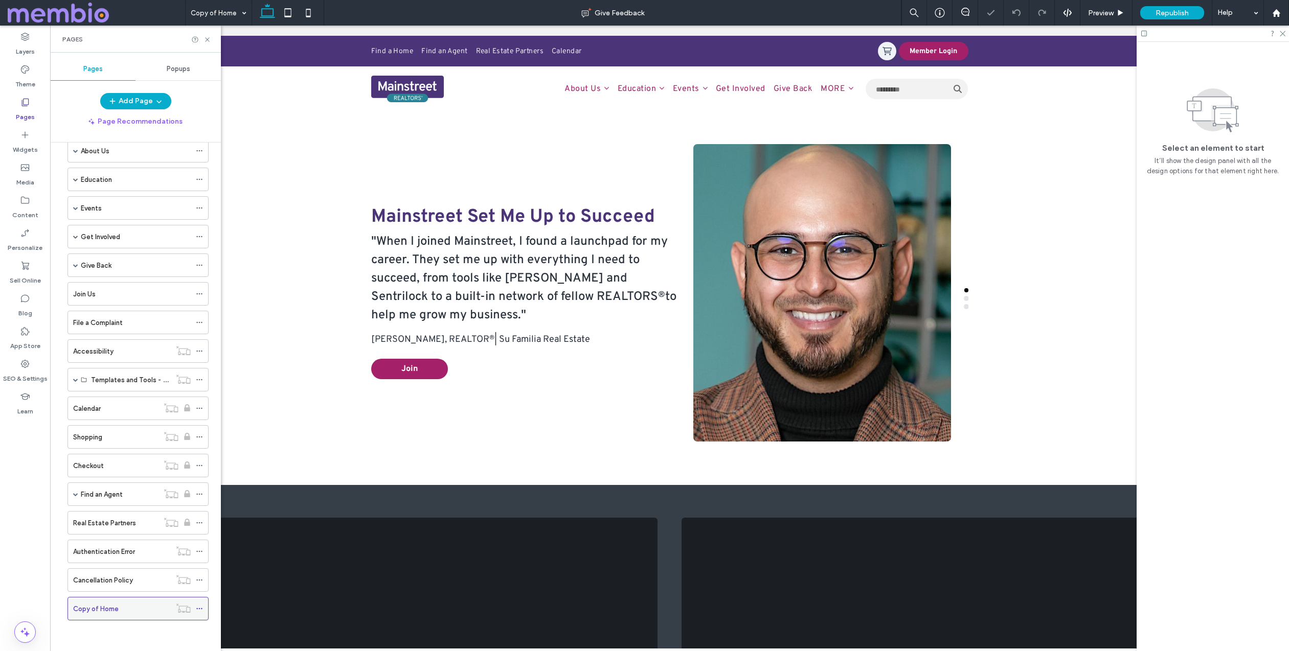
click at [202, 607] on icon at bounding box center [199, 608] width 7 height 7
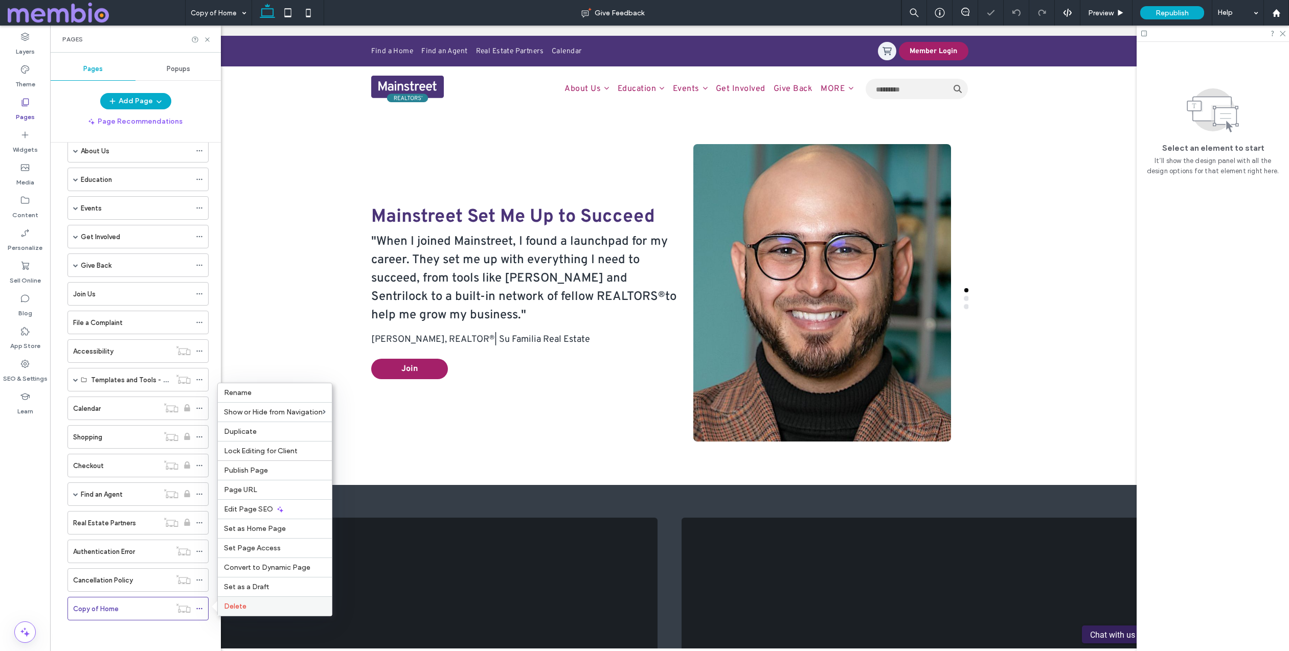
click at [236, 609] on span "Delete" at bounding box center [235, 606] width 22 height 9
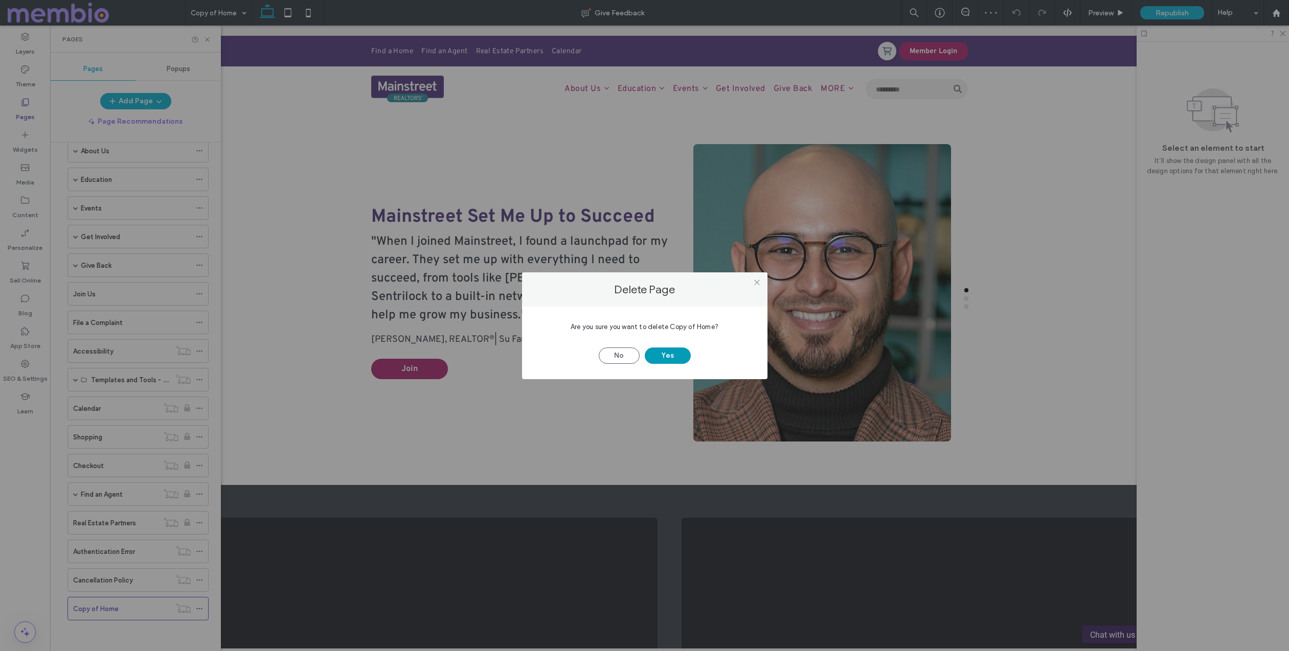
click at [683, 357] on button "Yes" at bounding box center [668, 356] width 46 height 16
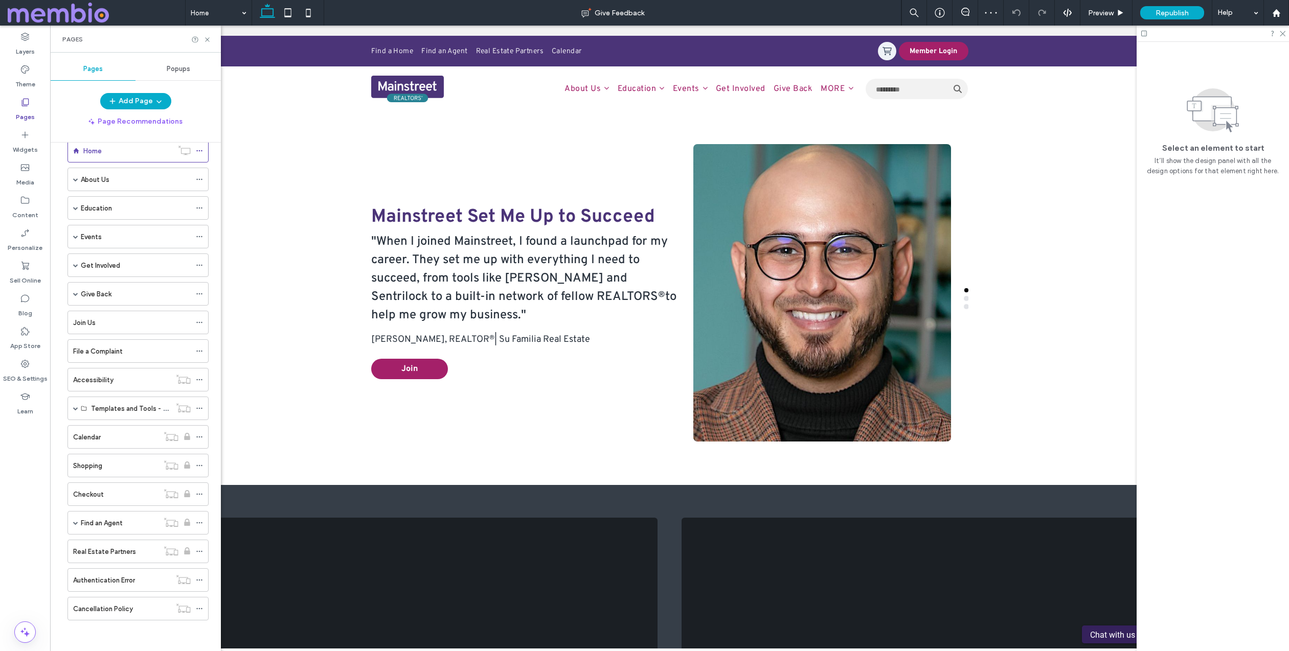
scroll to position [50, 0]
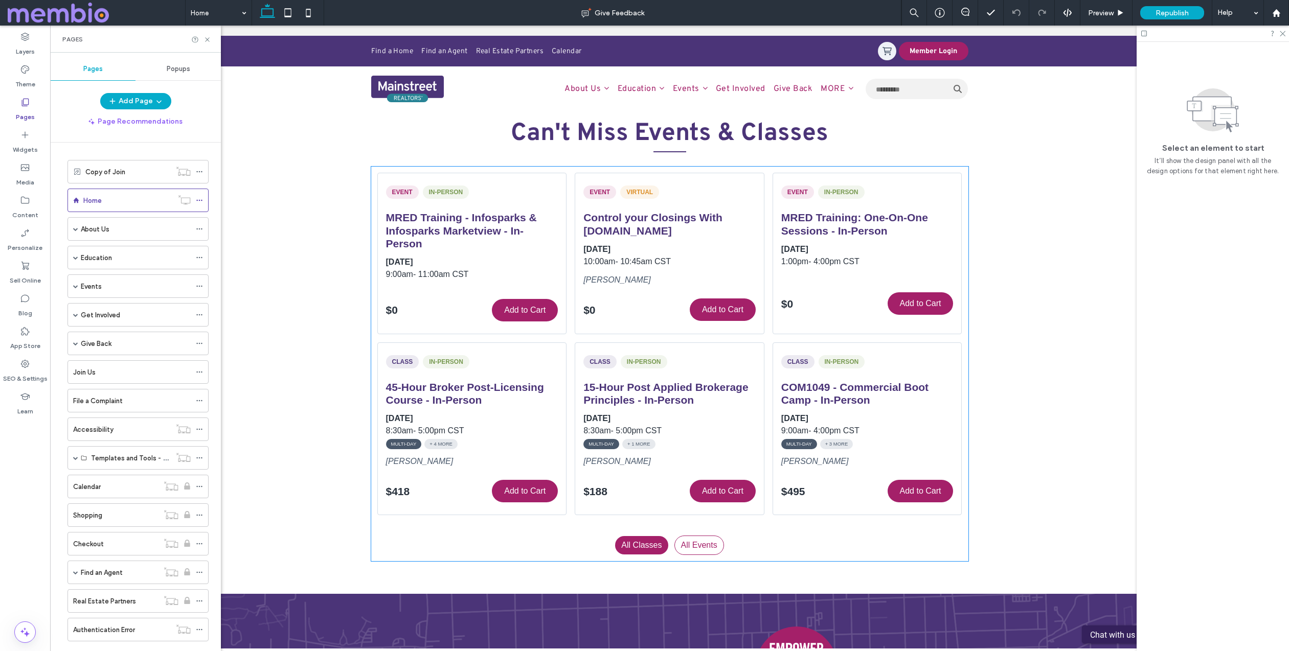
scroll to position [910, 0]
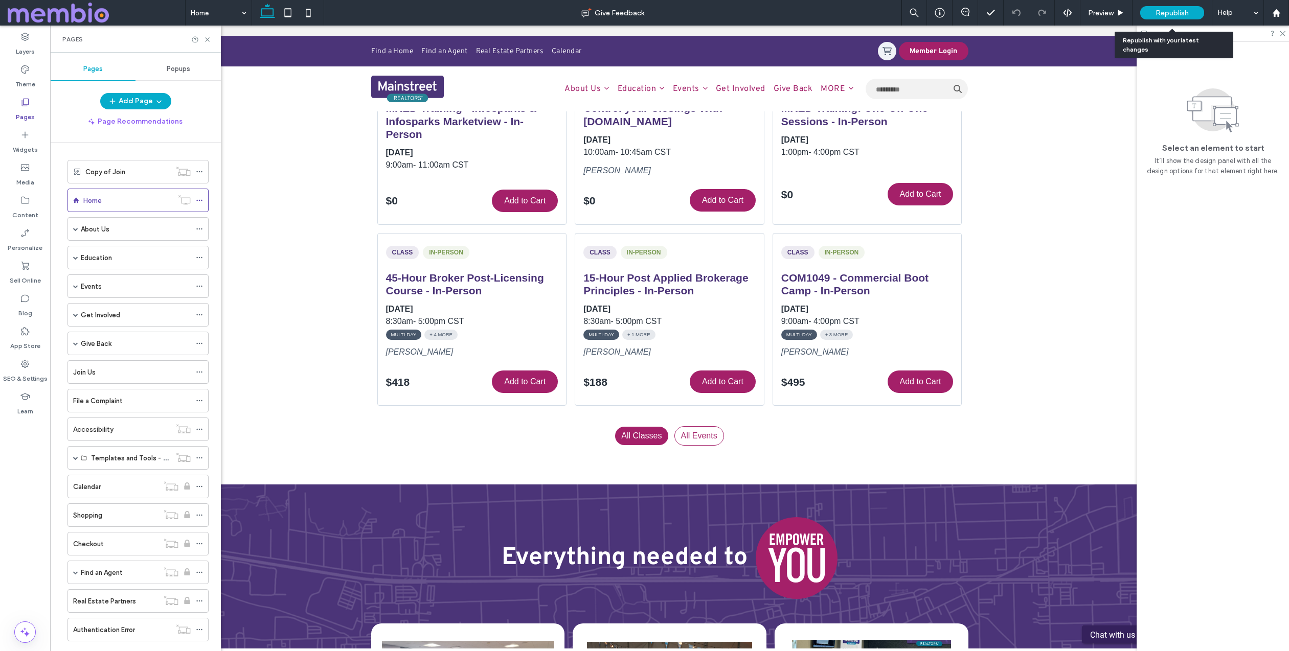
click at [1162, 10] on span "Republish" at bounding box center [1172, 13] width 33 height 9
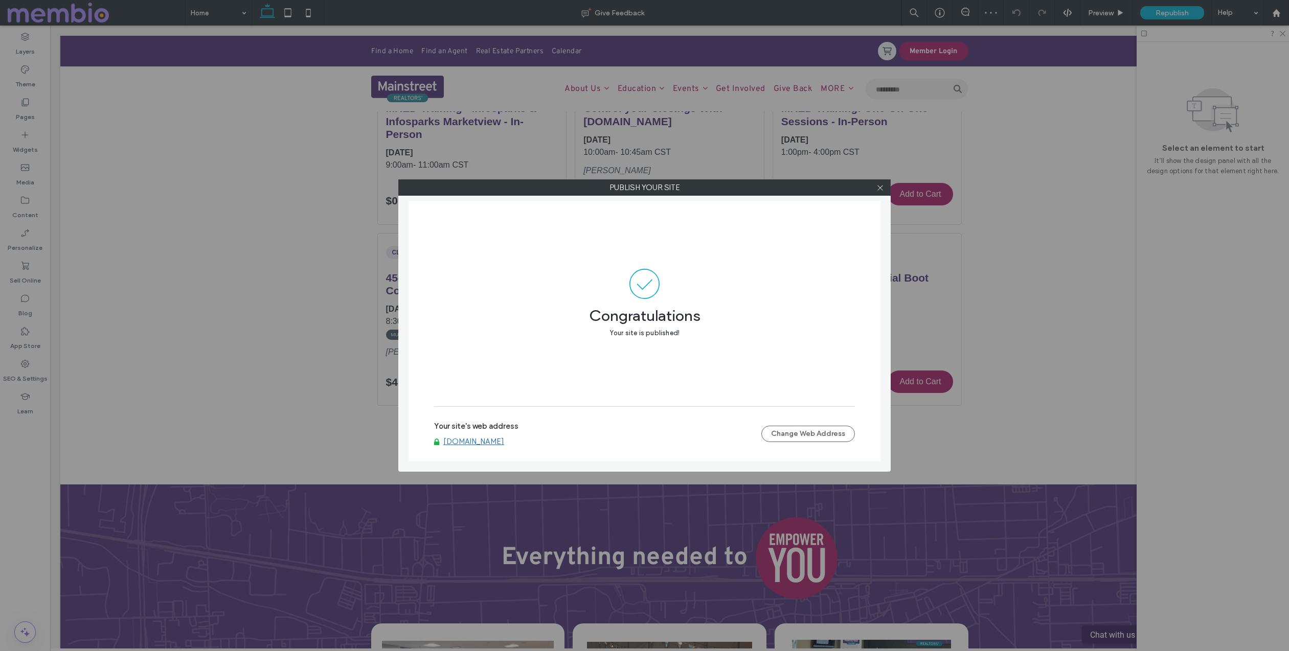
click at [487, 442] on link "[DOMAIN_NAME]" at bounding box center [473, 441] width 61 height 9
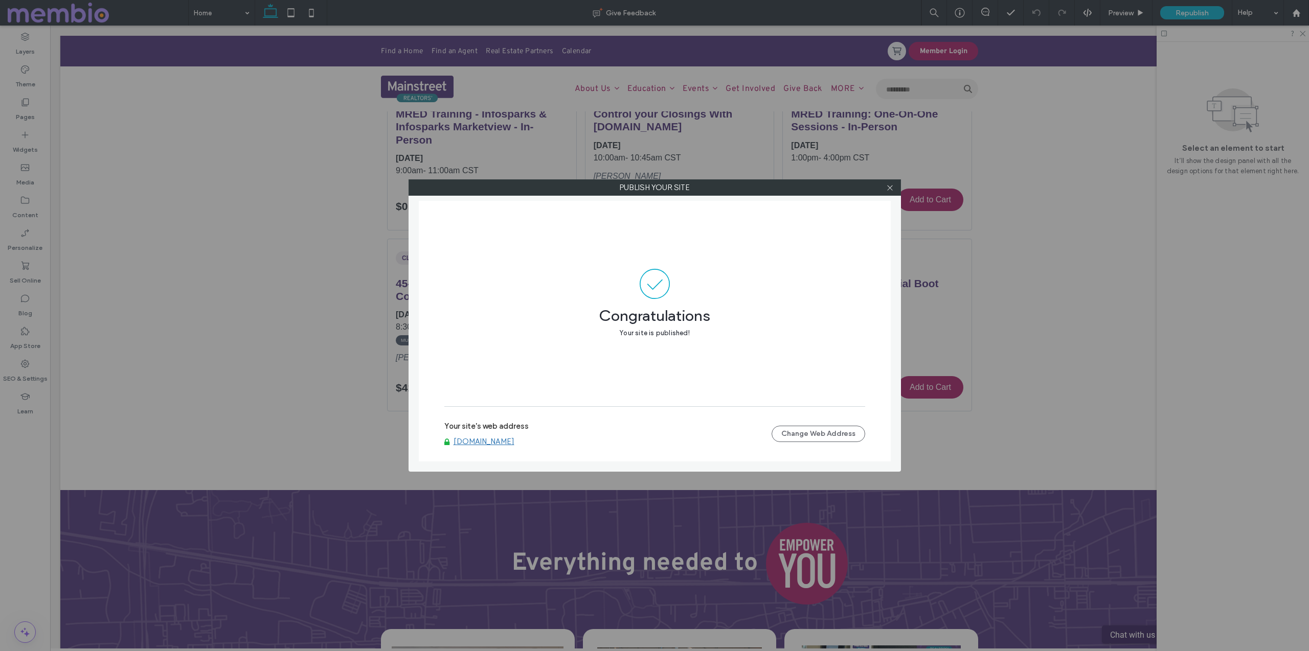
scroll to position [915, 0]
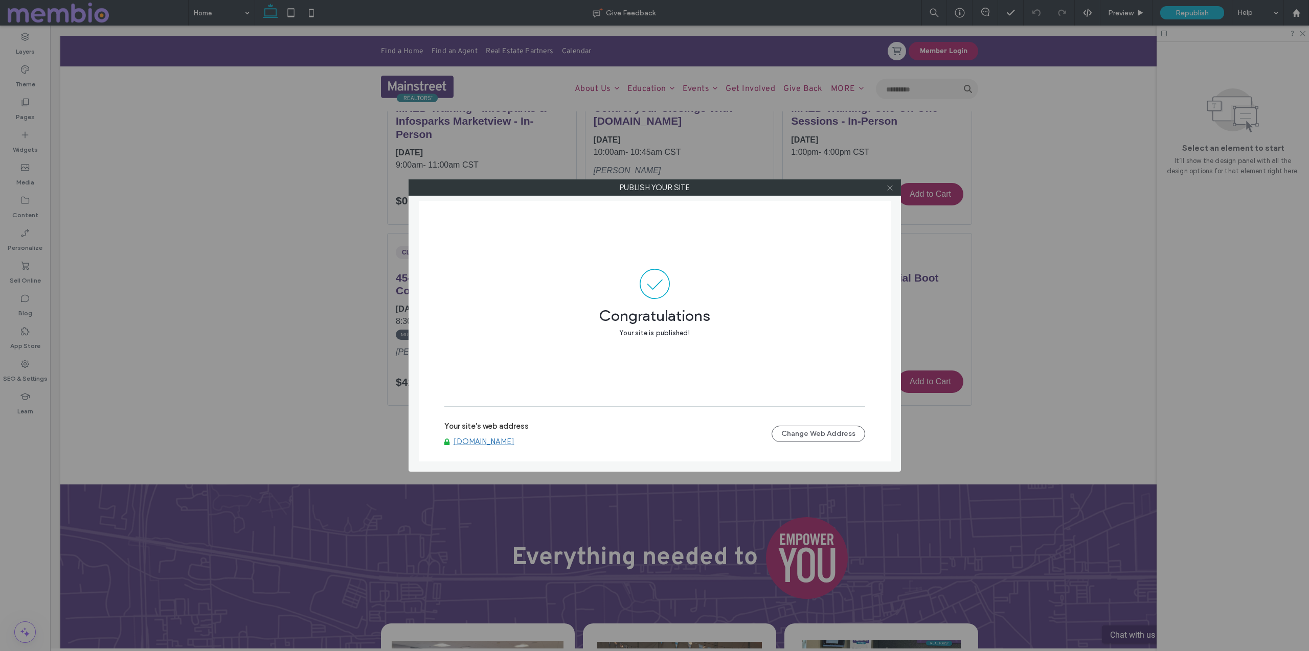
click at [887, 186] on icon at bounding box center [890, 188] width 8 height 8
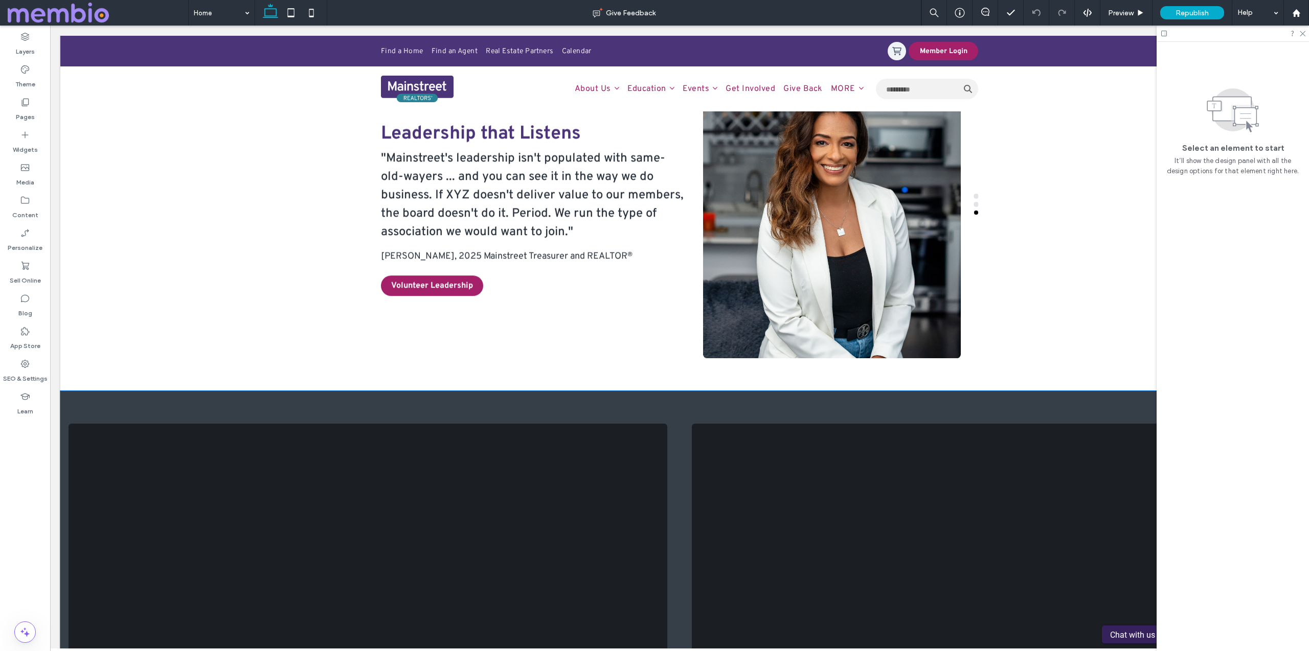
scroll to position [0, 0]
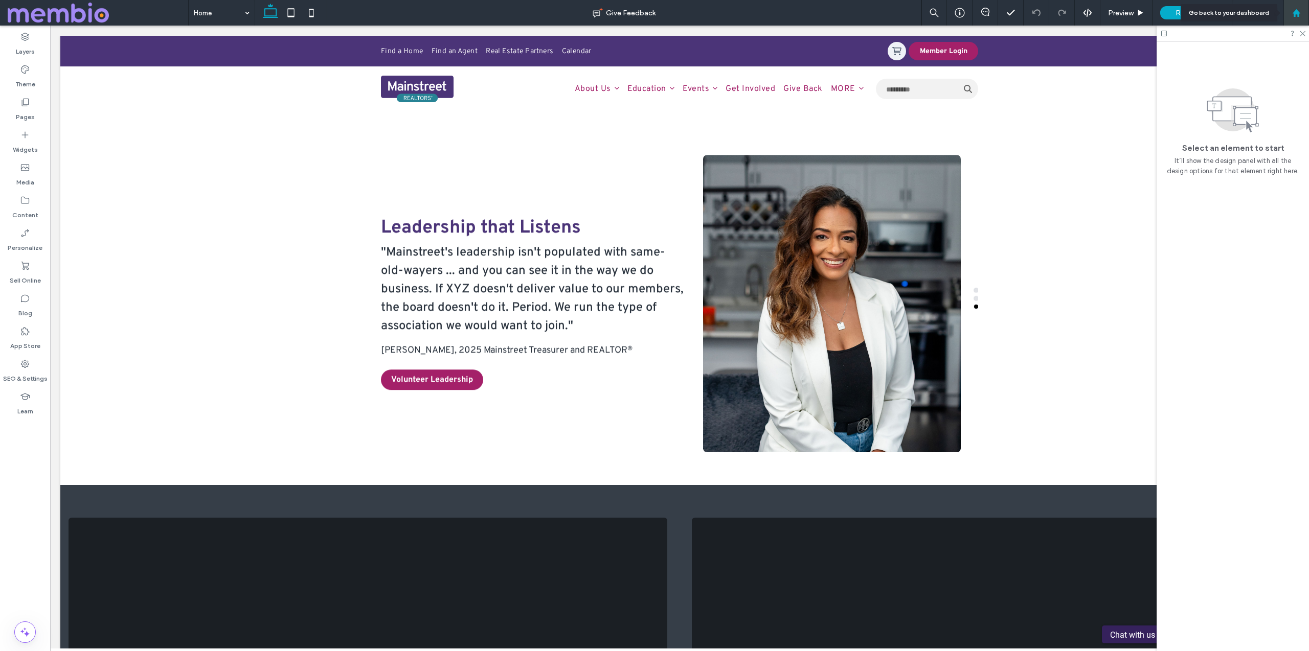
click at [1288, 12] on use at bounding box center [1296, 13] width 8 height 8
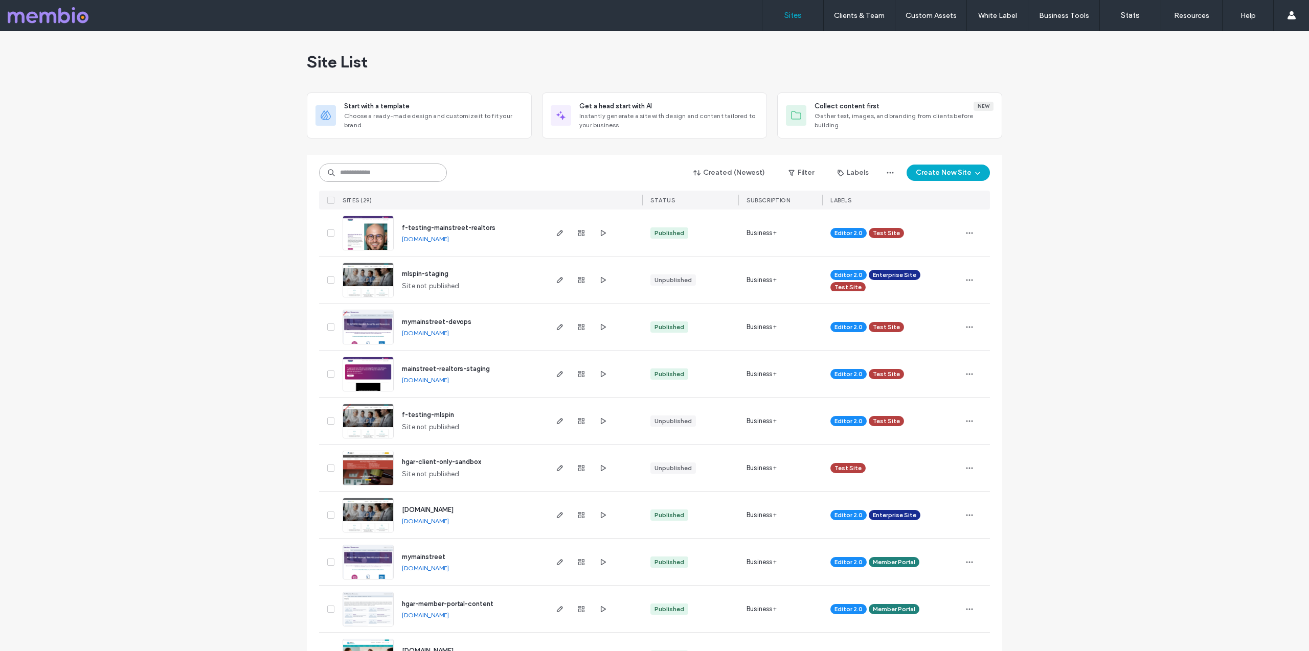
click at [359, 168] on input at bounding box center [383, 173] width 128 height 18
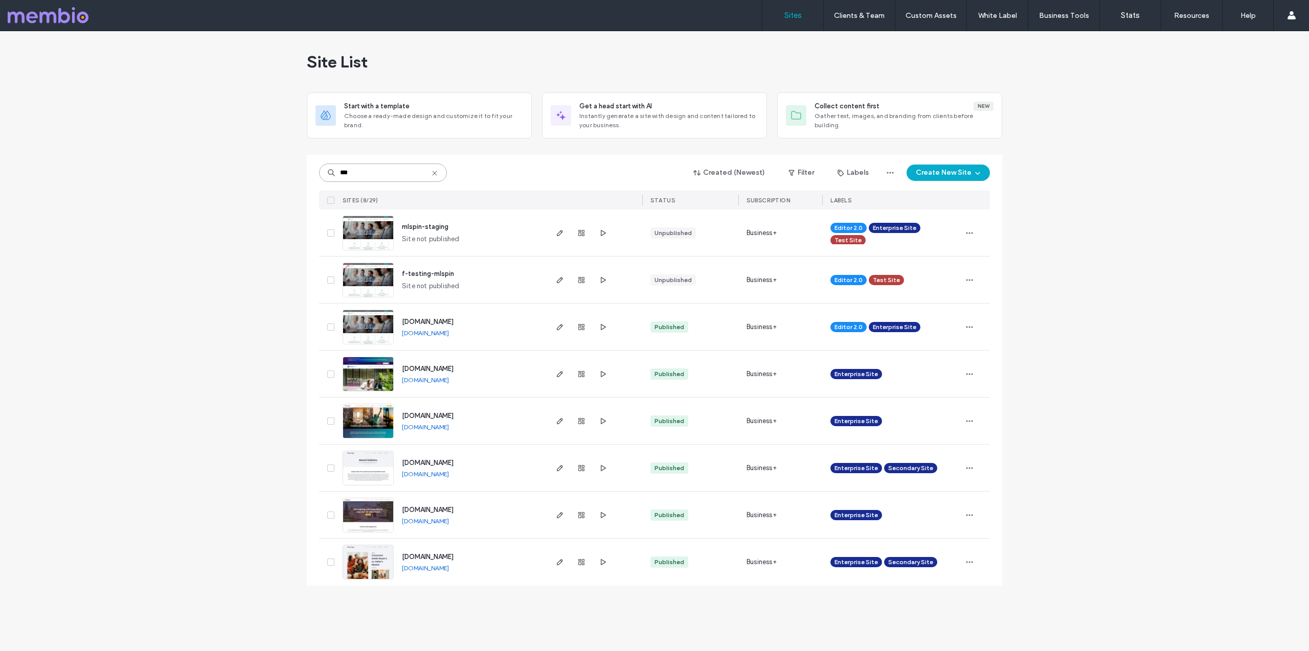
type input "***"
click at [373, 329] on img at bounding box center [368, 345] width 50 height 70
